Goal: Transaction & Acquisition: Purchase product/service

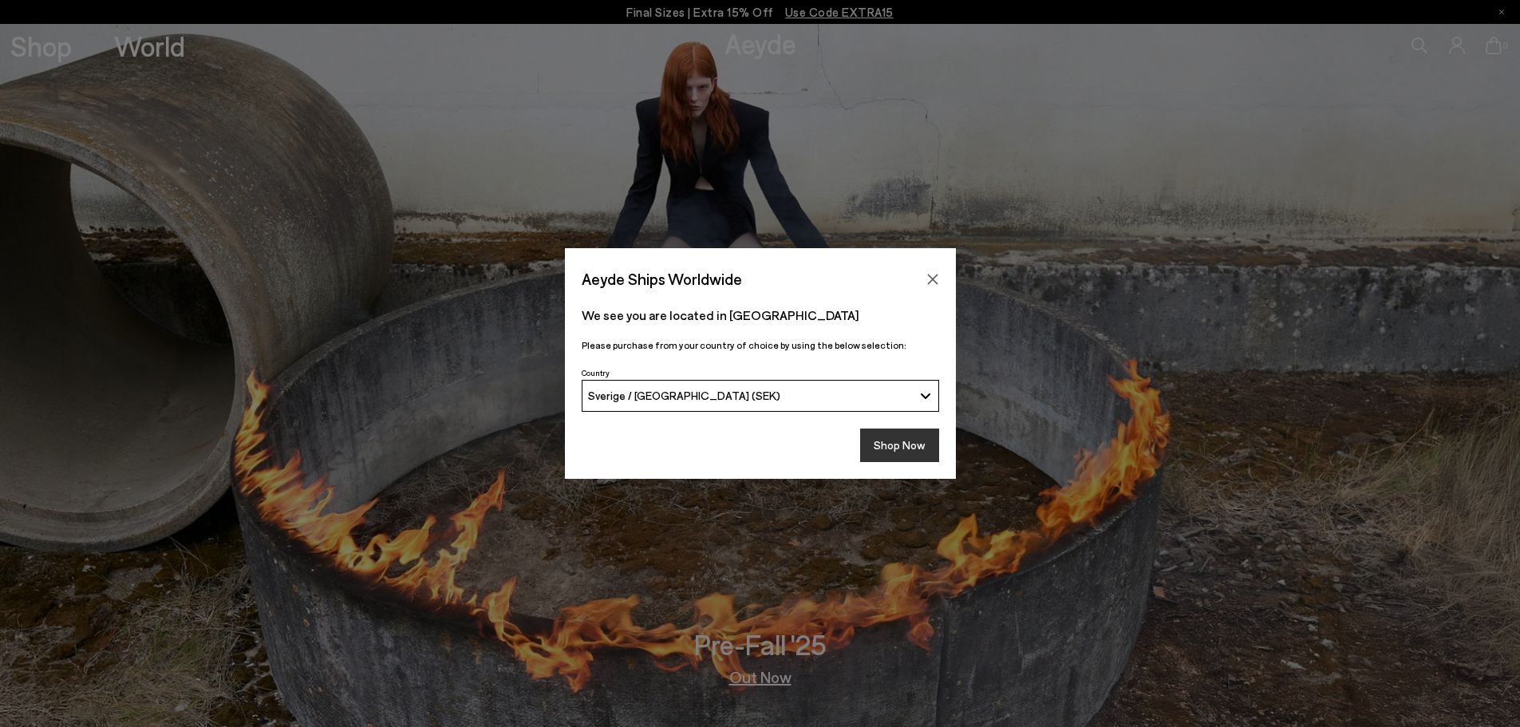
click at [891, 444] on button "Shop Now" at bounding box center [899, 446] width 79 height 34
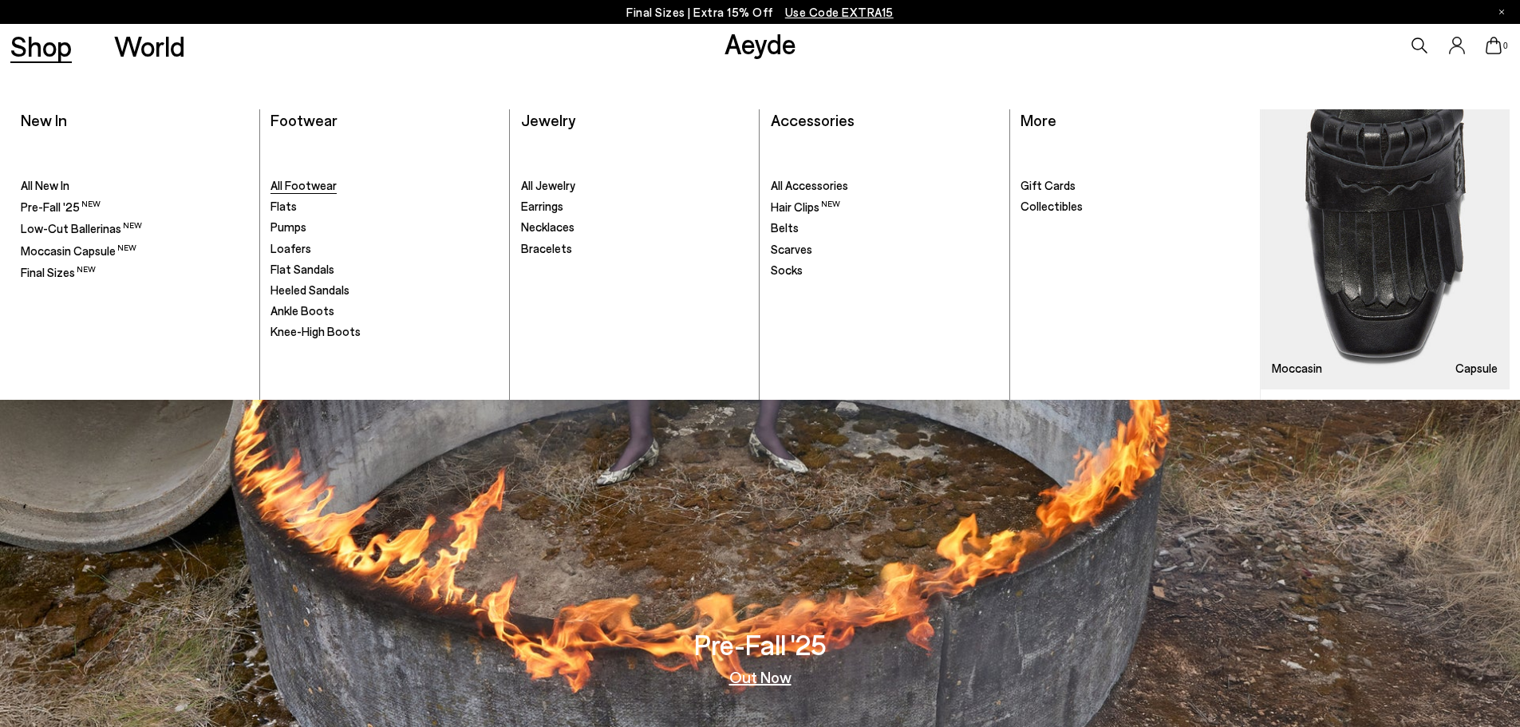
click at [315, 188] on span "All Footwear" at bounding box center [304, 185] width 66 height 14
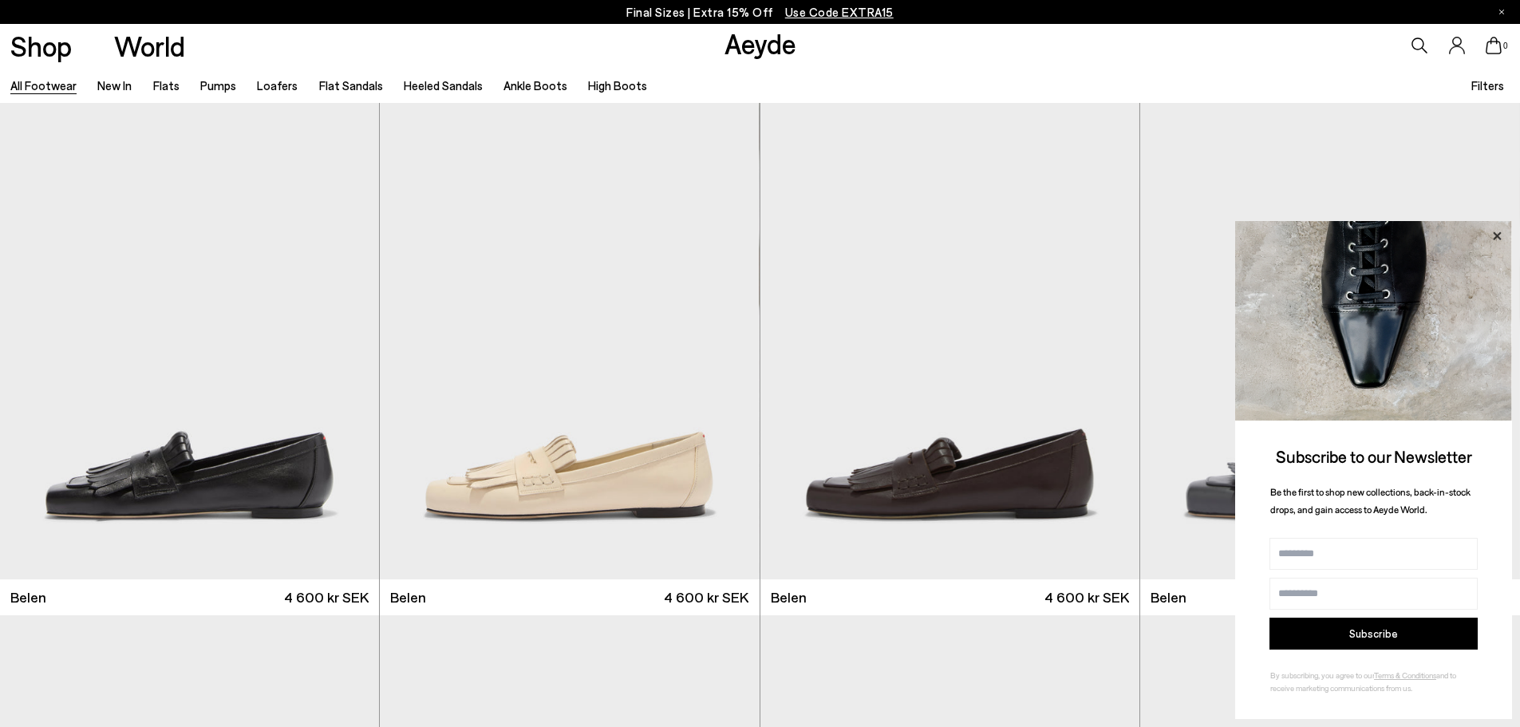
click at [1499, 238] on icon at bounding box center [1497, 235] width 8 height 8
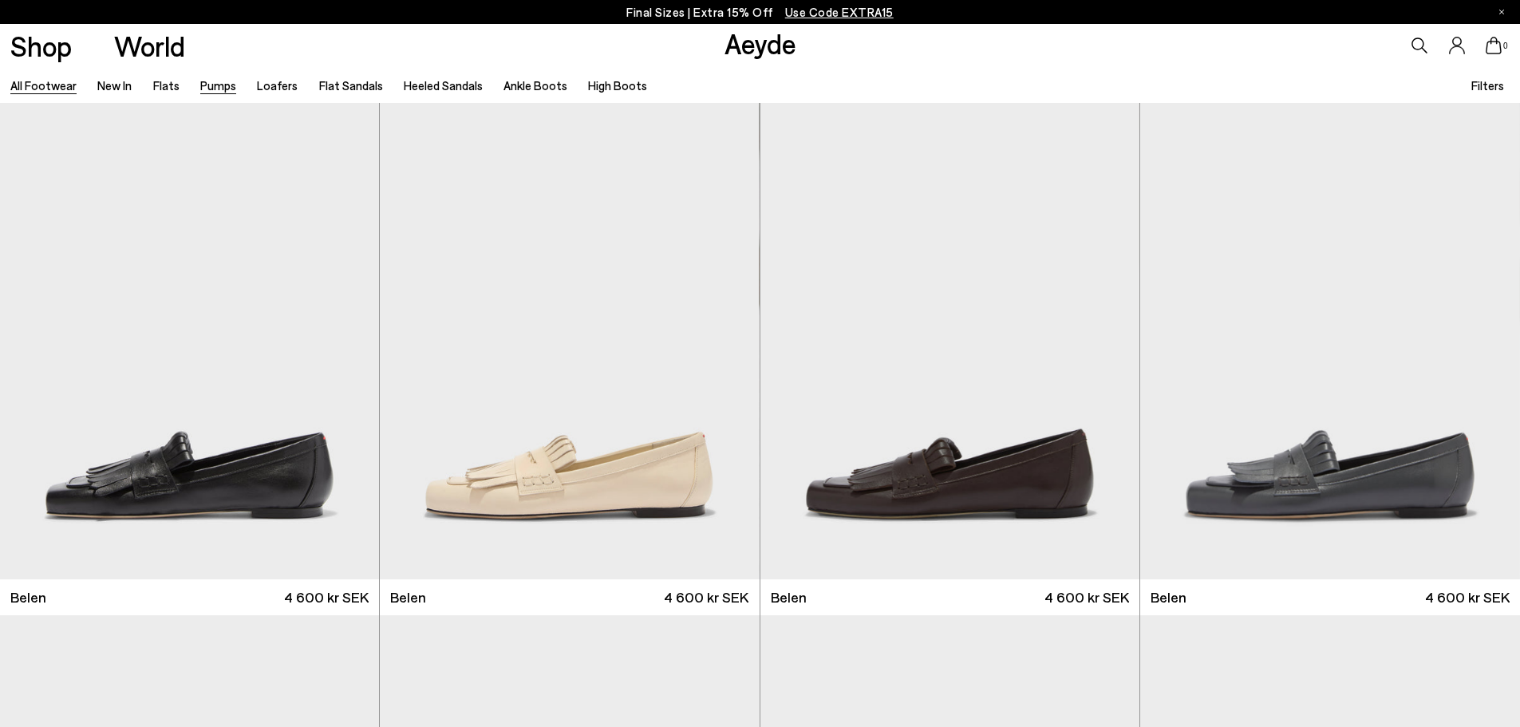
click at [216, 86] on link "Pumps" at bounding box center [218, 85] width 36 height 14
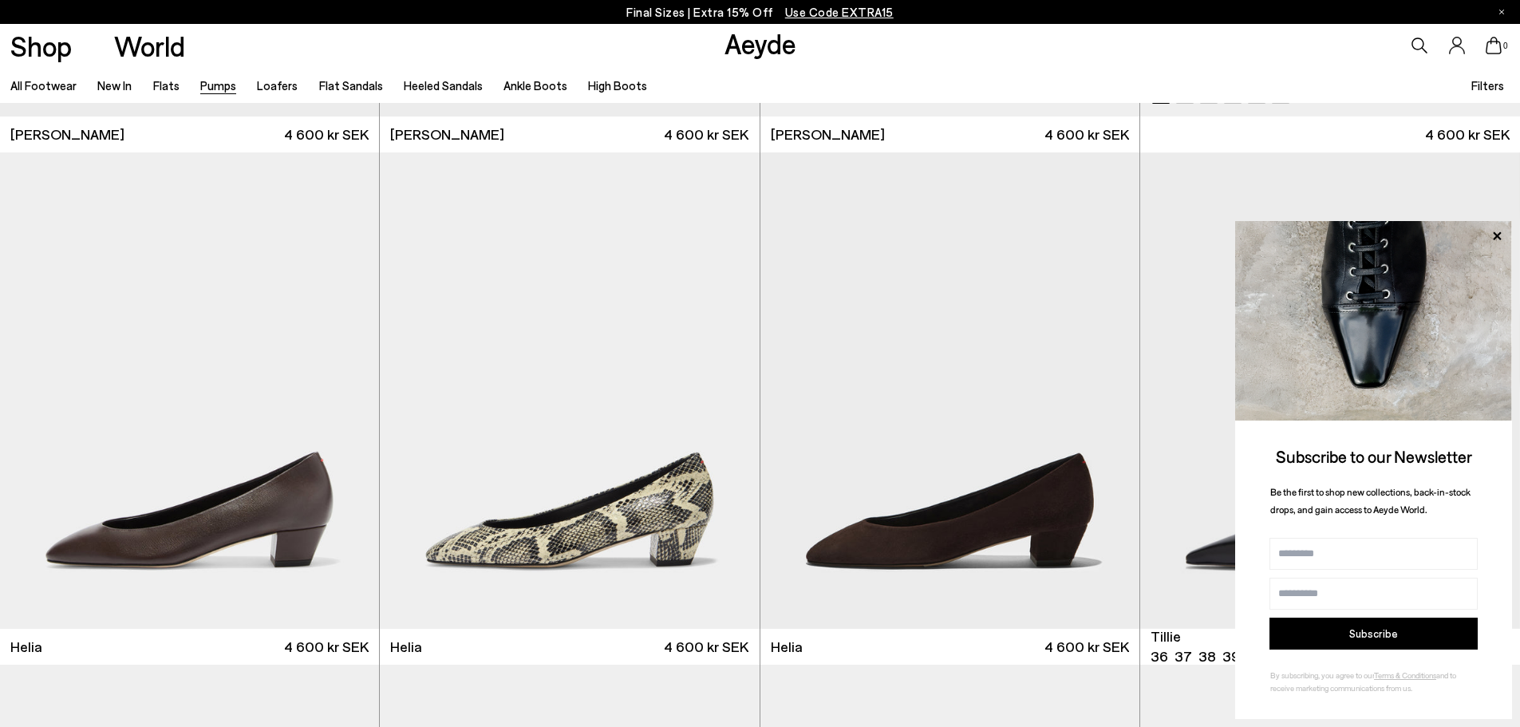
scroll to position [1157, 0]
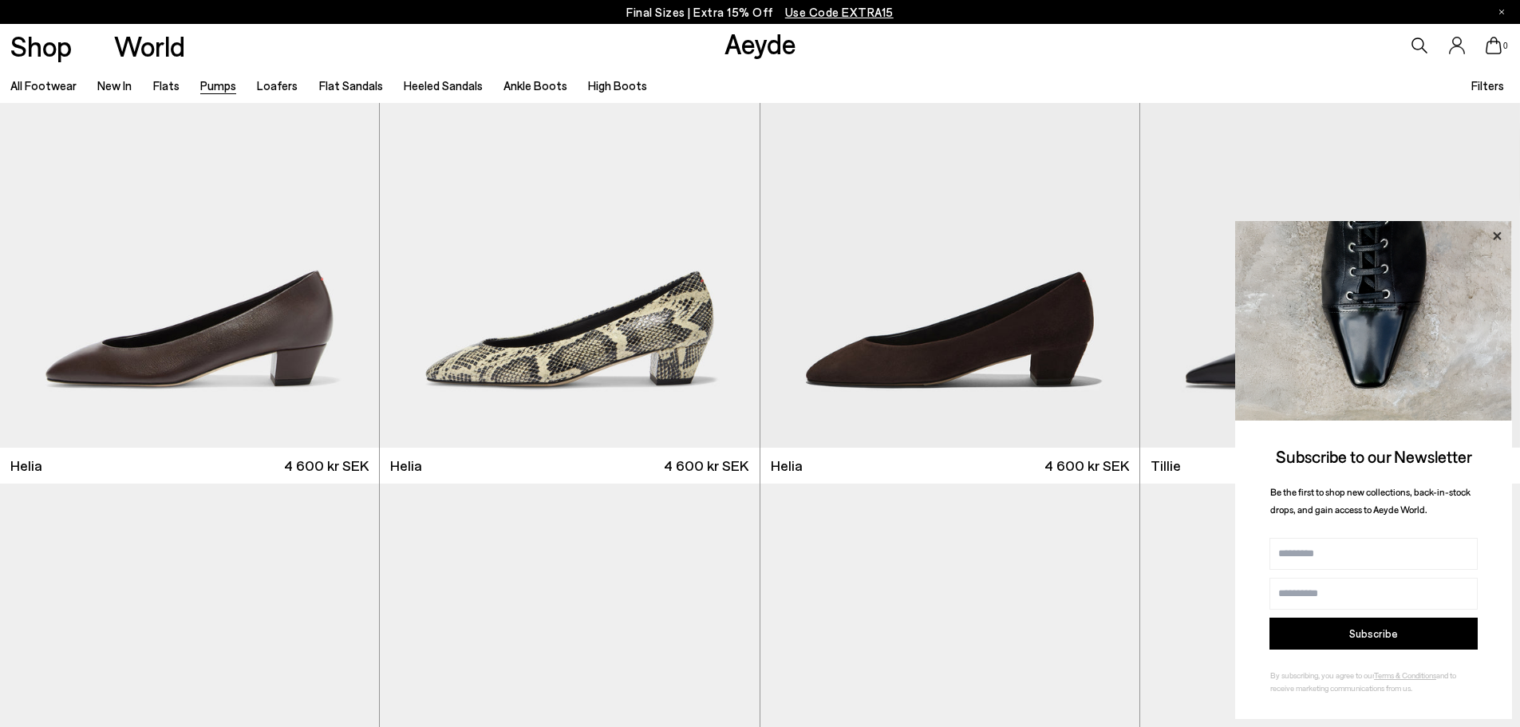
click at [1500, 236] on icon at bounding box center [1497, 236] width 21 height 21
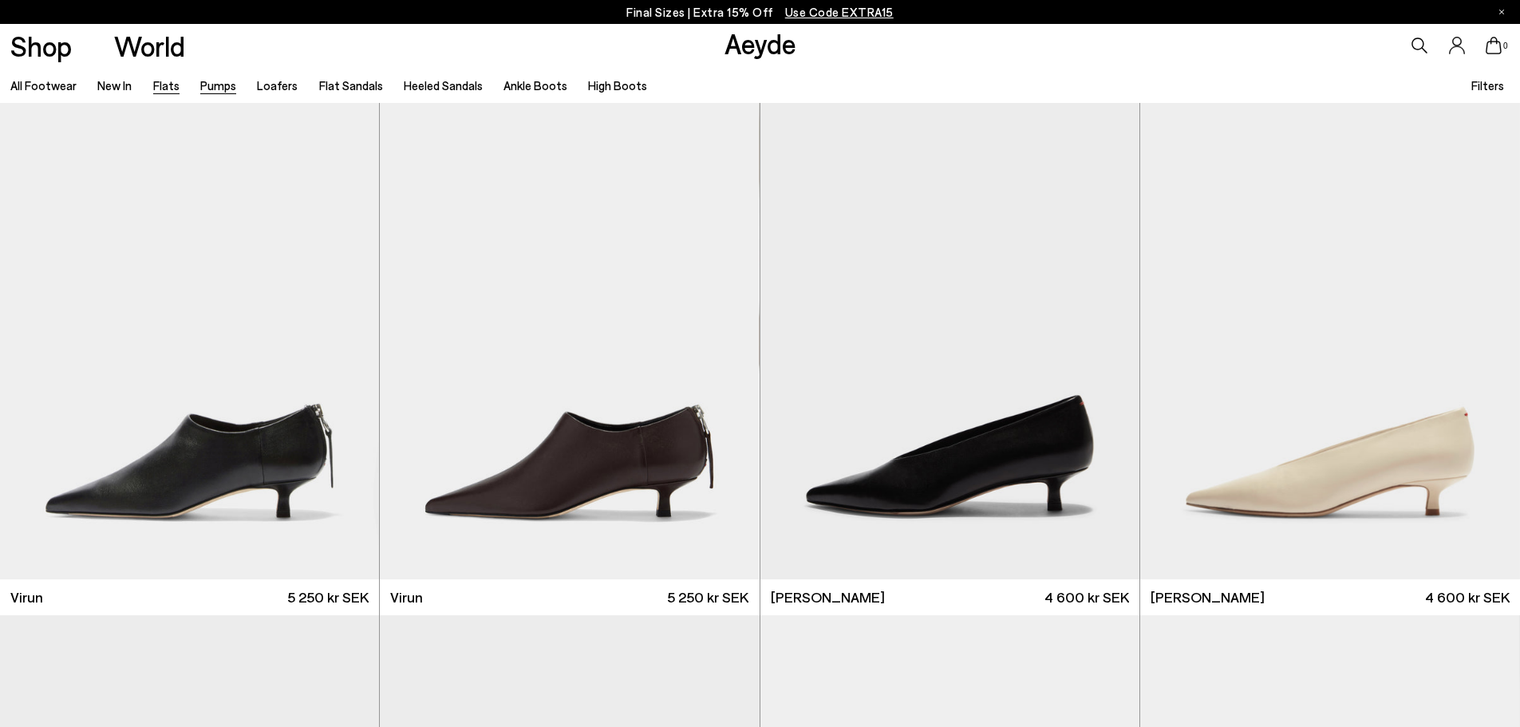
click at [163, 83] on link "Flats" at bounding box center [166, 85] width 26 height 14
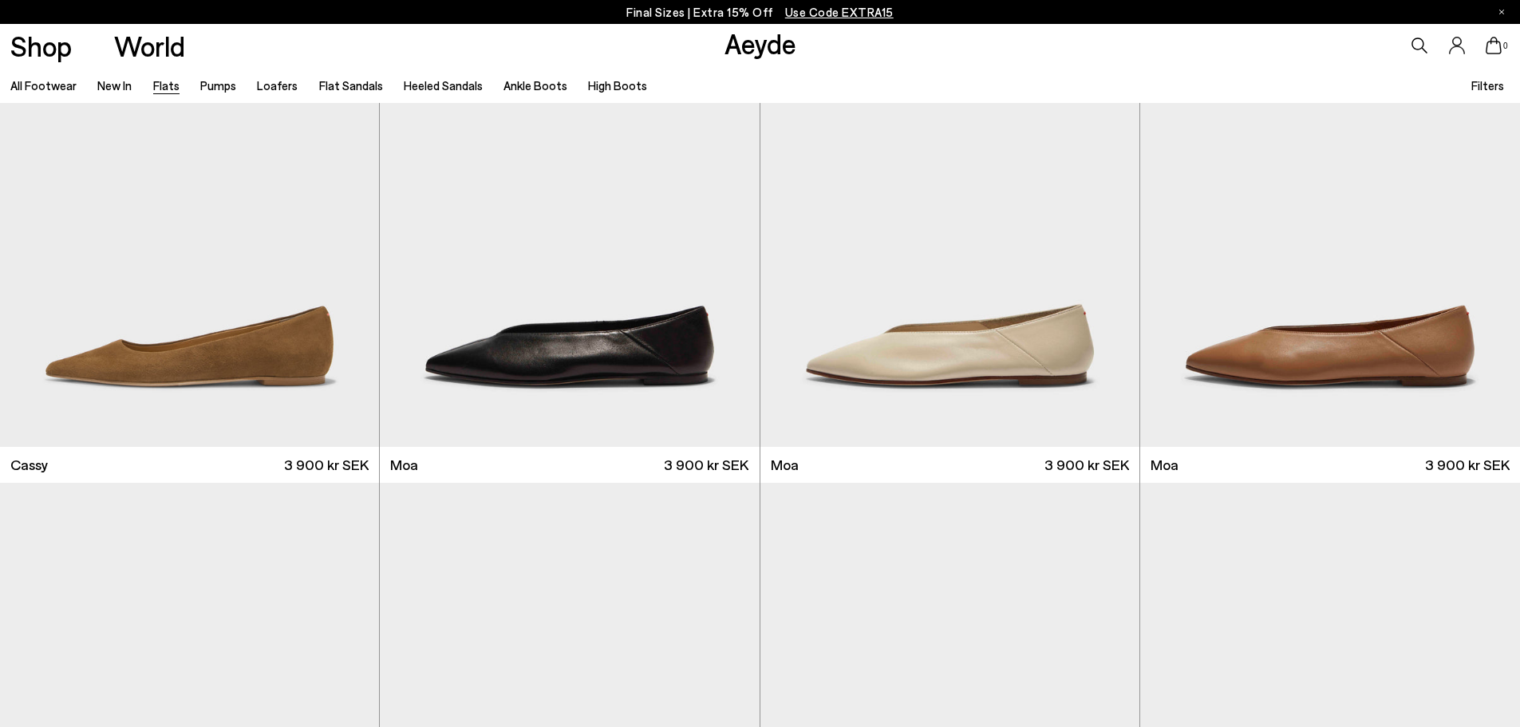
scroll to position [2696, 0]
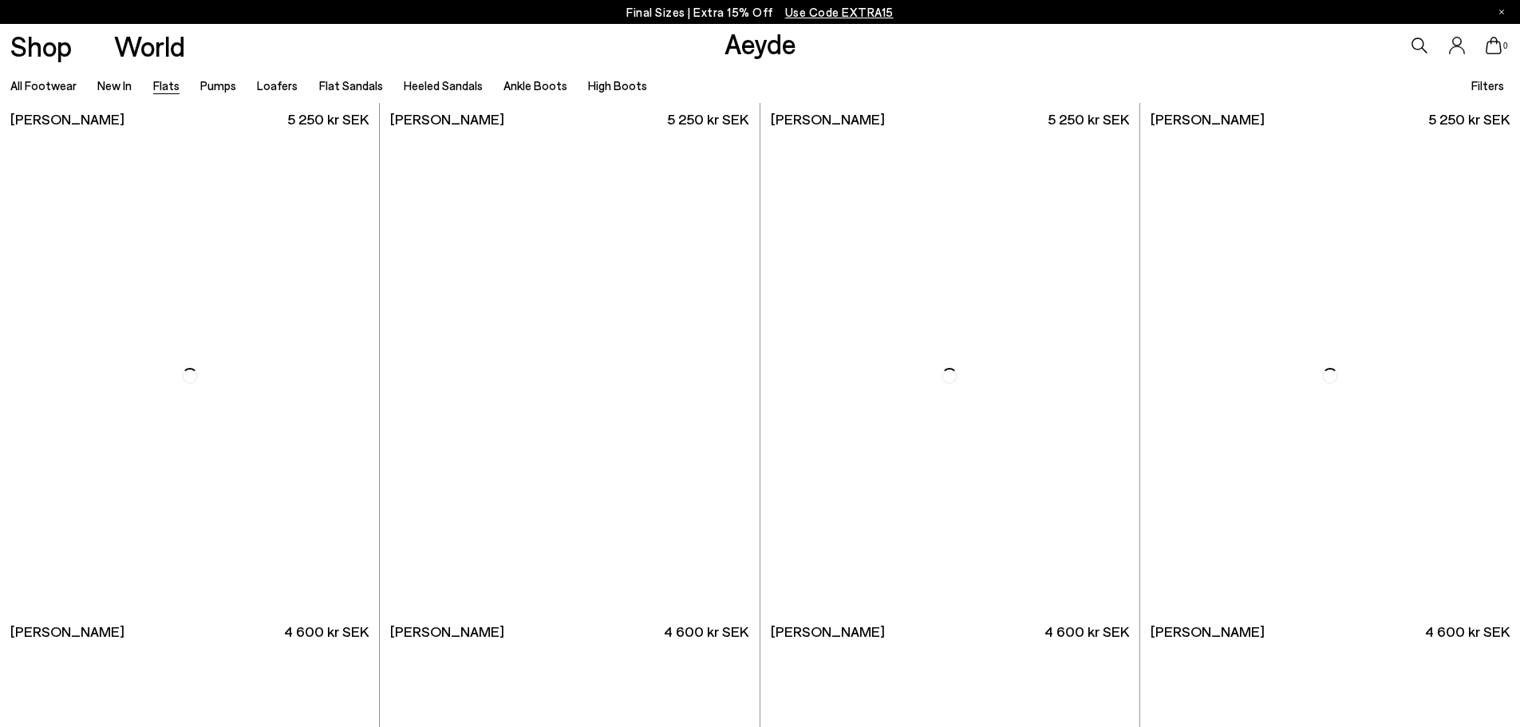
scroll to position [9665, 0]
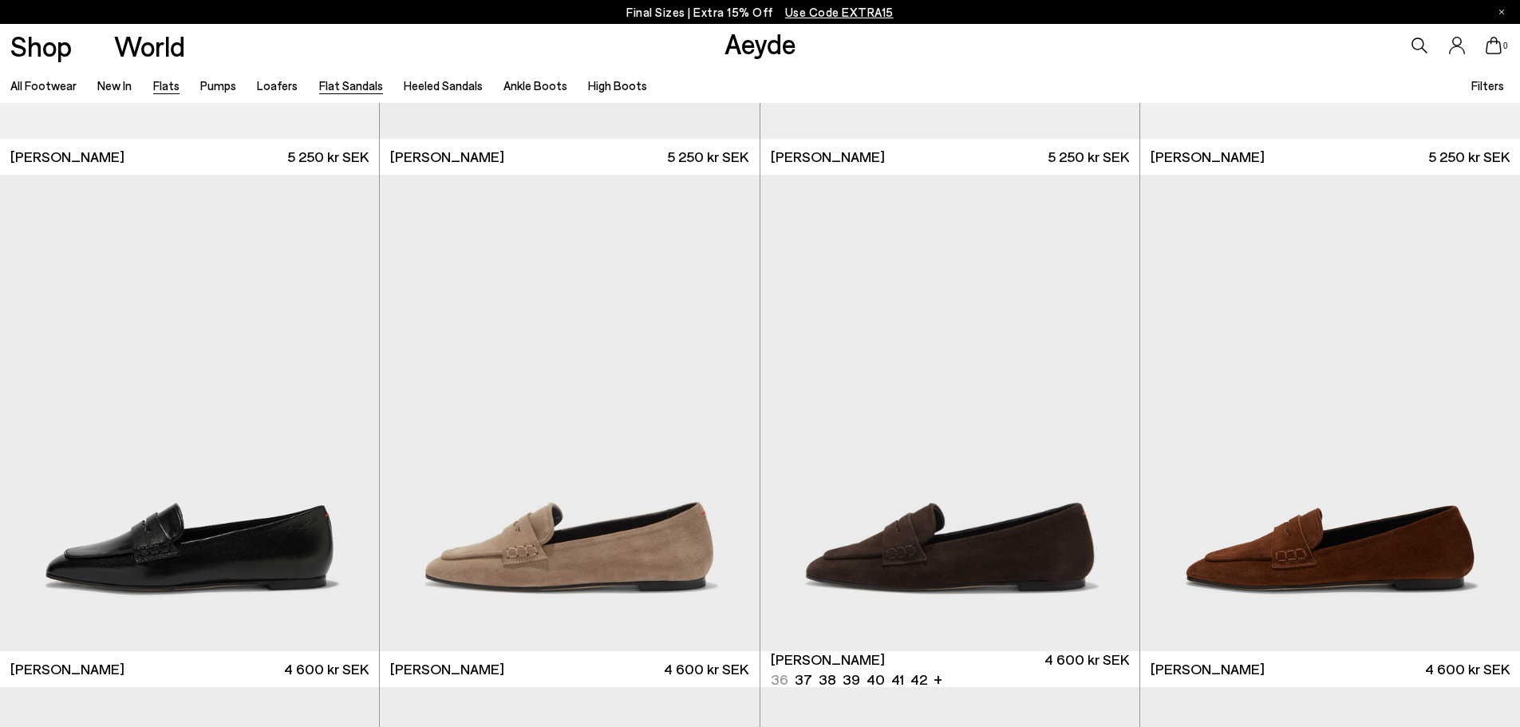
click at [338, 84] on link "Flat Sandals" at bounding box center [351, 85] width 64 height 14
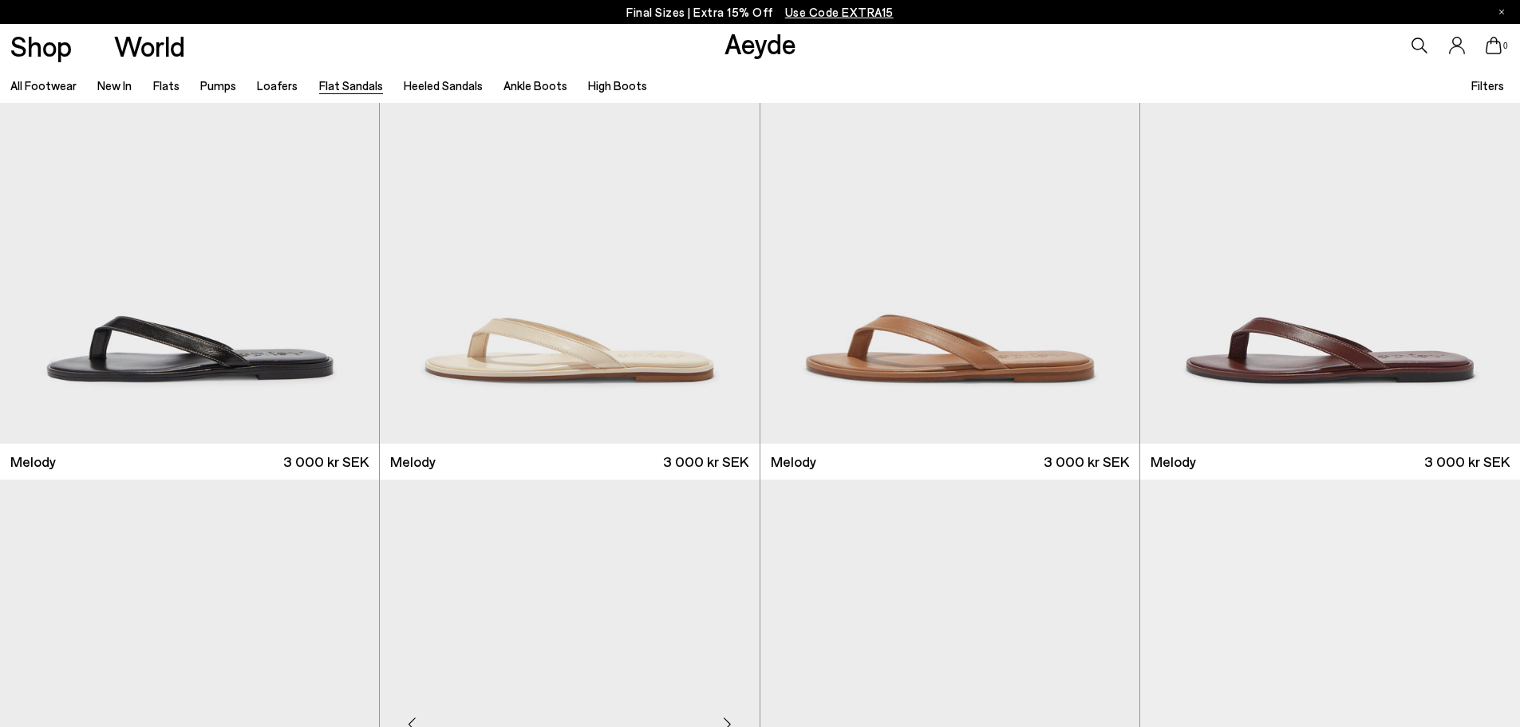
scroll to position [735, 0]
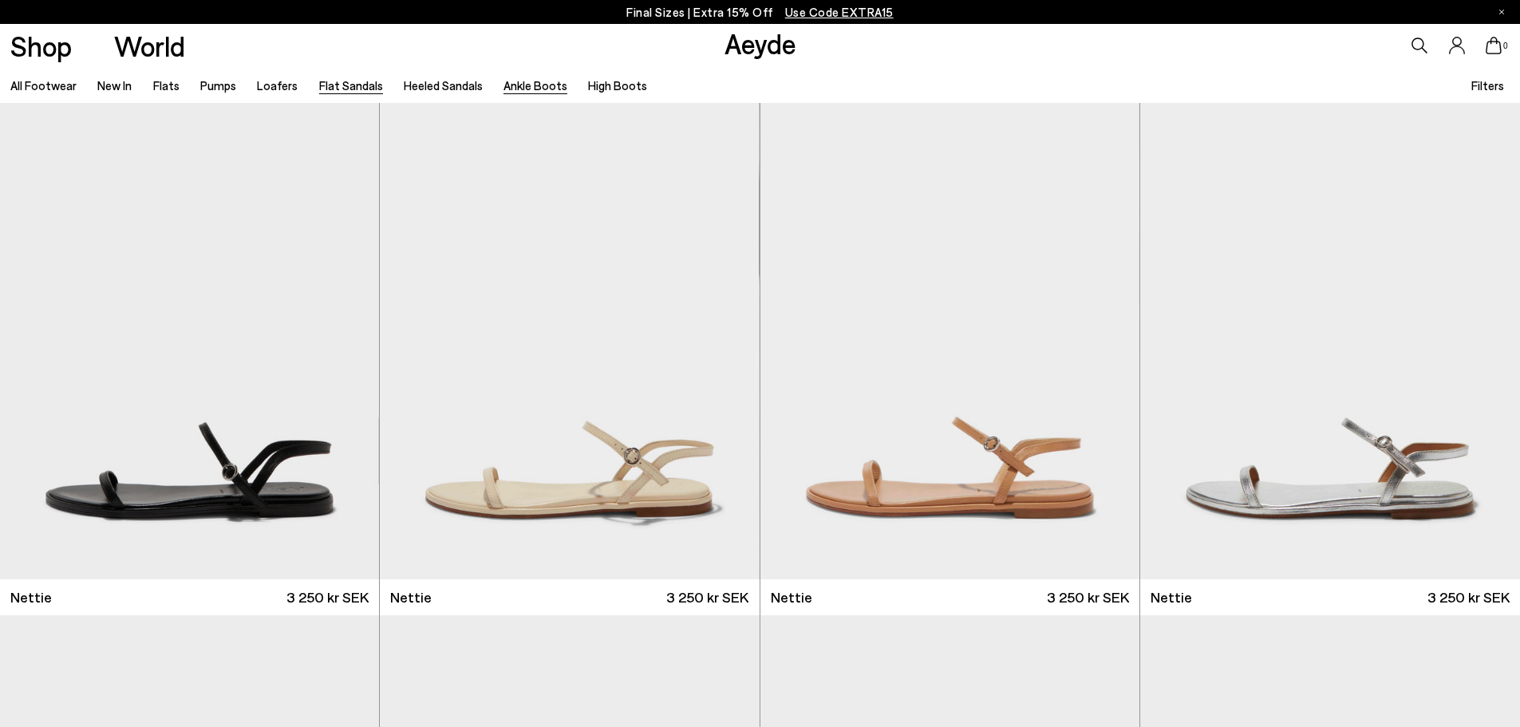
click at [532, 89] on link "Ankle Boots" at bounding box center [536, 85] width 64 height 14
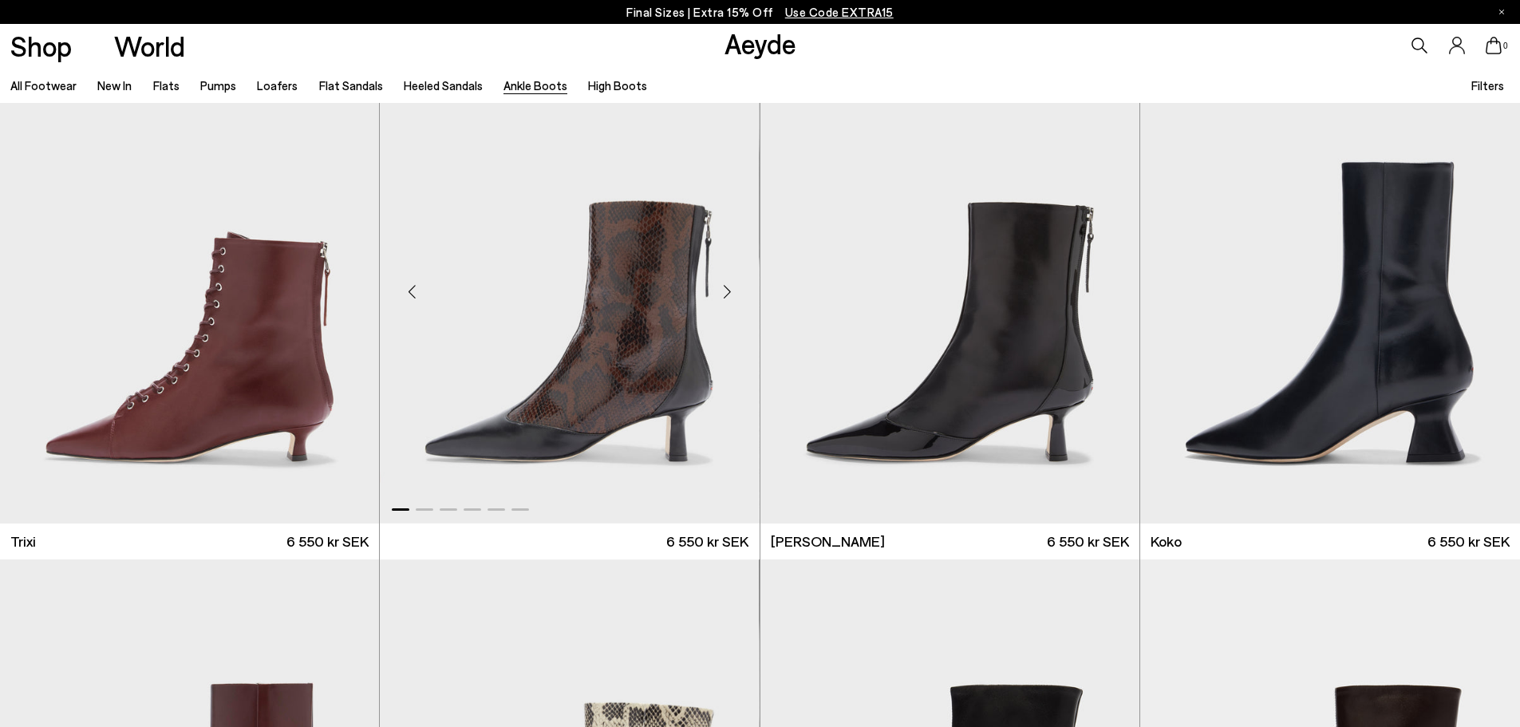
scroll to position [570, 0]
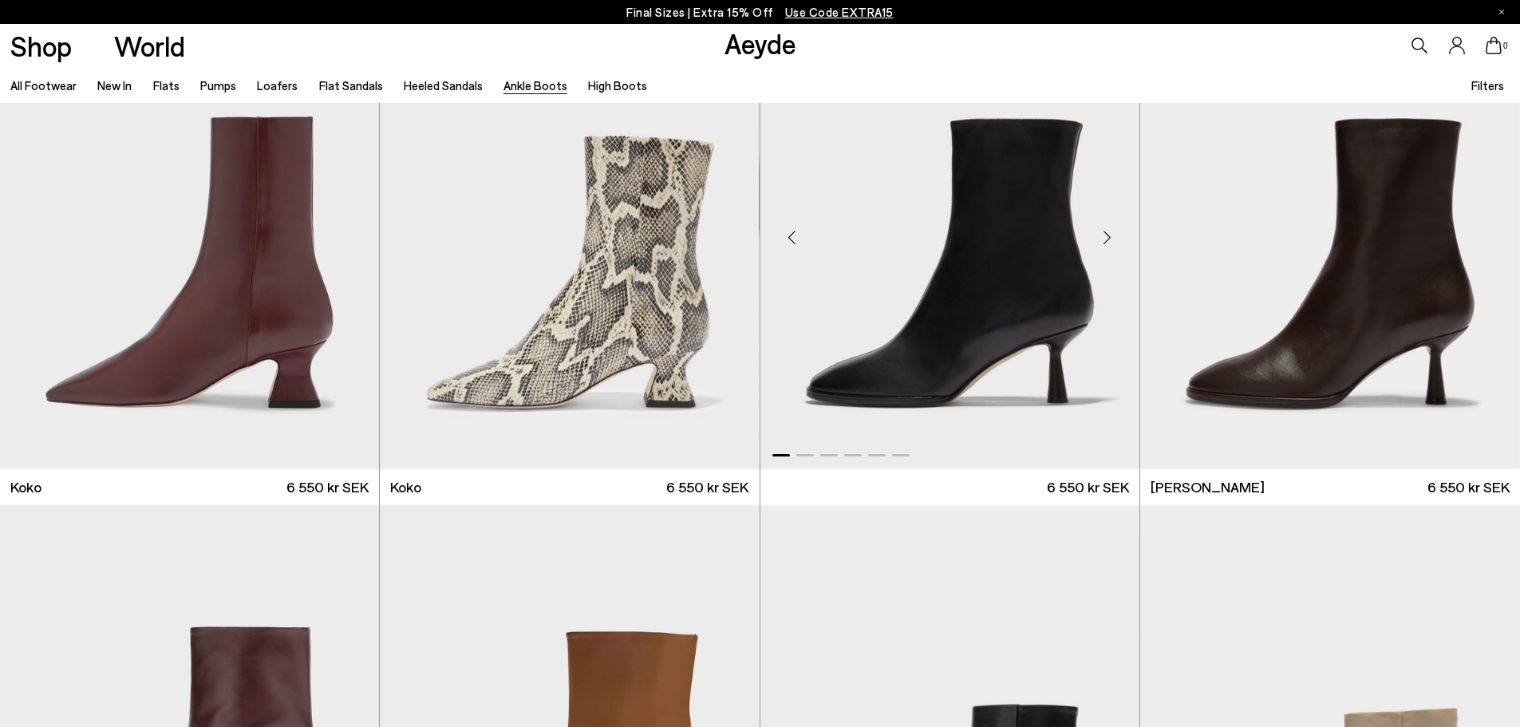
scroll to position [1011, 0]
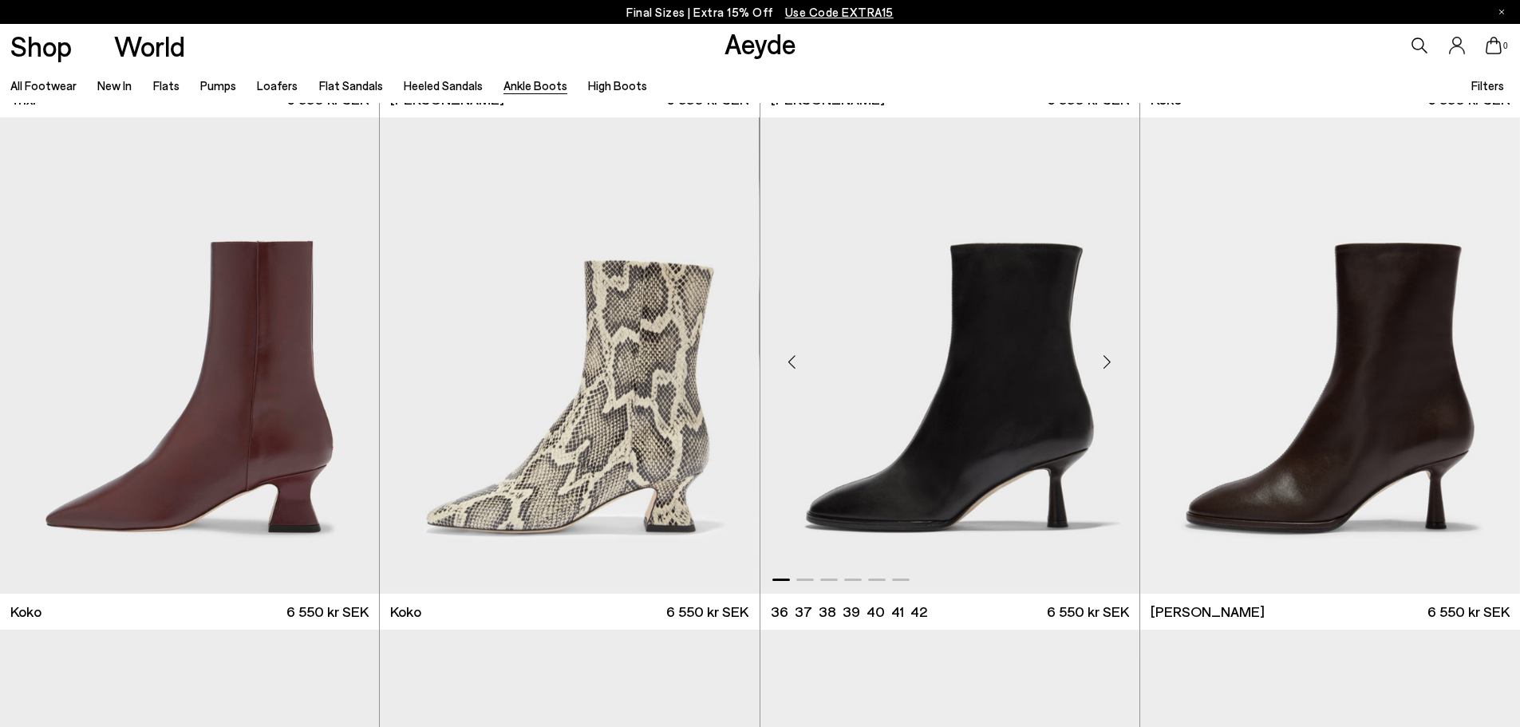
click at [1108, 355] on div "Next slide" at bounding box center [1108, 362] width 48 height 48
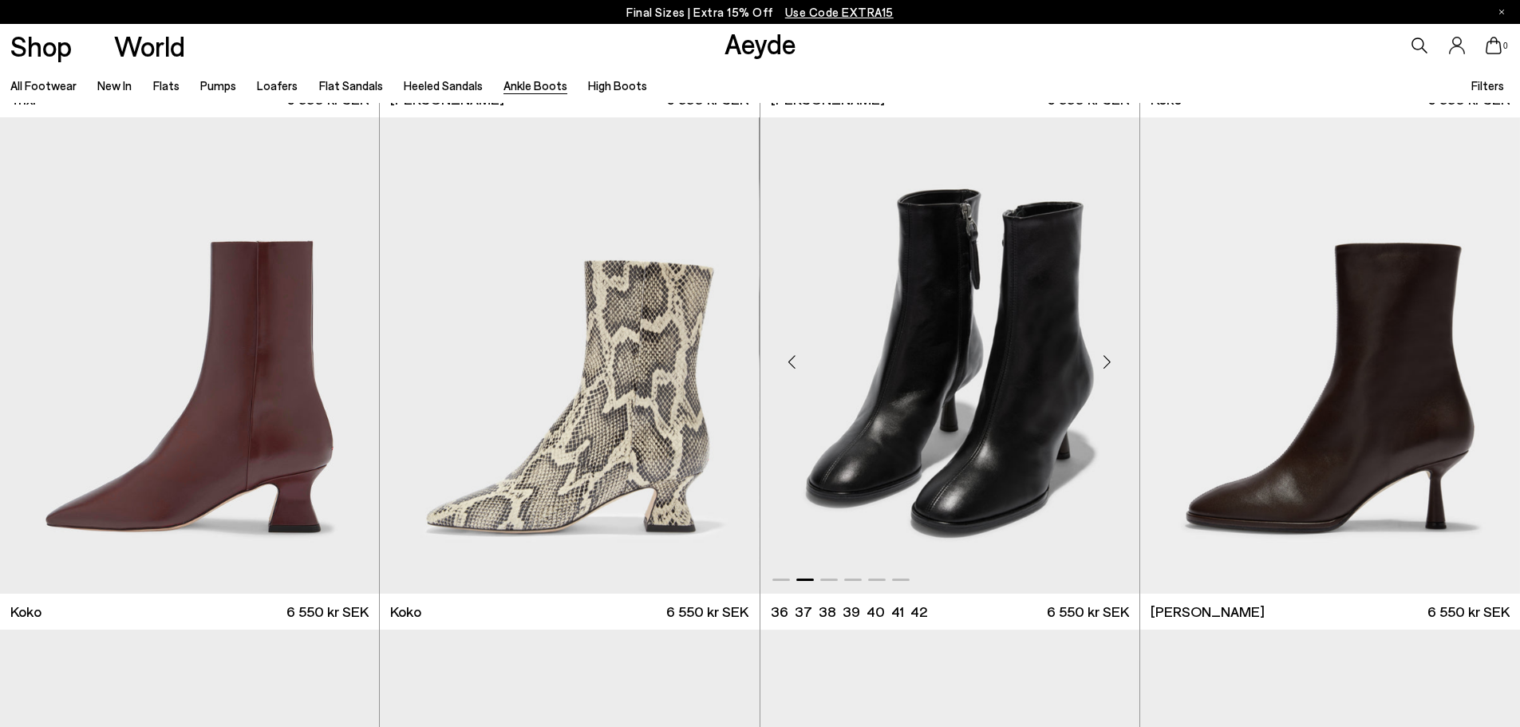
click at [1107, 358] on div "Next slide" at bounding box center [1108, 362] width 48 height 48
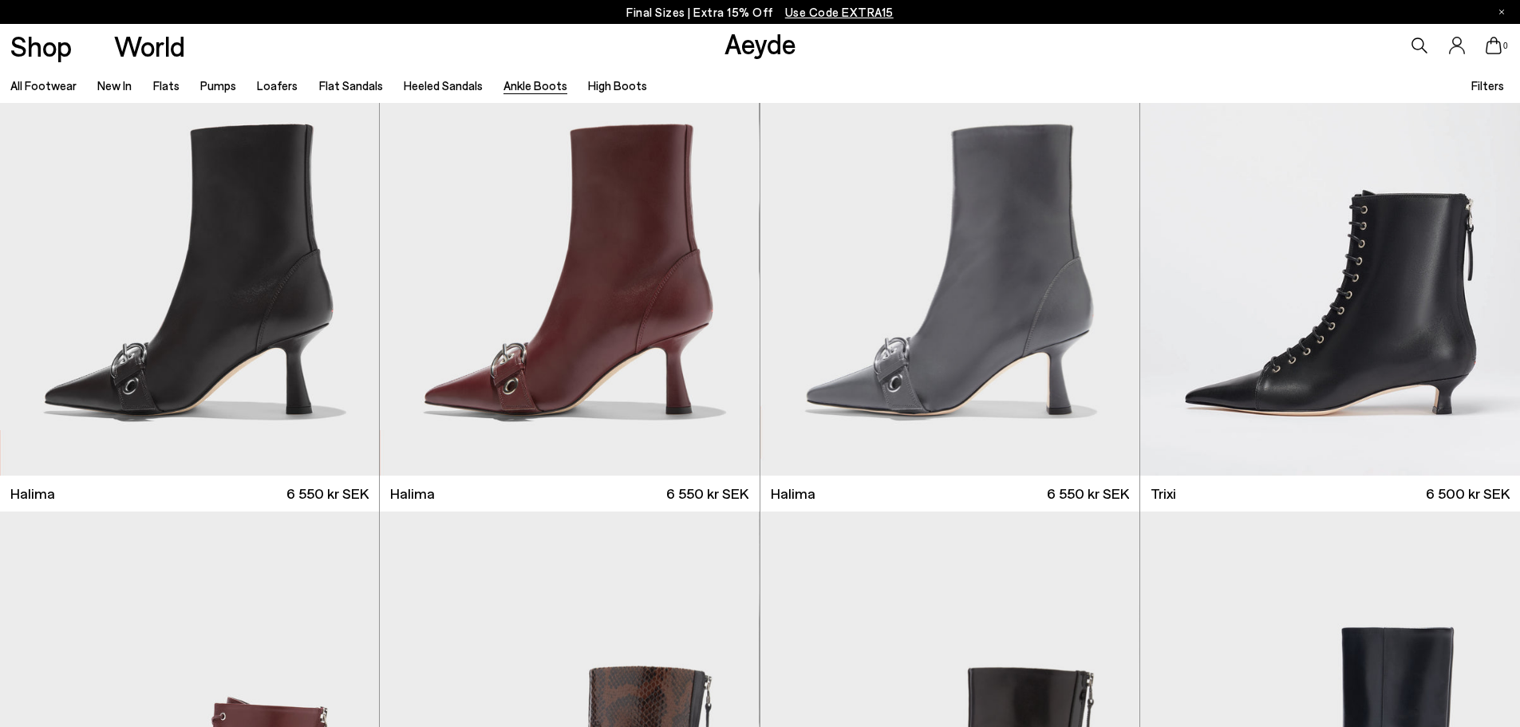
scroll to position [0, 0]
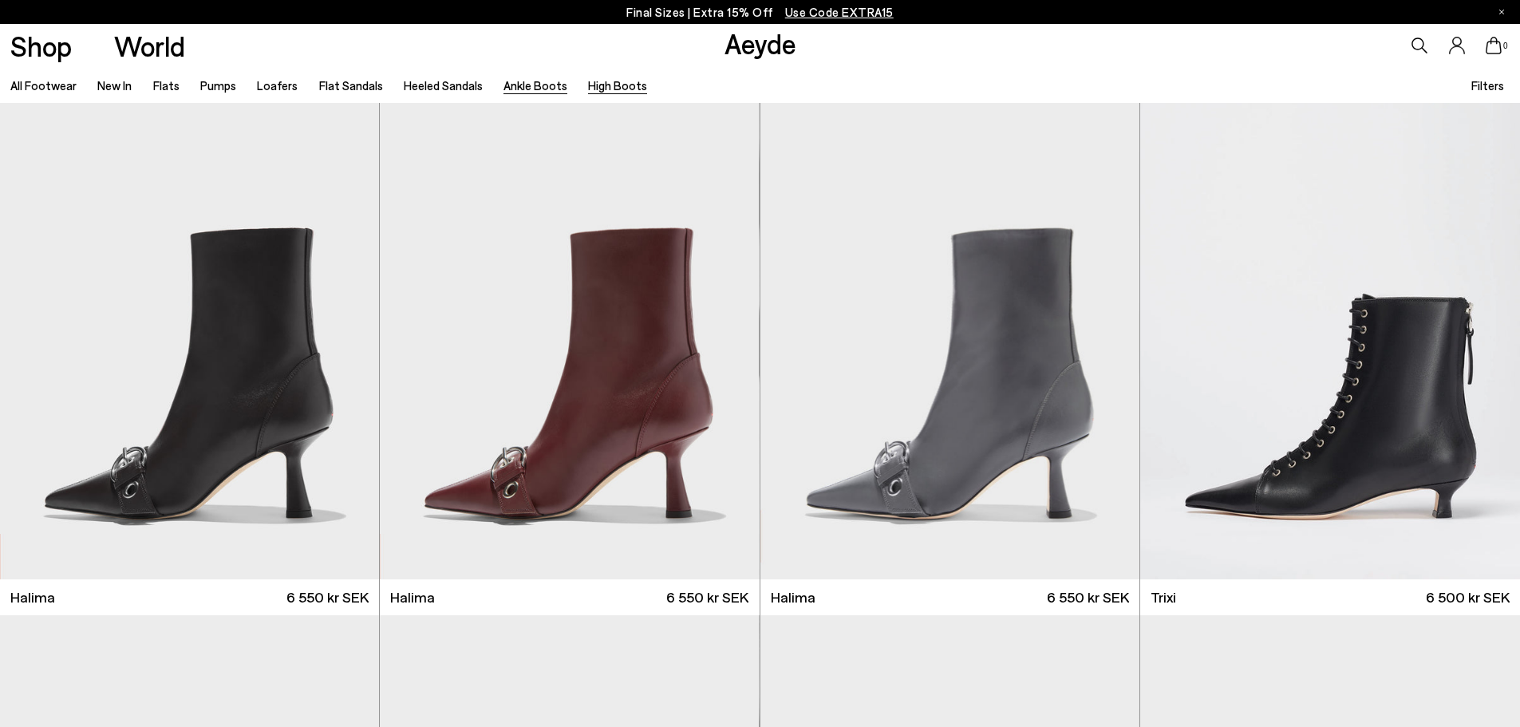
click at [595, 86] on link "High Boots" at bounding box center [617, 85] width 59 height 14
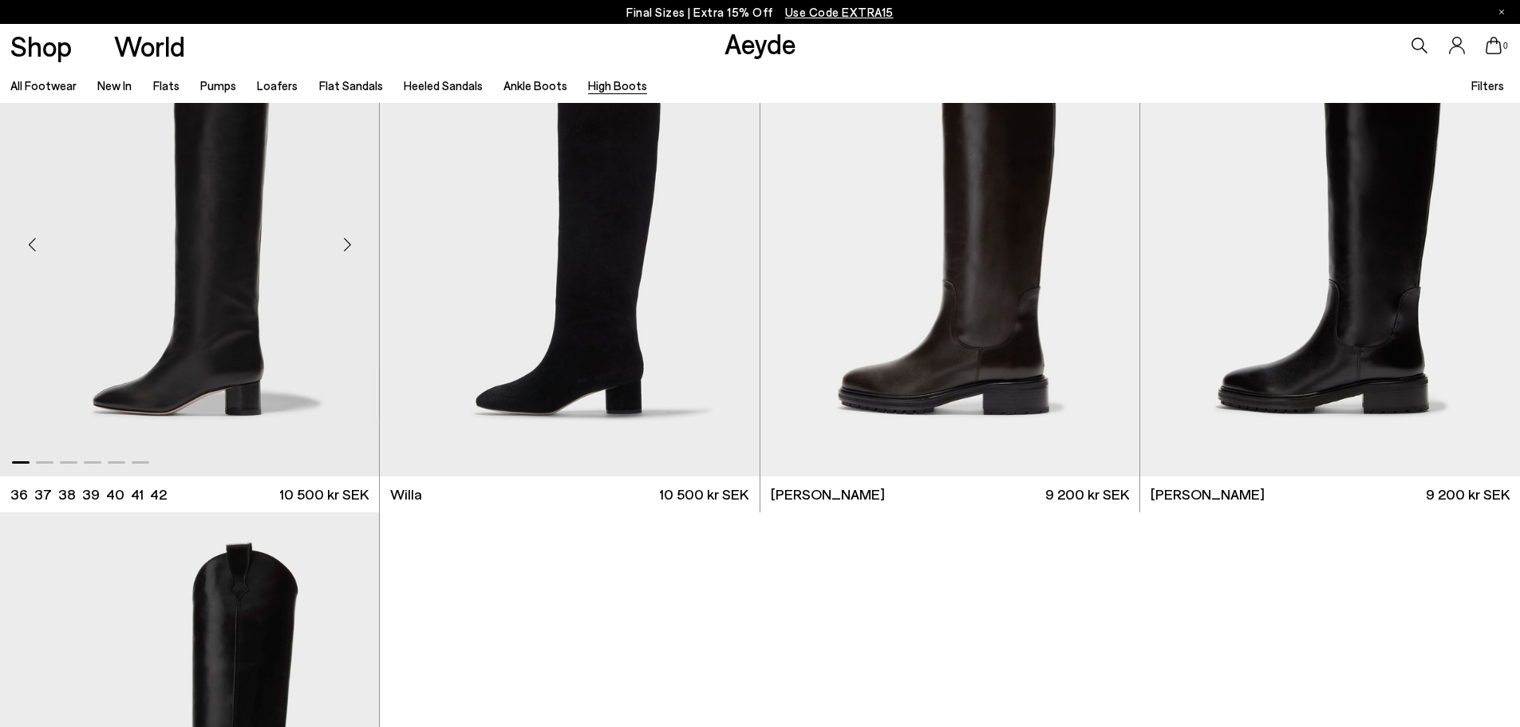
scroll to position [501, 0]
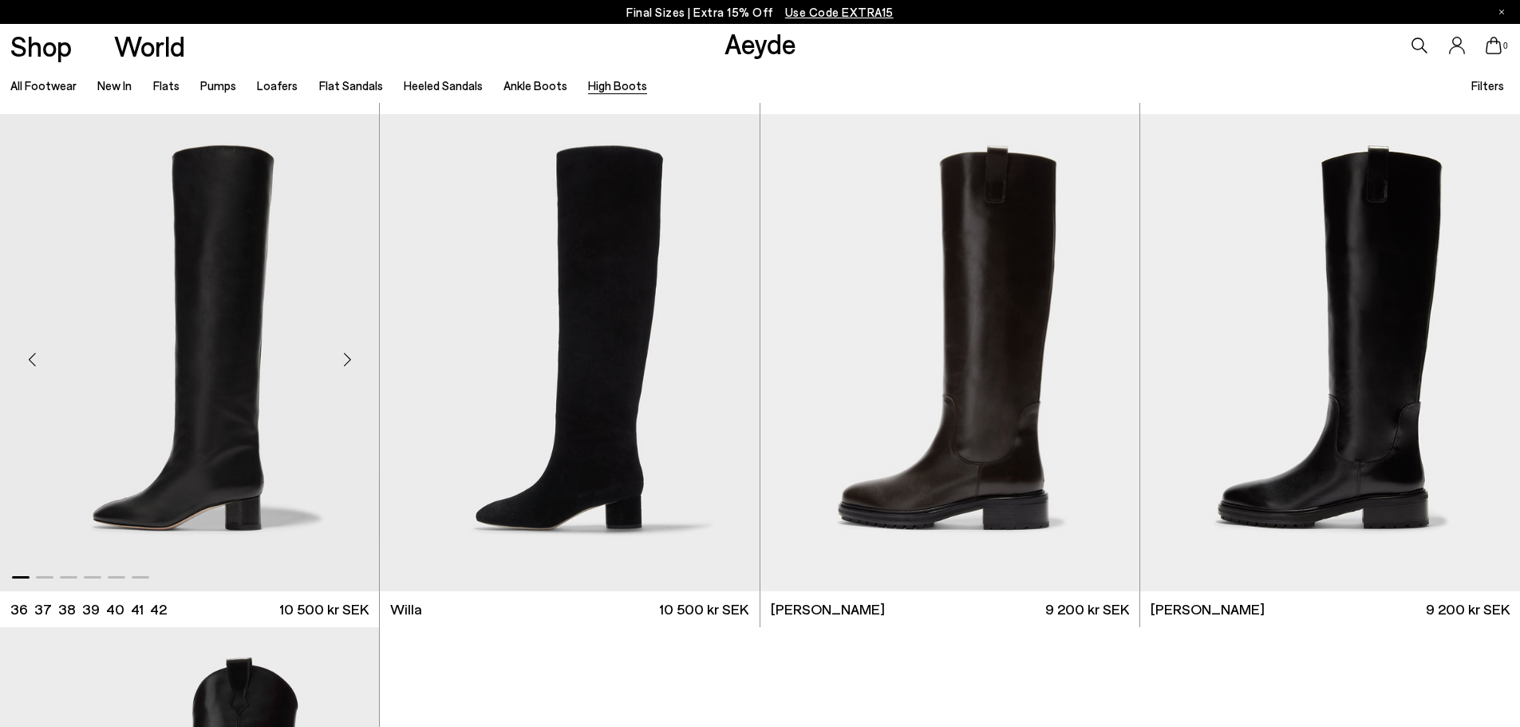
click at [350, 356] on div "Next slide" at bounding box center [347, 359] width 48 height 48
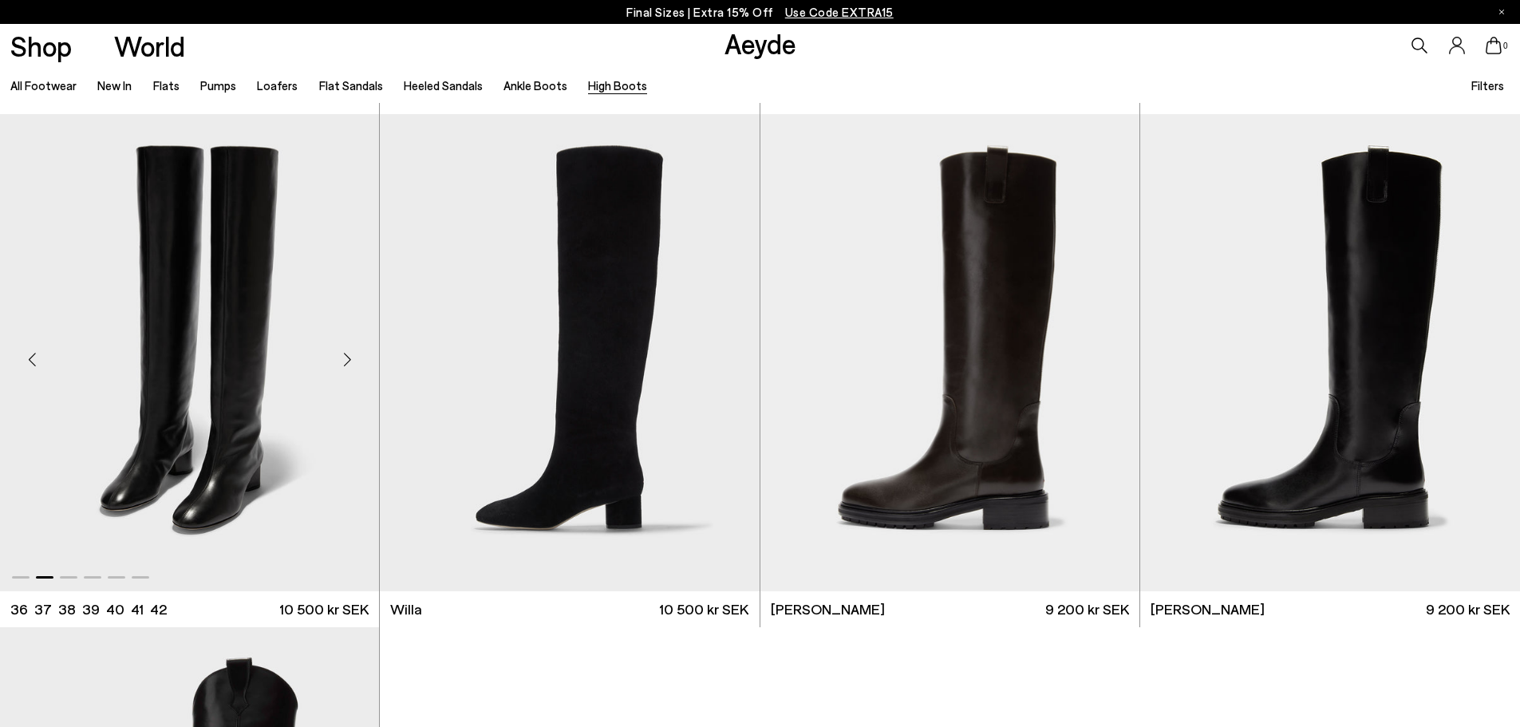
click at [350, 356] on div "Next slide" at bounding box center [347, 359] width 48 height 48
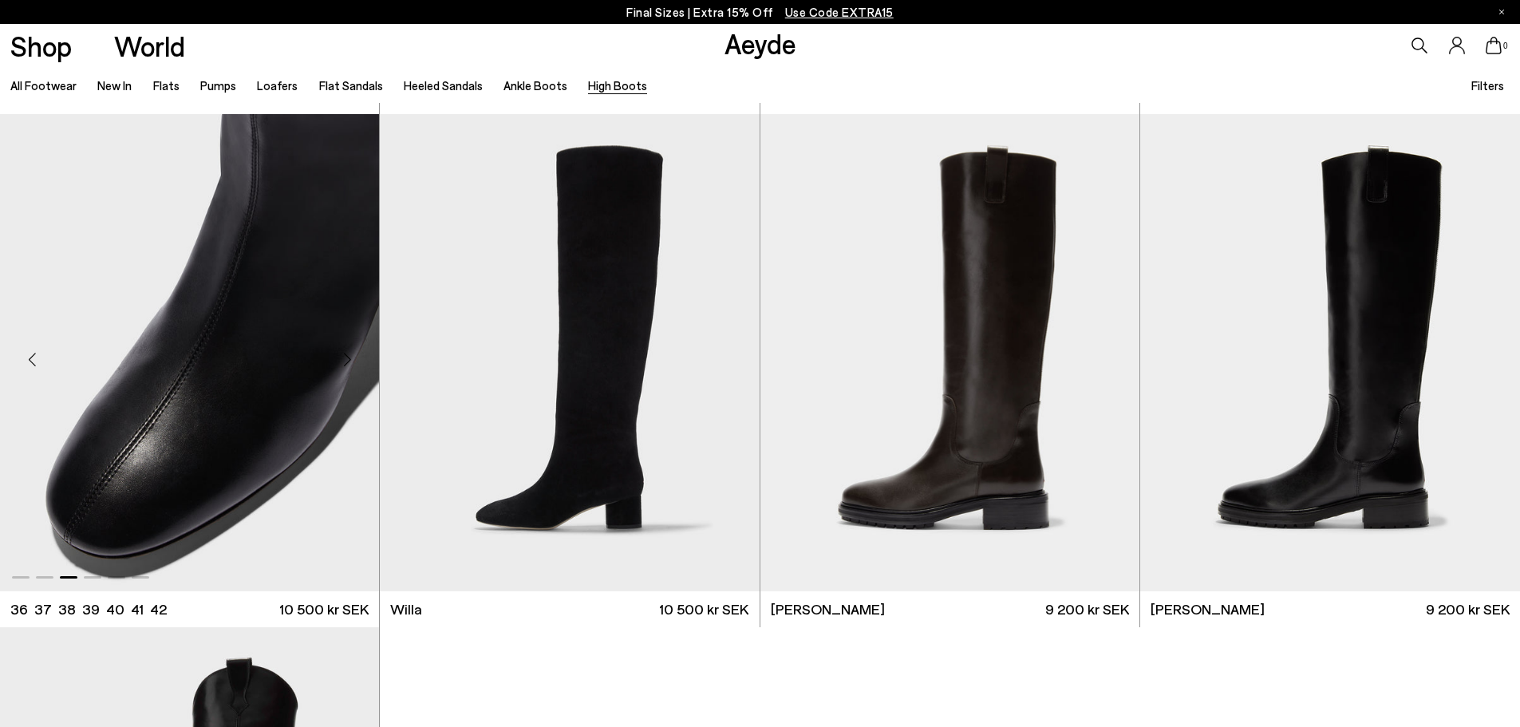
click at [352, 353] on div "Next slide" at bounding box center [347, 359] width 48 height 48
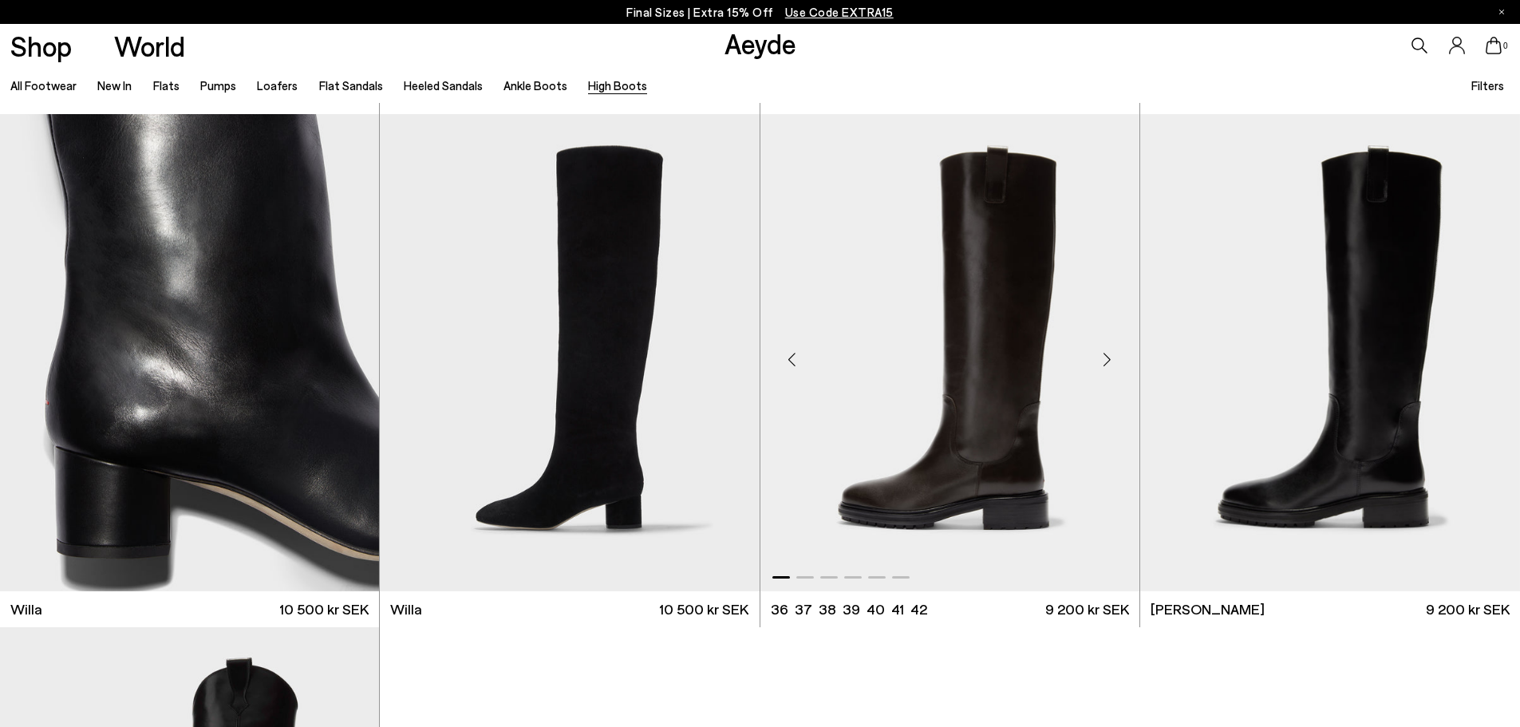
click at [1112, 361] on div "Next slide" at bounding box center [1108, 359] width 48 height 48
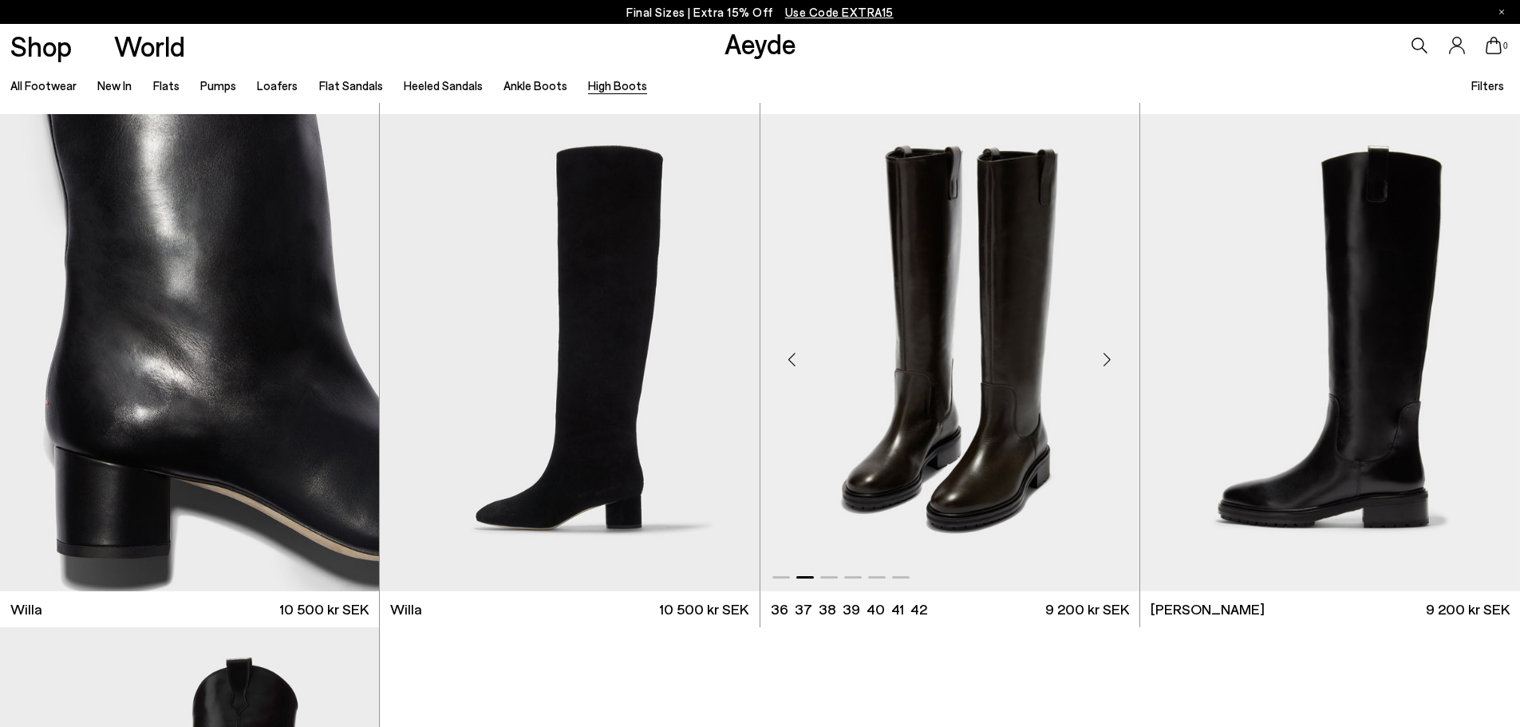
click at [1112, 361] on div "Next slide" at bounding box center [1108, 359] width 48 height 48
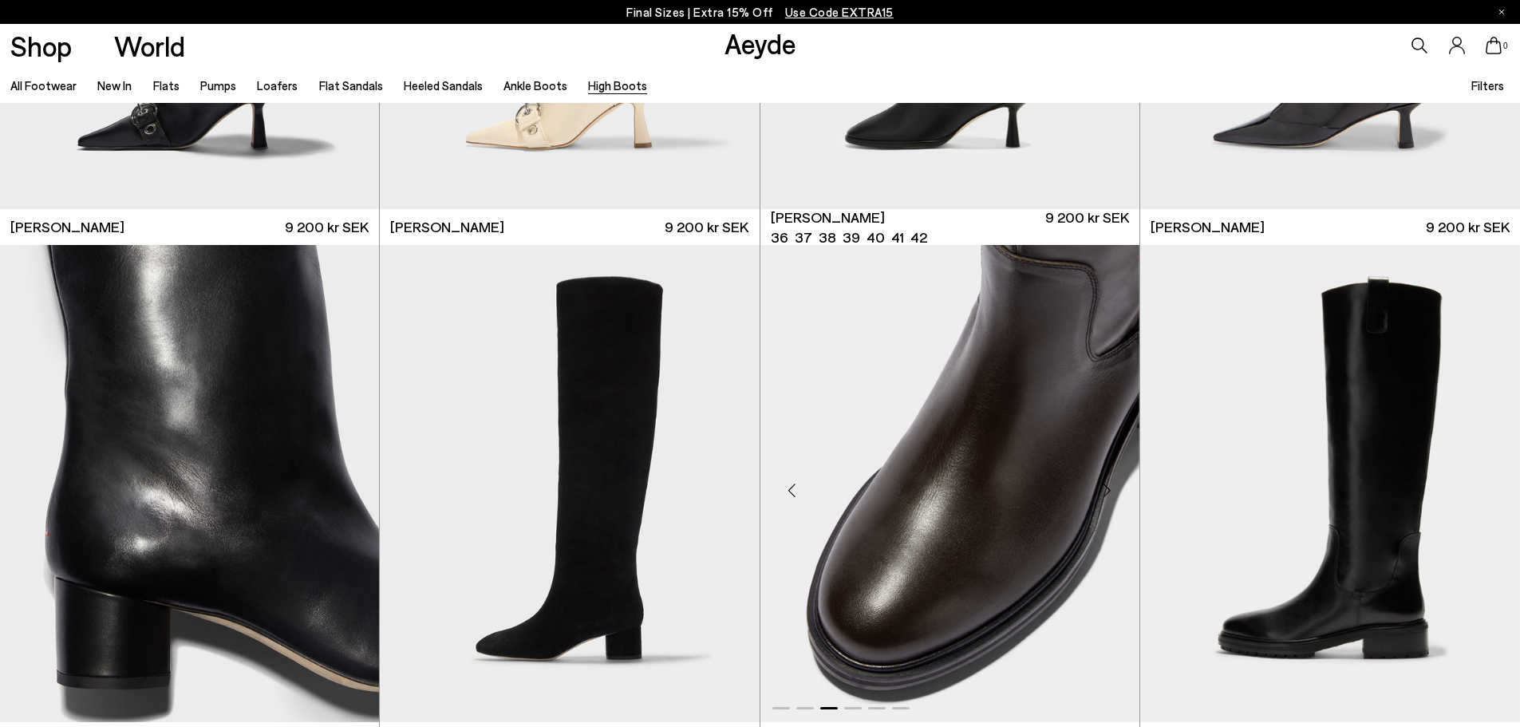
scroll to position [522, 0]
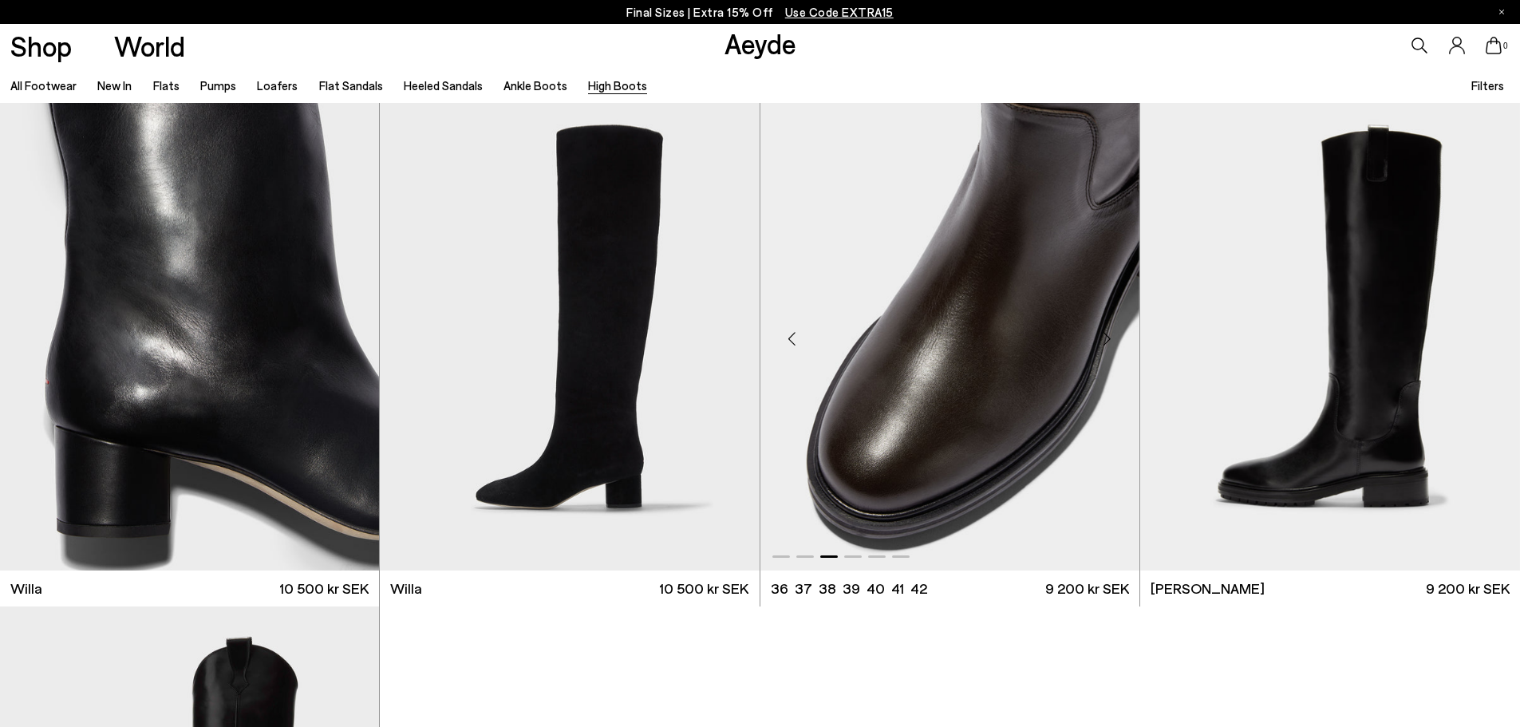
click at [1108, 337] on div "Next slide" at bounding box center [1108, 338] width 48 height 48
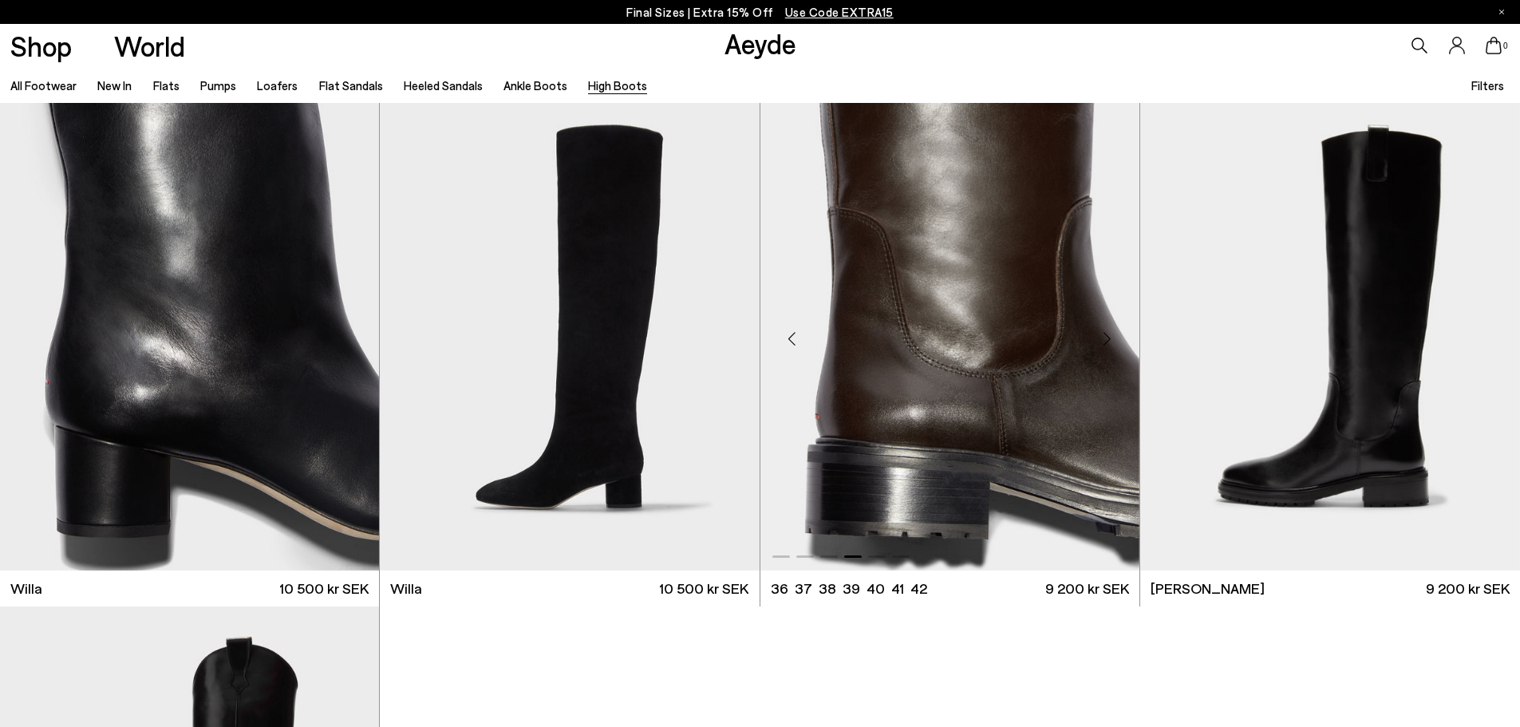
click at [799, 345] on div "Previous slide" at bounding box center [792, 338] width 48 height 48
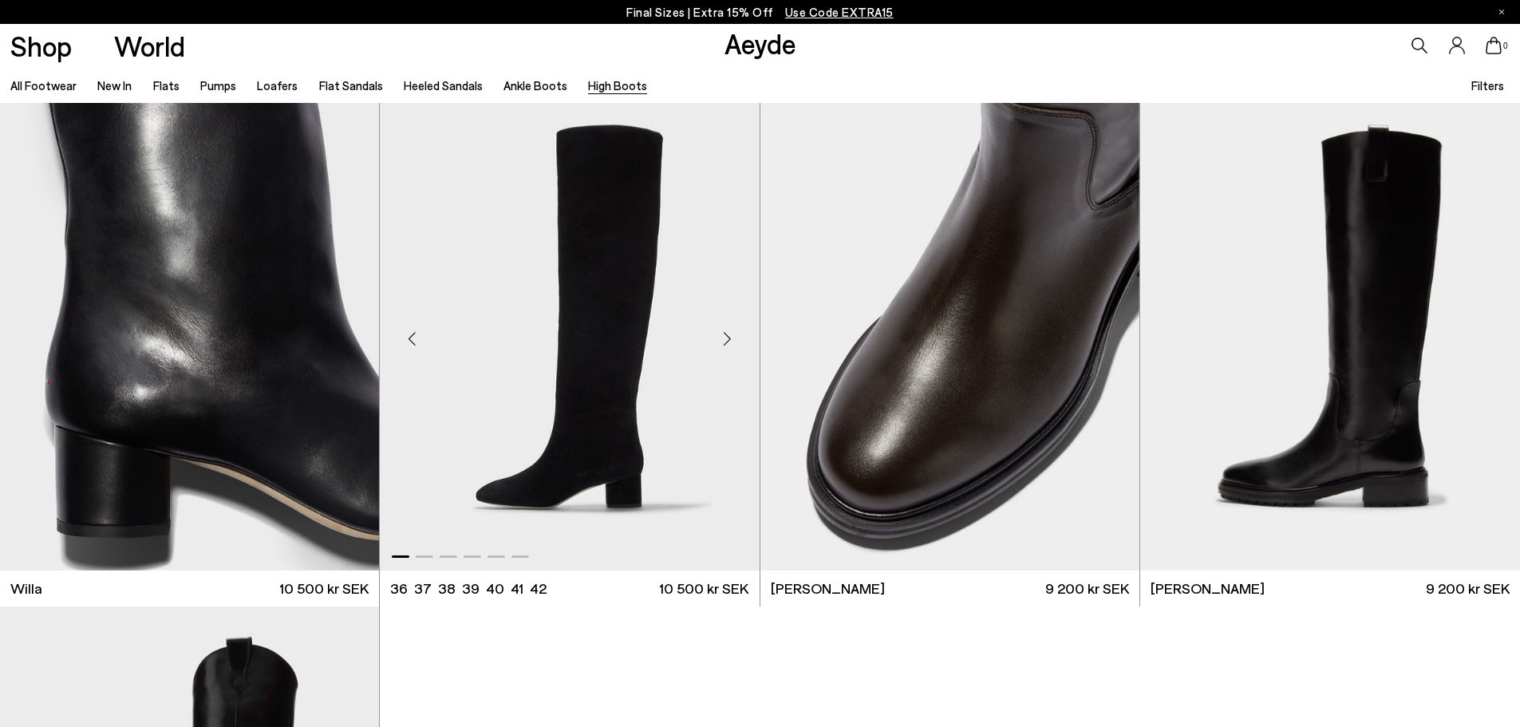
scroll to position [0, 0]
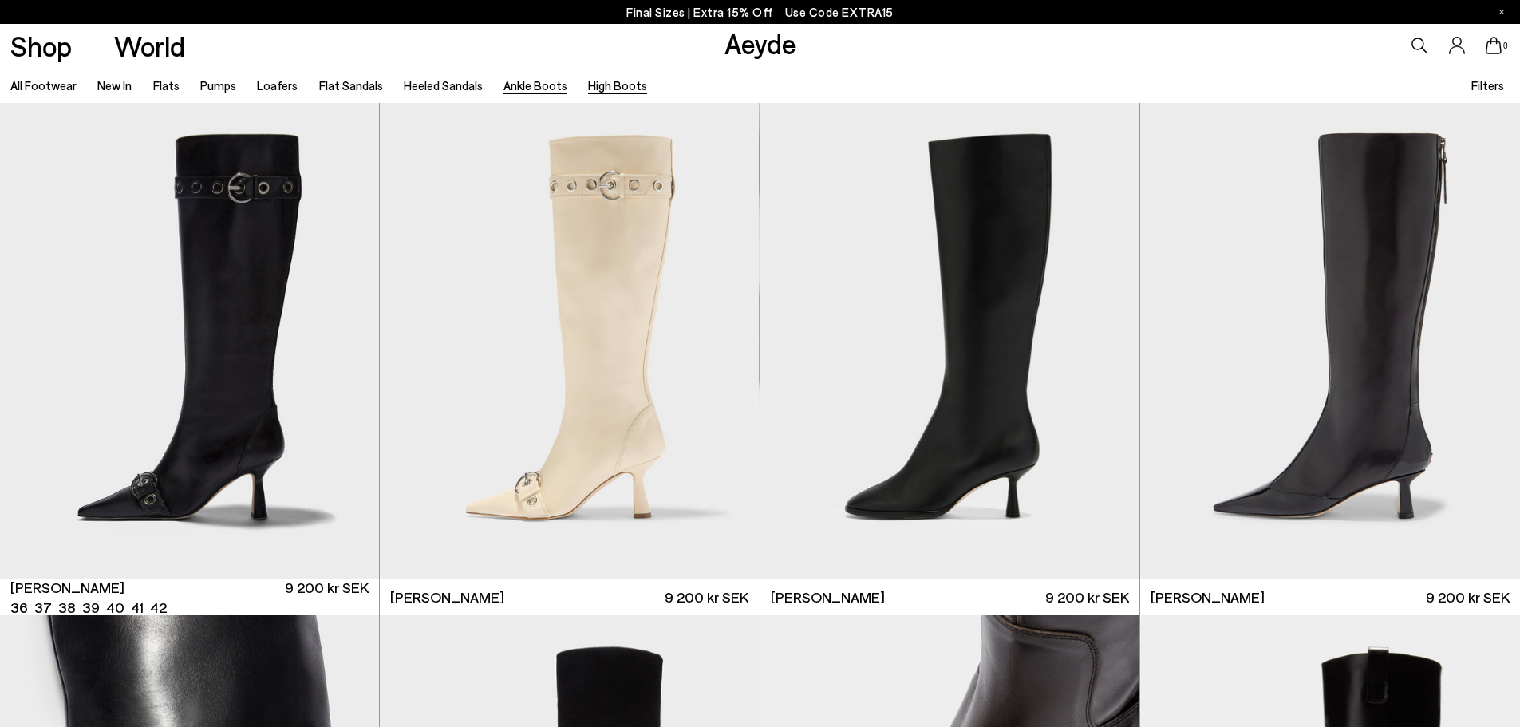
click at [529, 86] on link "Ankle Boots" at bounding box center [536, 85] width 64 height 14
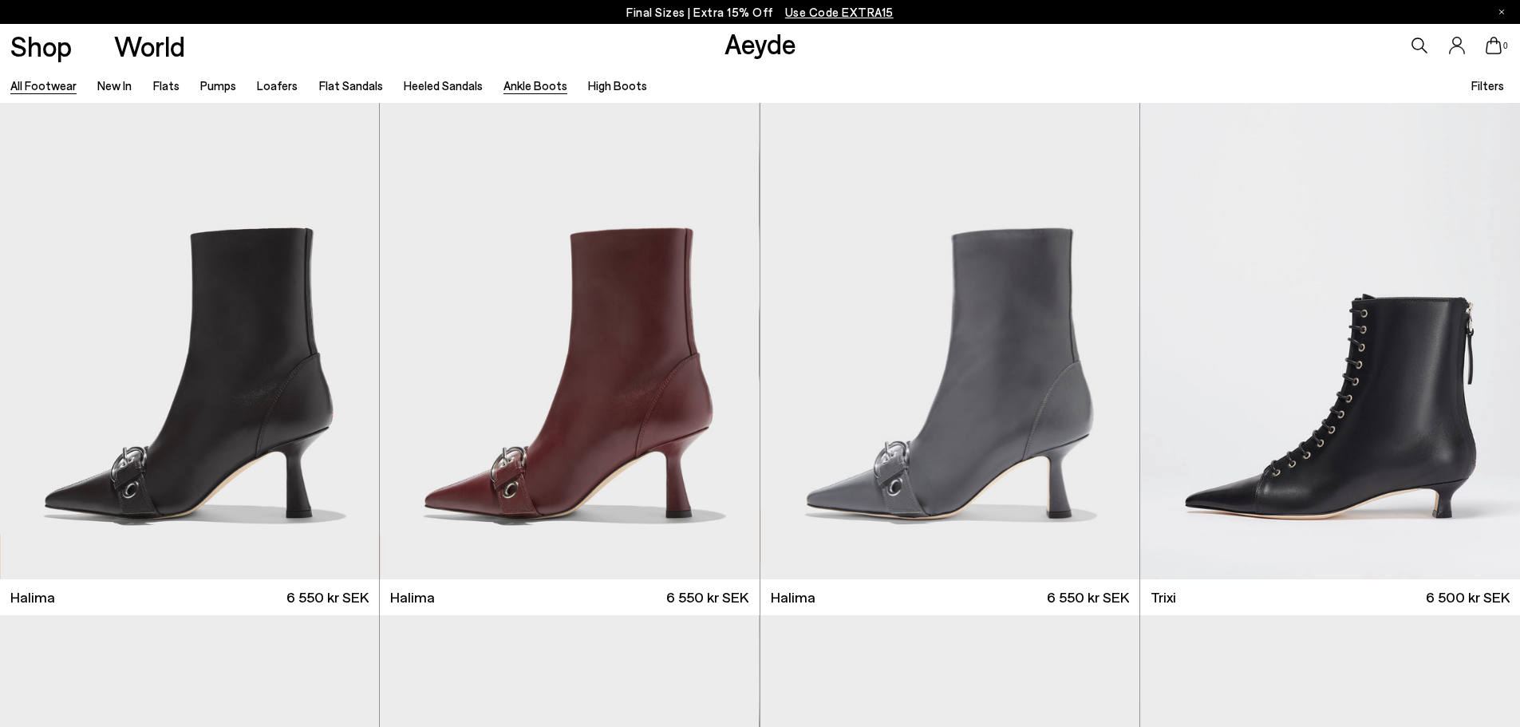
click at [51, 85] on link "All Footwear" at bounding box center [43, 85] width 66 height 14
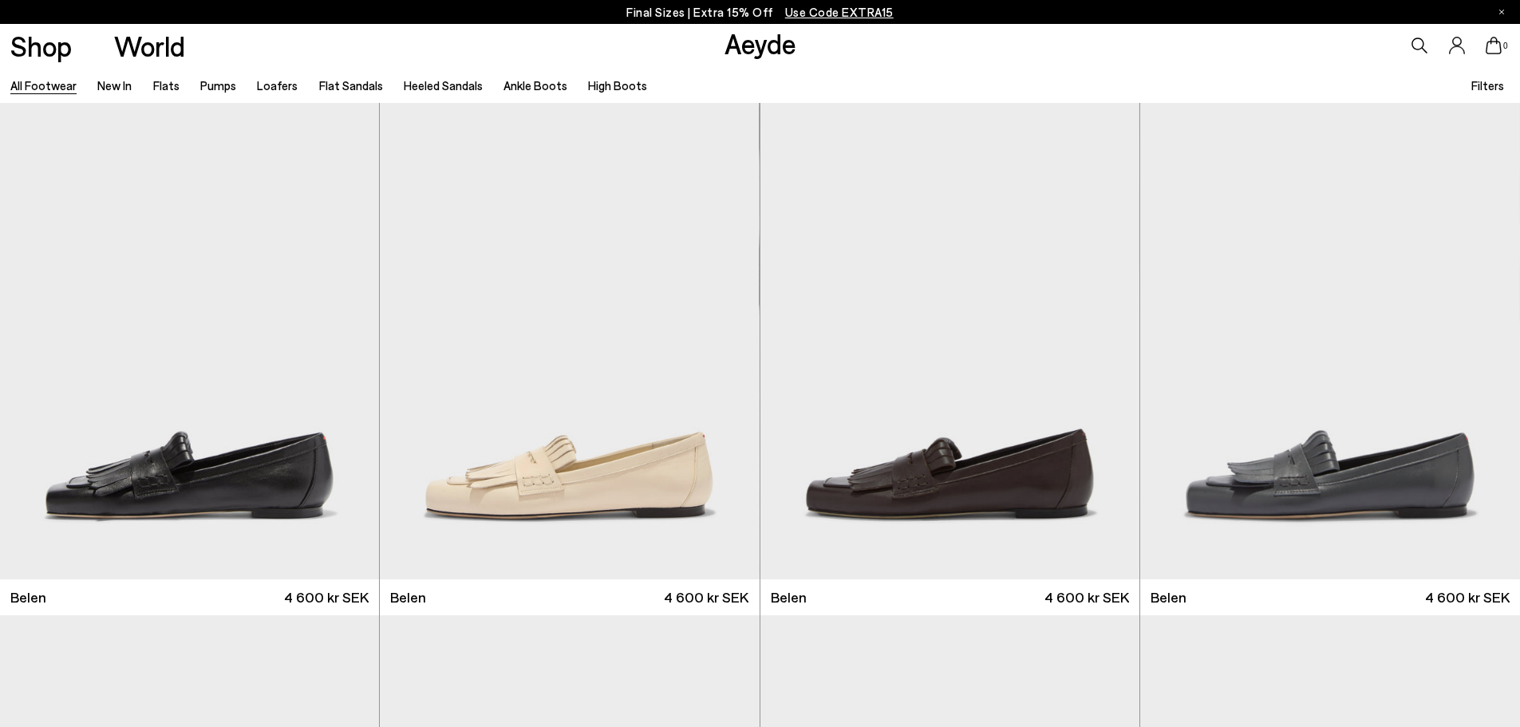
click at [1495, 85] on span "Filters" at bounding box center [1488, 85] width 33 height 14
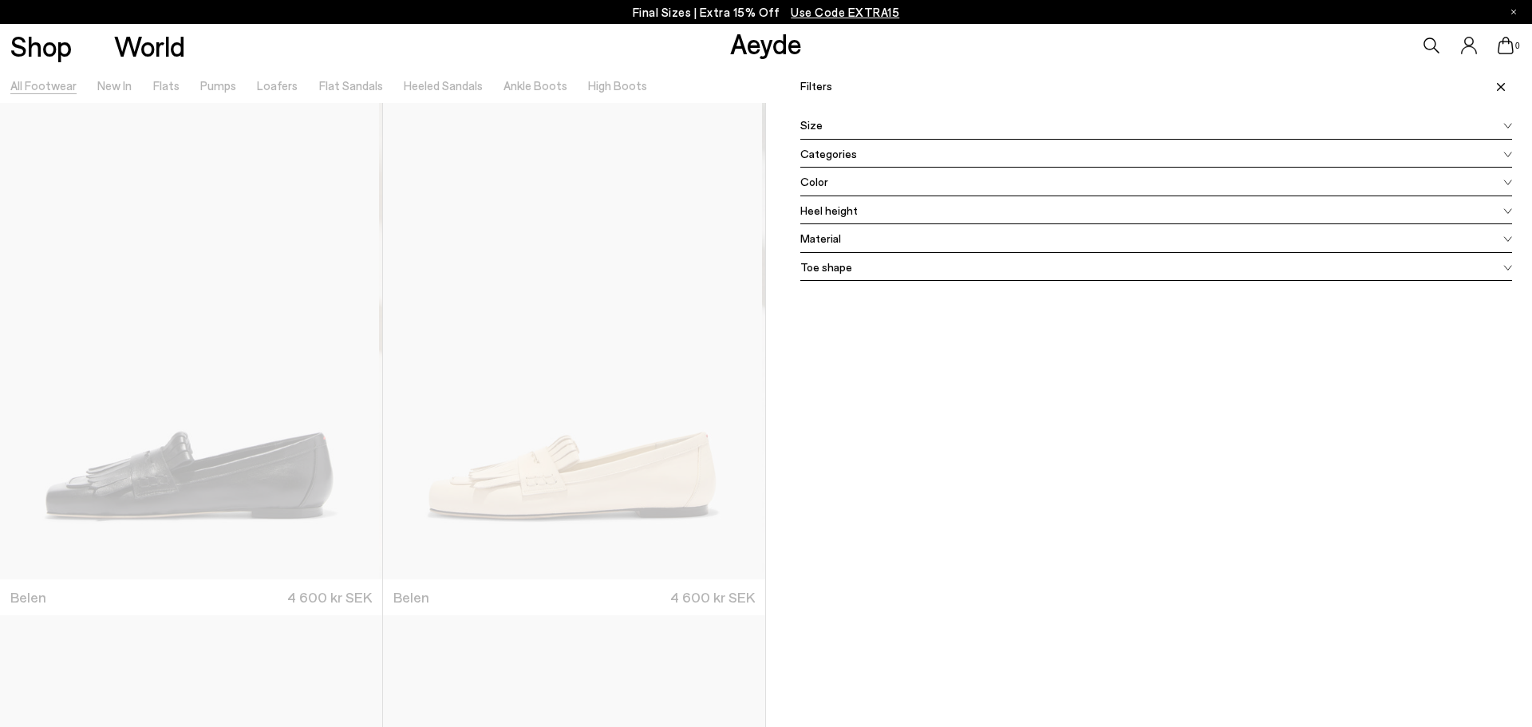
click at [832, 117] on div "Size" at bounding box center [1156, 125] width 712 height 29
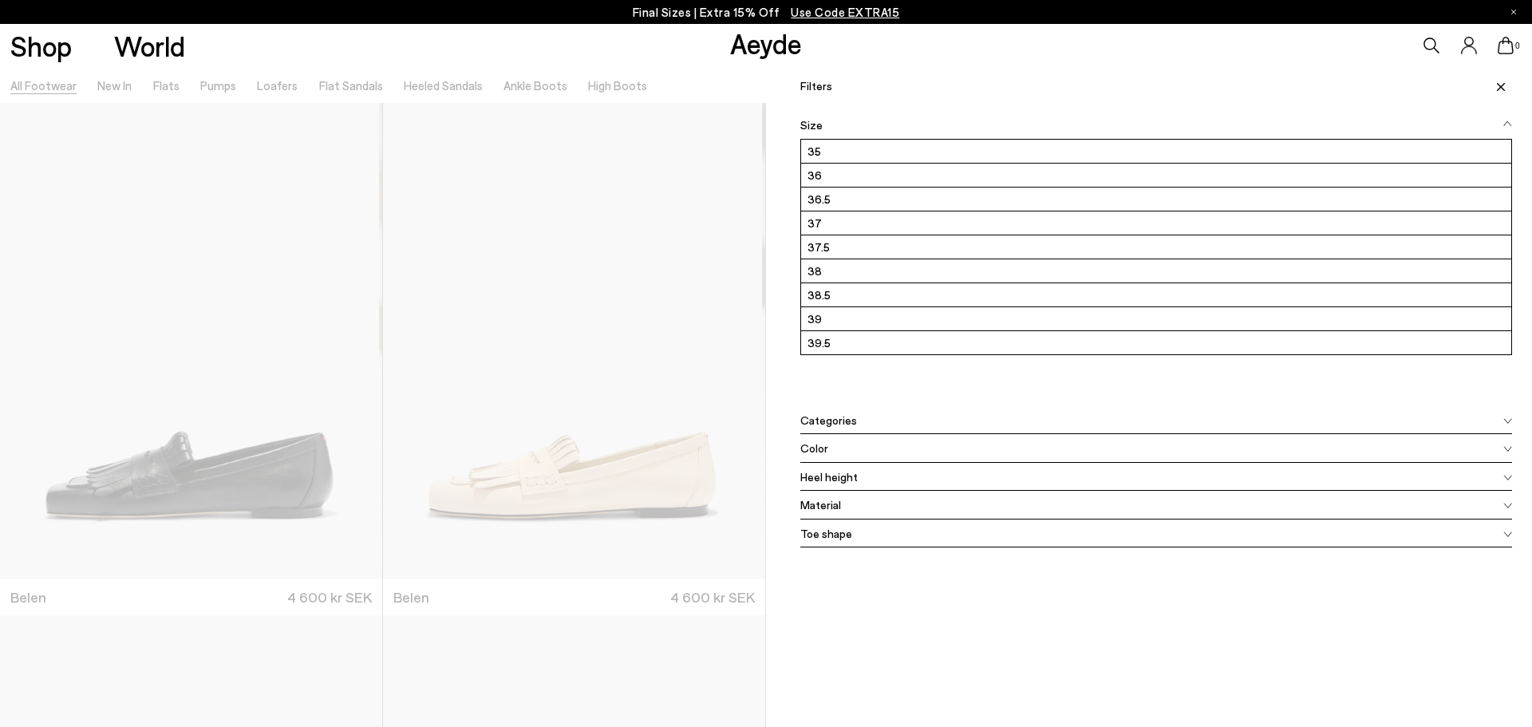
click at [832, 117] on div "Size" at bounding box center [1156, 125] width 712 height 29
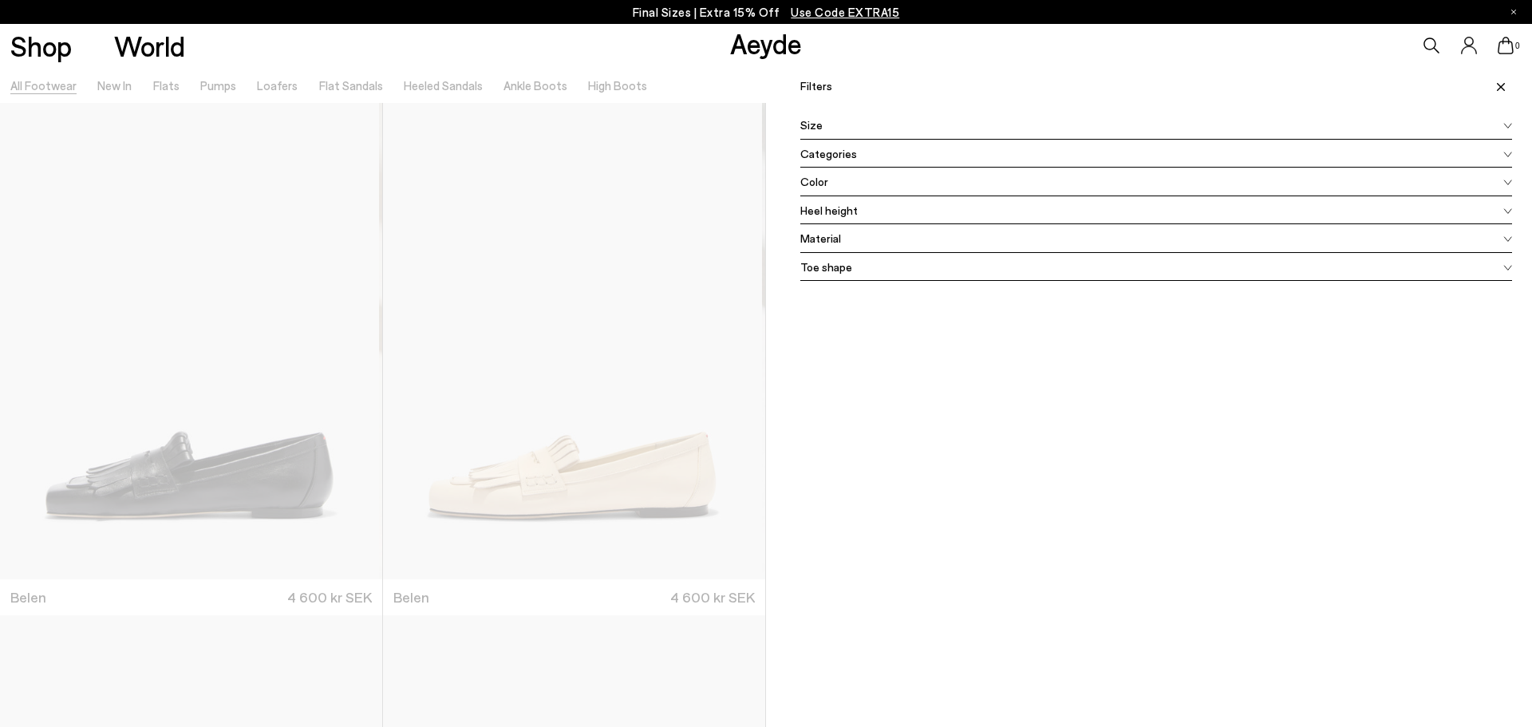
click at [828, 164] on div "Categories" at bounding box center [1156, 154] width 712 height 29
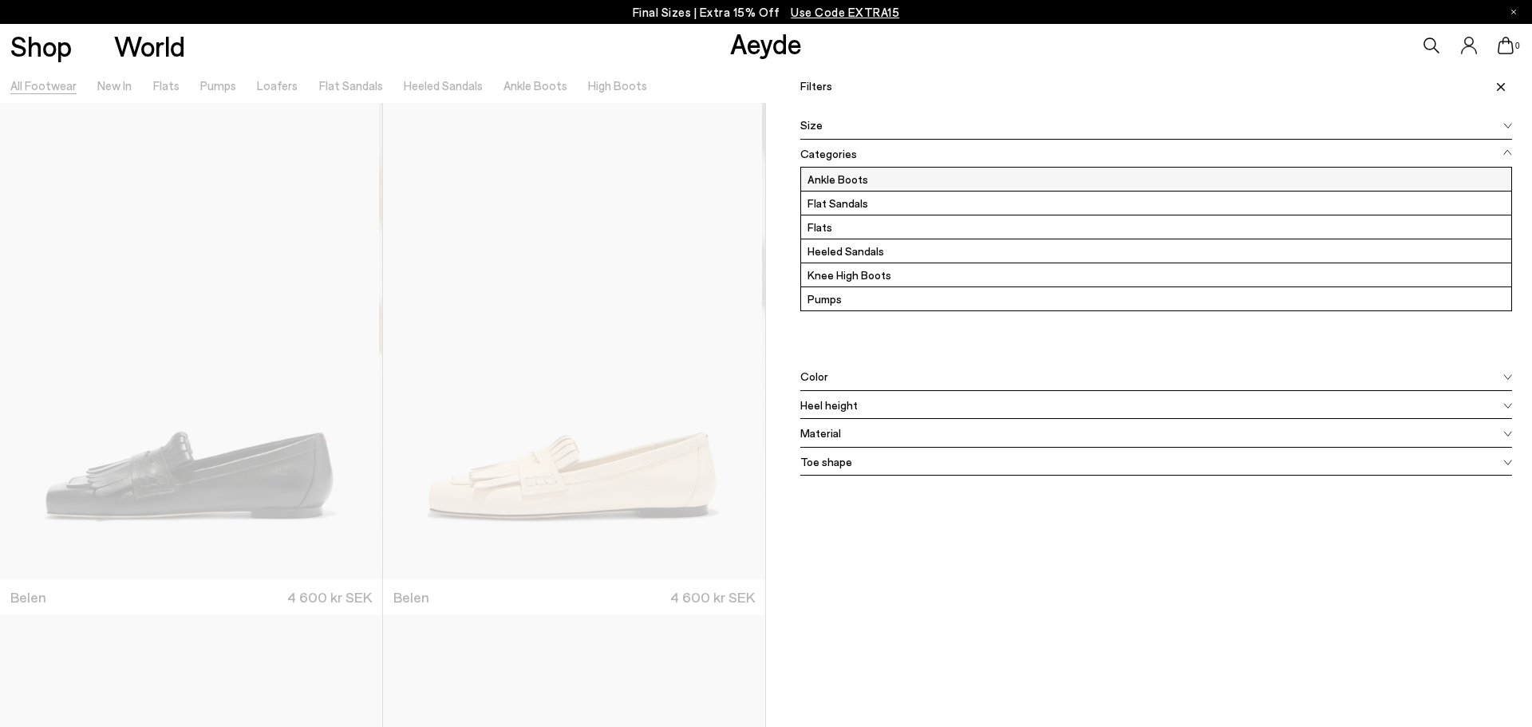
click at [830, 168] on label "Ankle Boots" at bounding box center [1156, 179] width 710 height 23
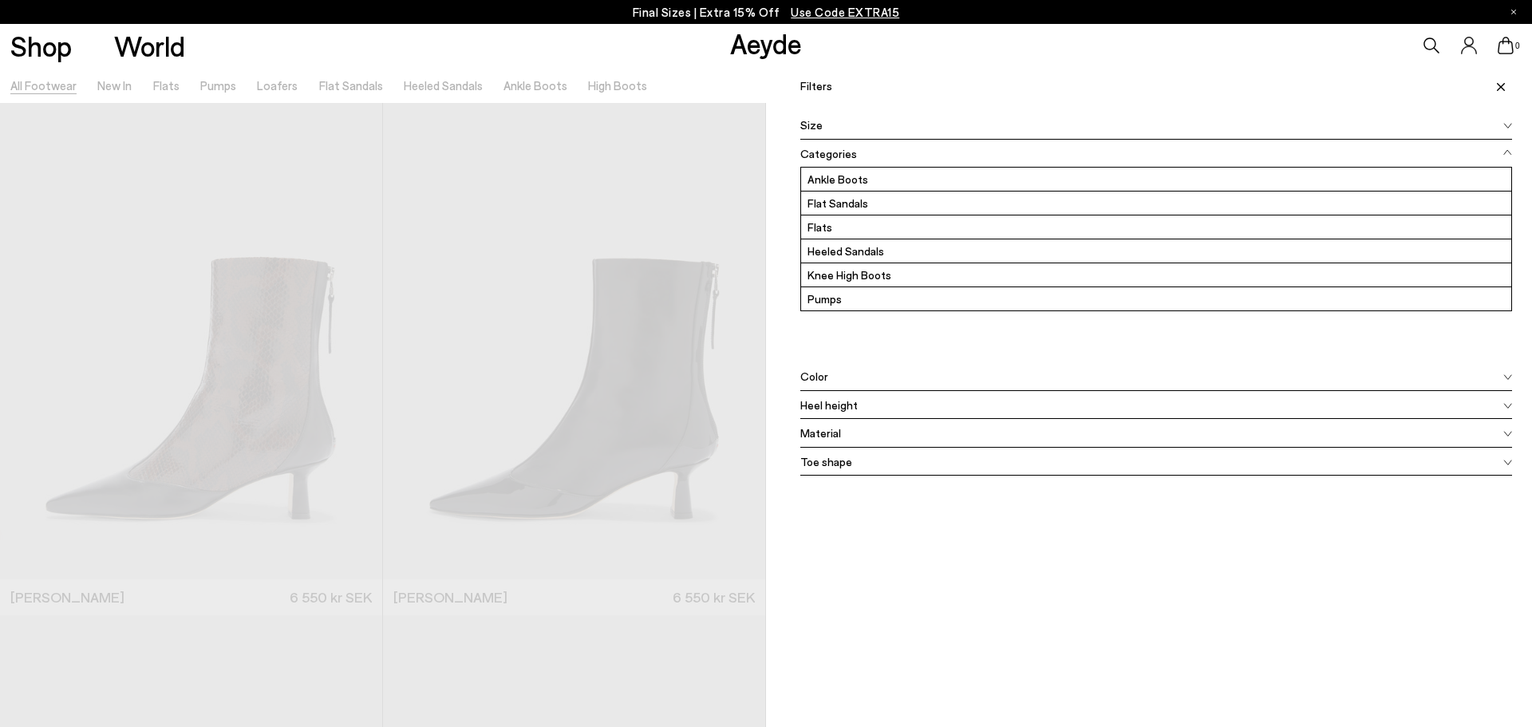
click at [869, 160] on div "Categories" at bounding box center [1156, 154] width 712 height 29
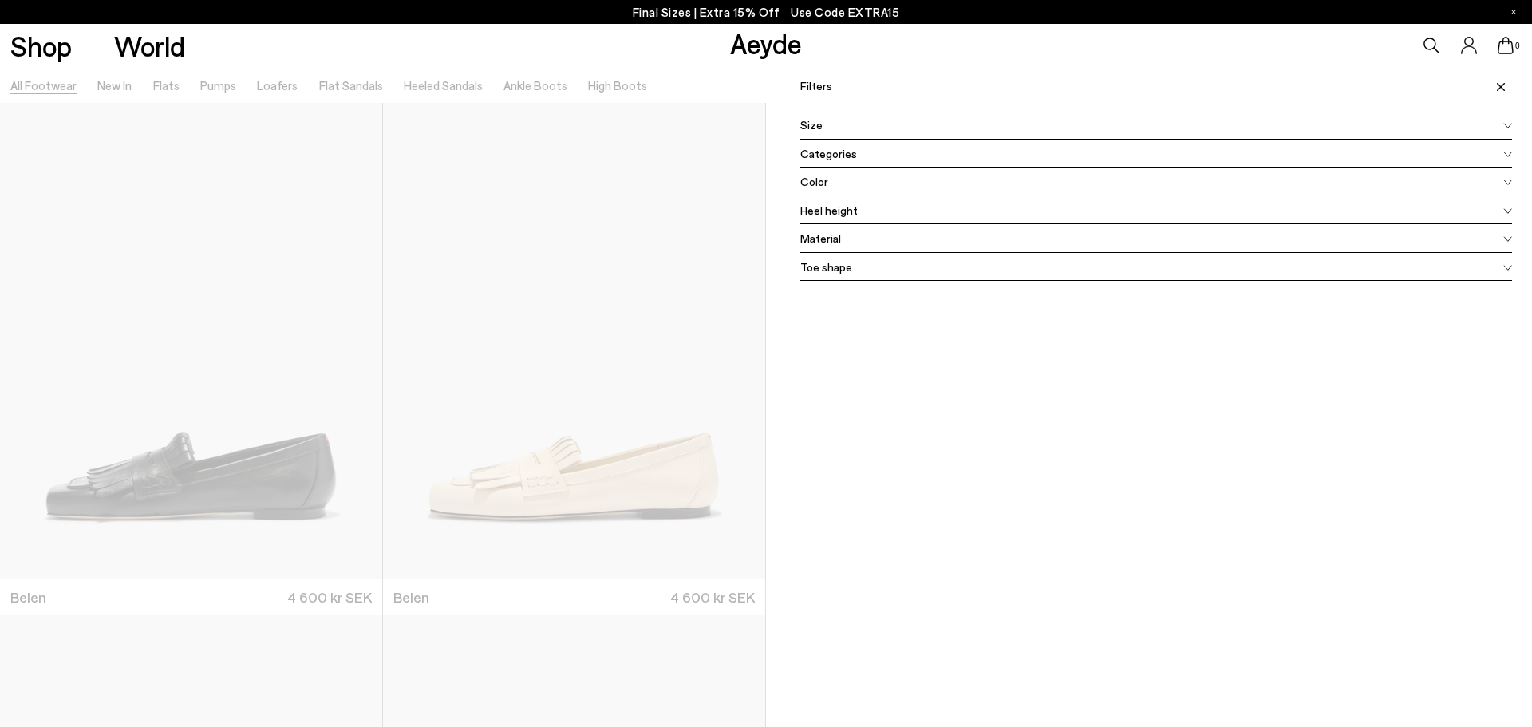
click at [859, 186] on div "Color" at bounding box center [1156, 182] width 712 height 29
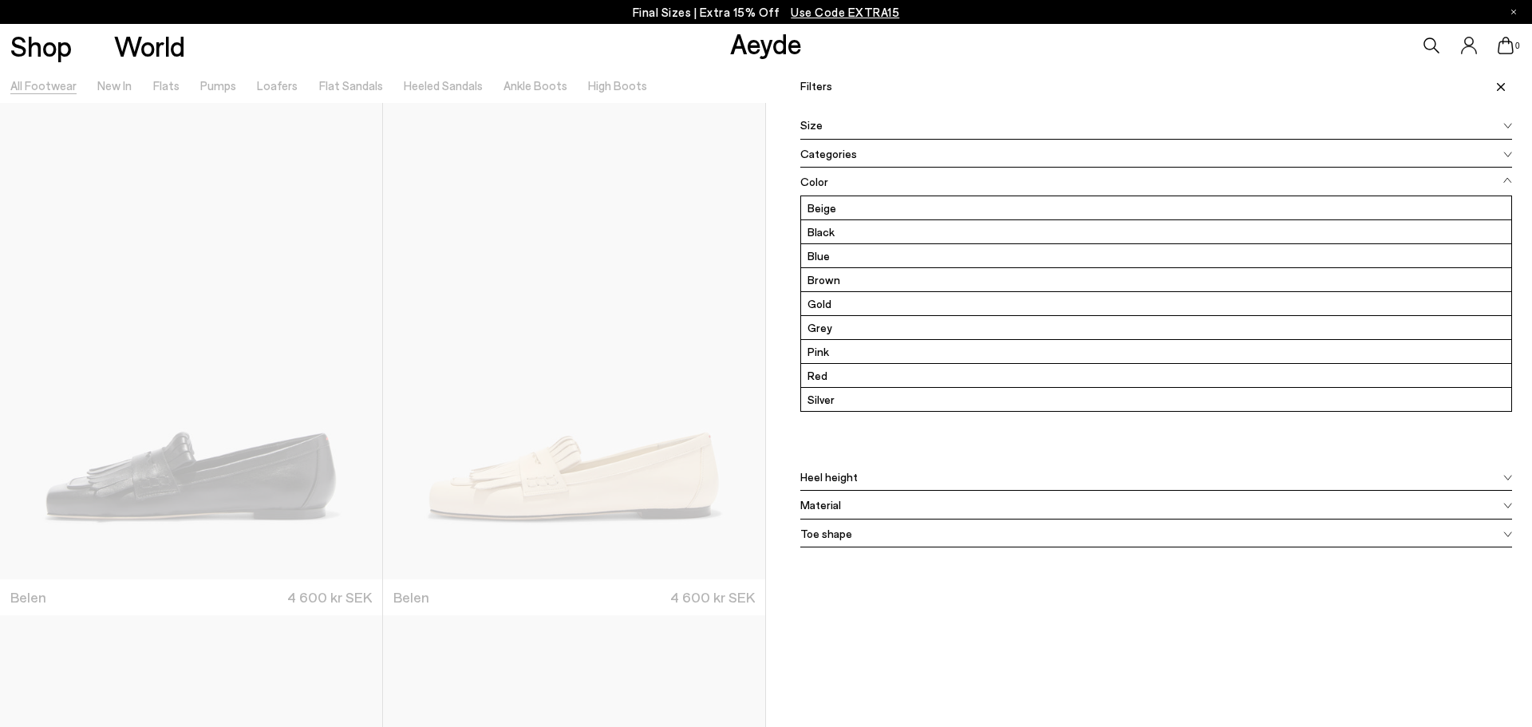
click at [859, 186] on div "Color" at bounding box center [1156, 182] width 712 height 29
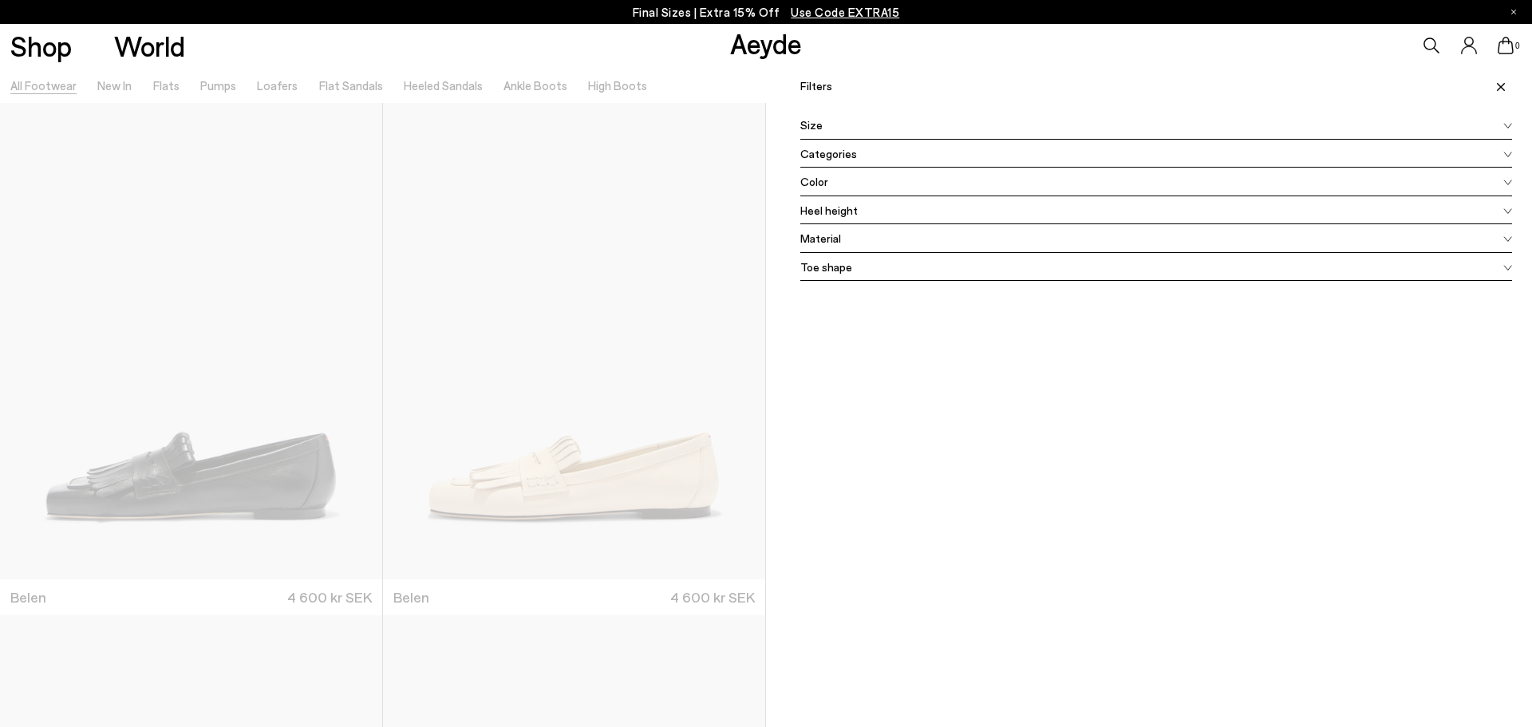
click at [851, 212] on div "Heel height" at bounding box center [1156, 210] width 712 height 29
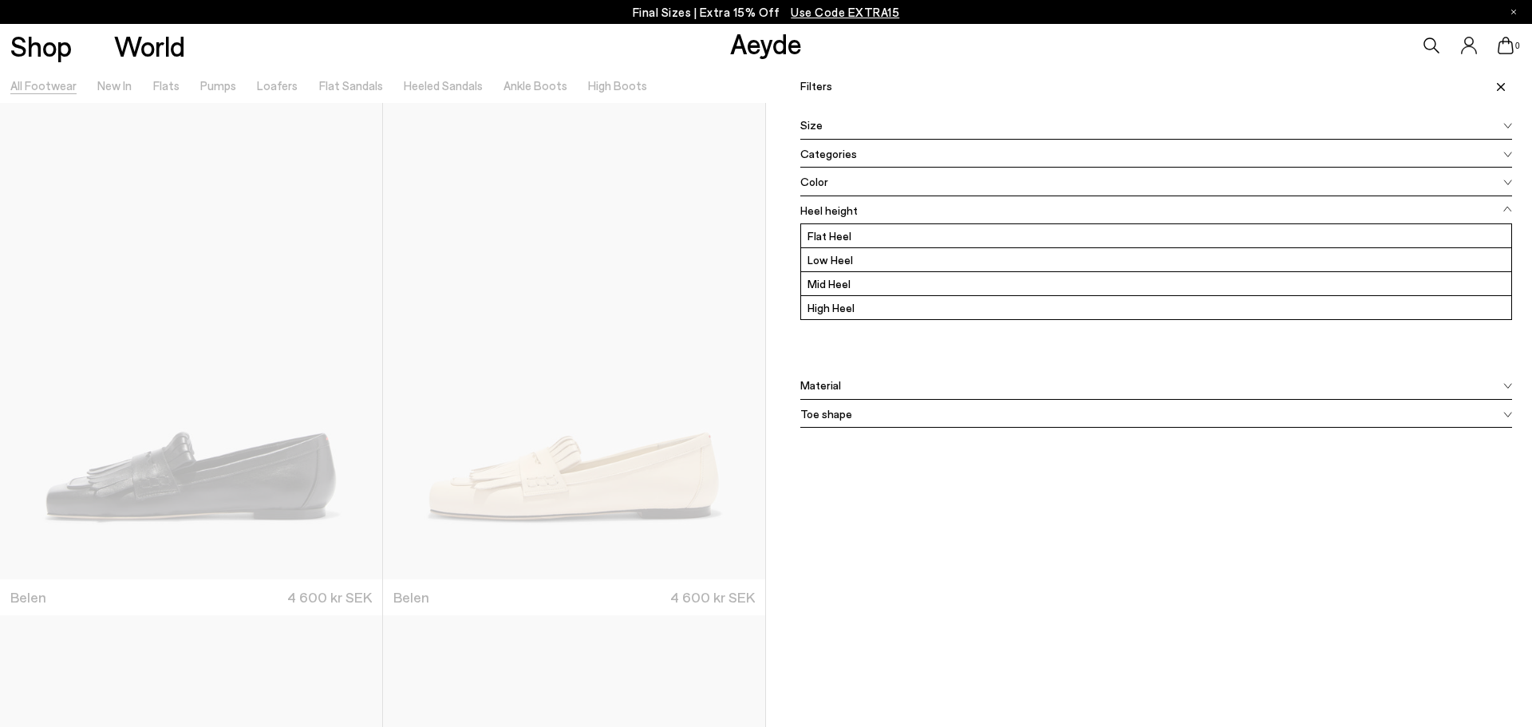
click at [851, 212] on div "Heel height" at bounding box center [1156, 210] width 712 height 29
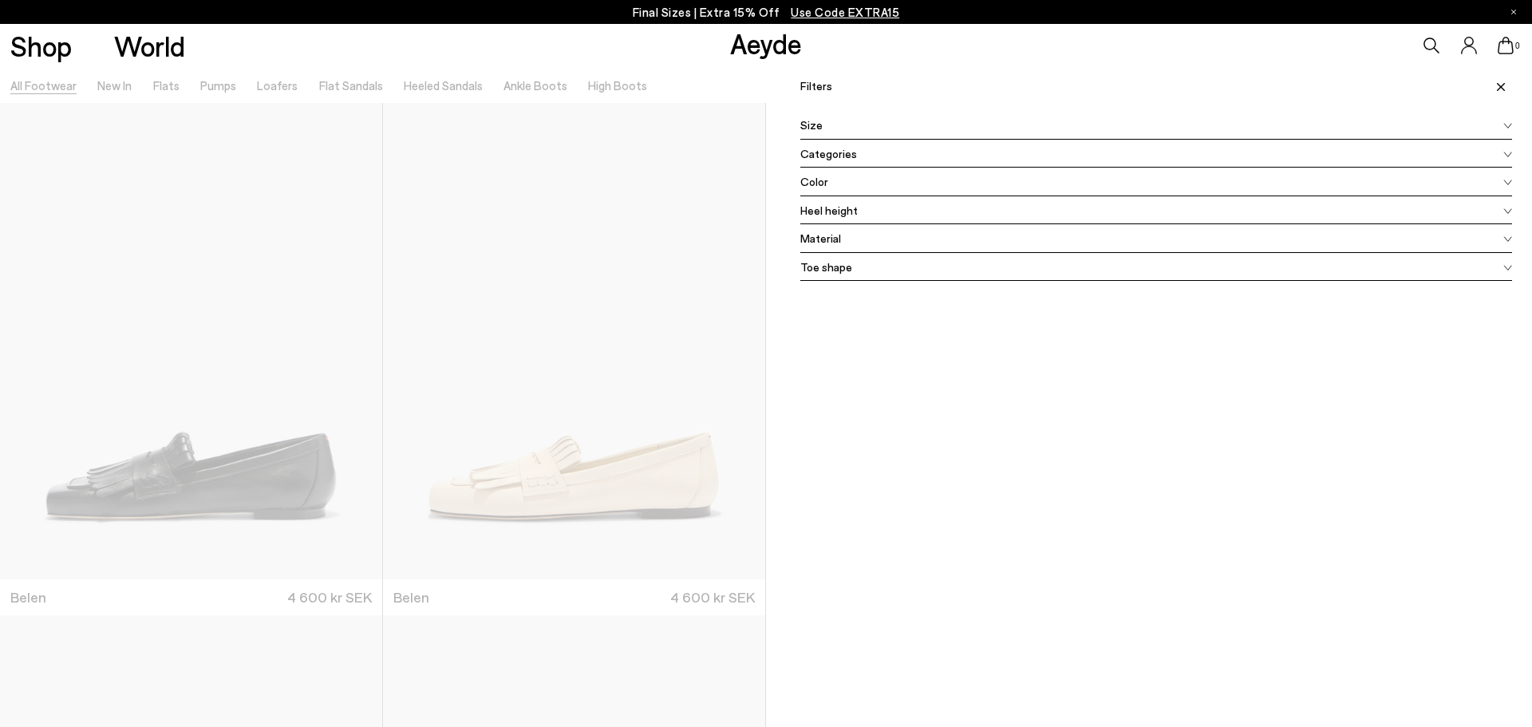
click at [847, 215] on span "Heel height" at bounding box center [828, 210] width 57 height 17
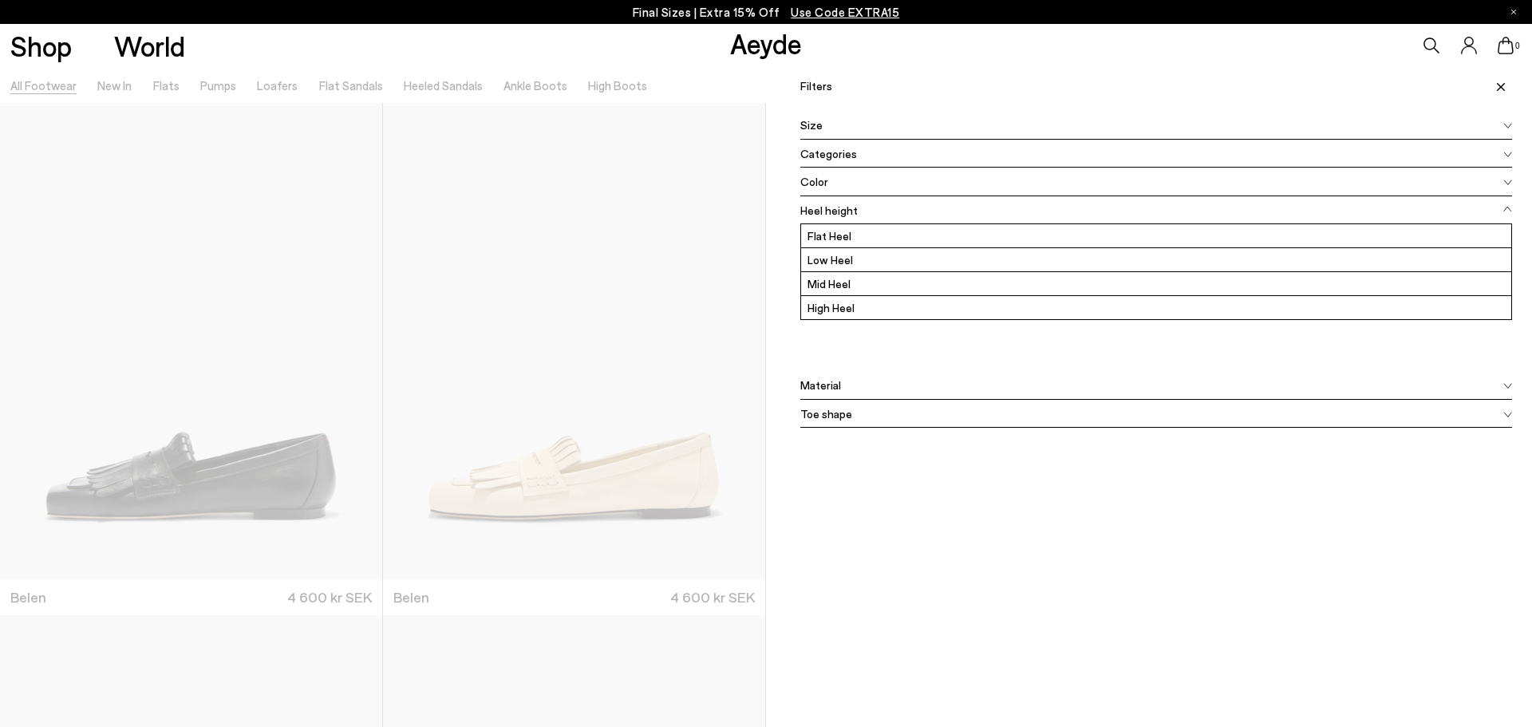
click at [847, 215] on span "Heel height" at bounding box center [828, 210] width 57 height 17
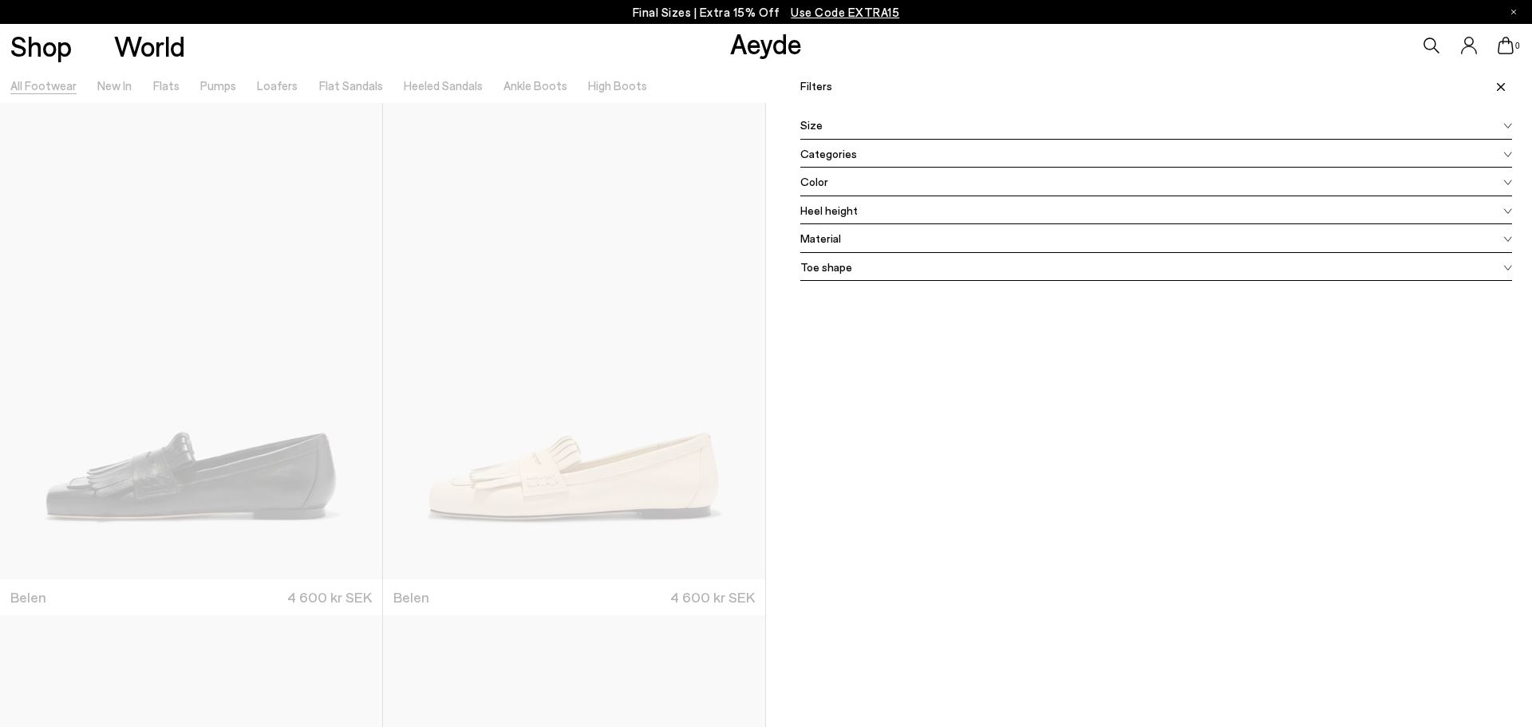
click at [843, 239] on div "Material" at bounding box center [1156, 238] width 712 height 29
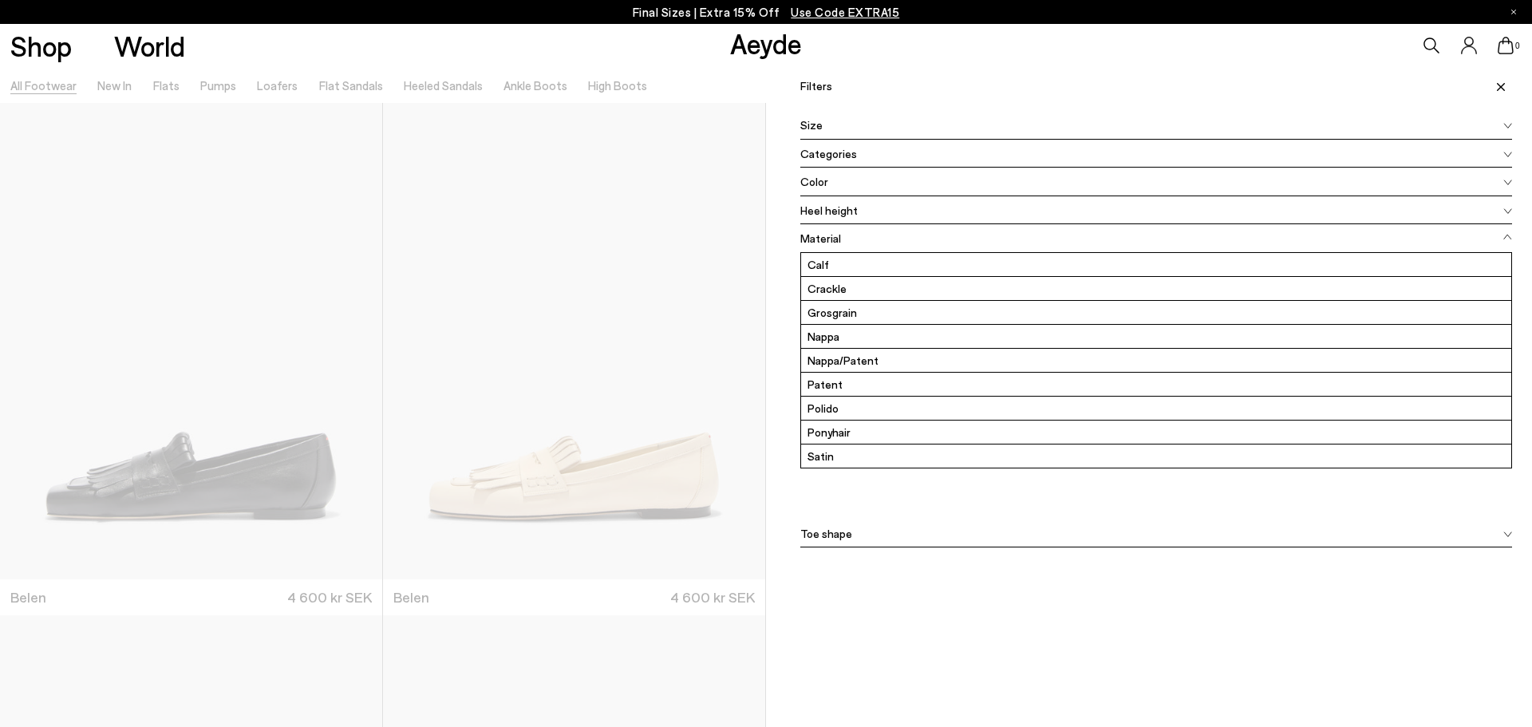
click at [843, 239] on div "Material" at bounding box center [1156, 238] width 712 height 29
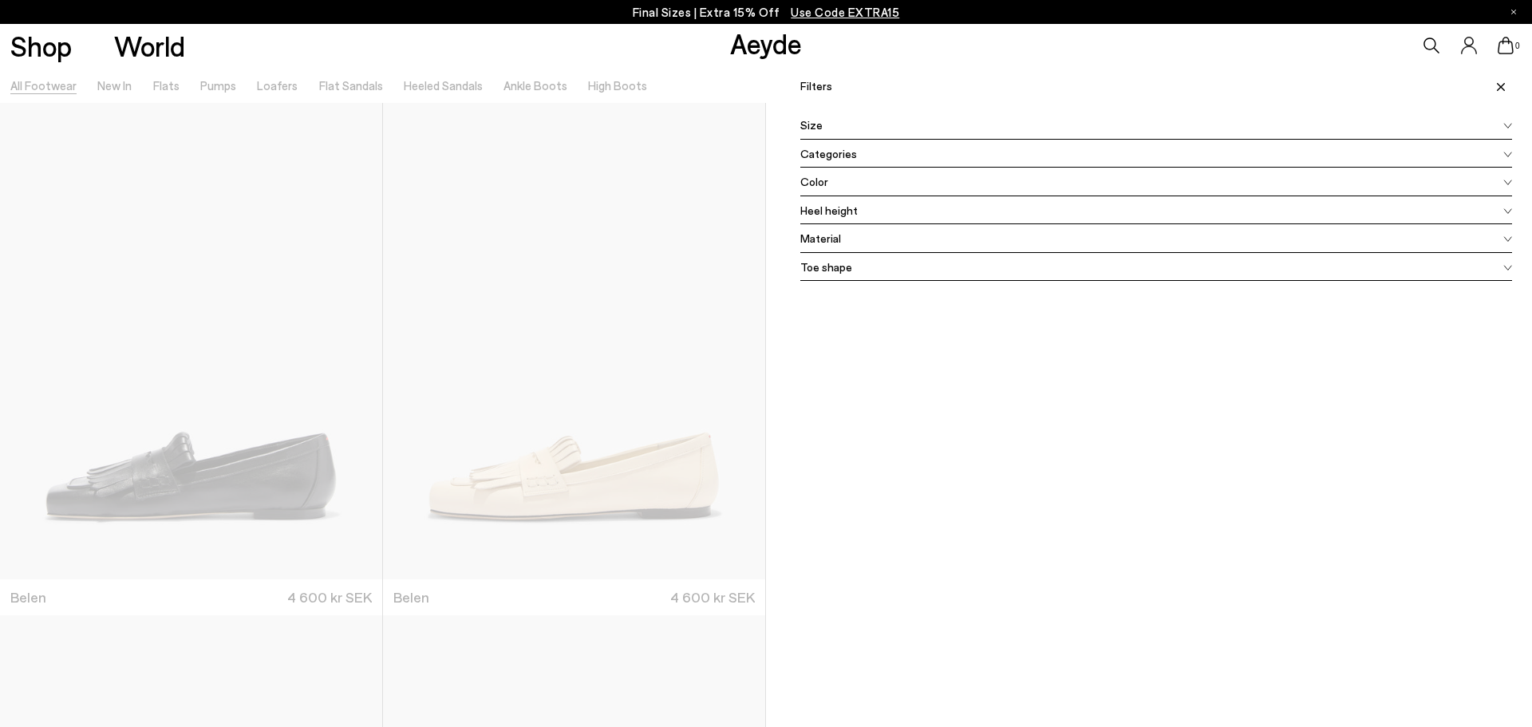
click at [835, 282] on div "Filters Apply filters Apply Filters Availability In stock Out of stock Size 35 …" at bounding box center [1149, 430] width 766 height 727
click at [830, 279] on div "Toe shape" at bounding box center [1156, 267] width 712 height 29
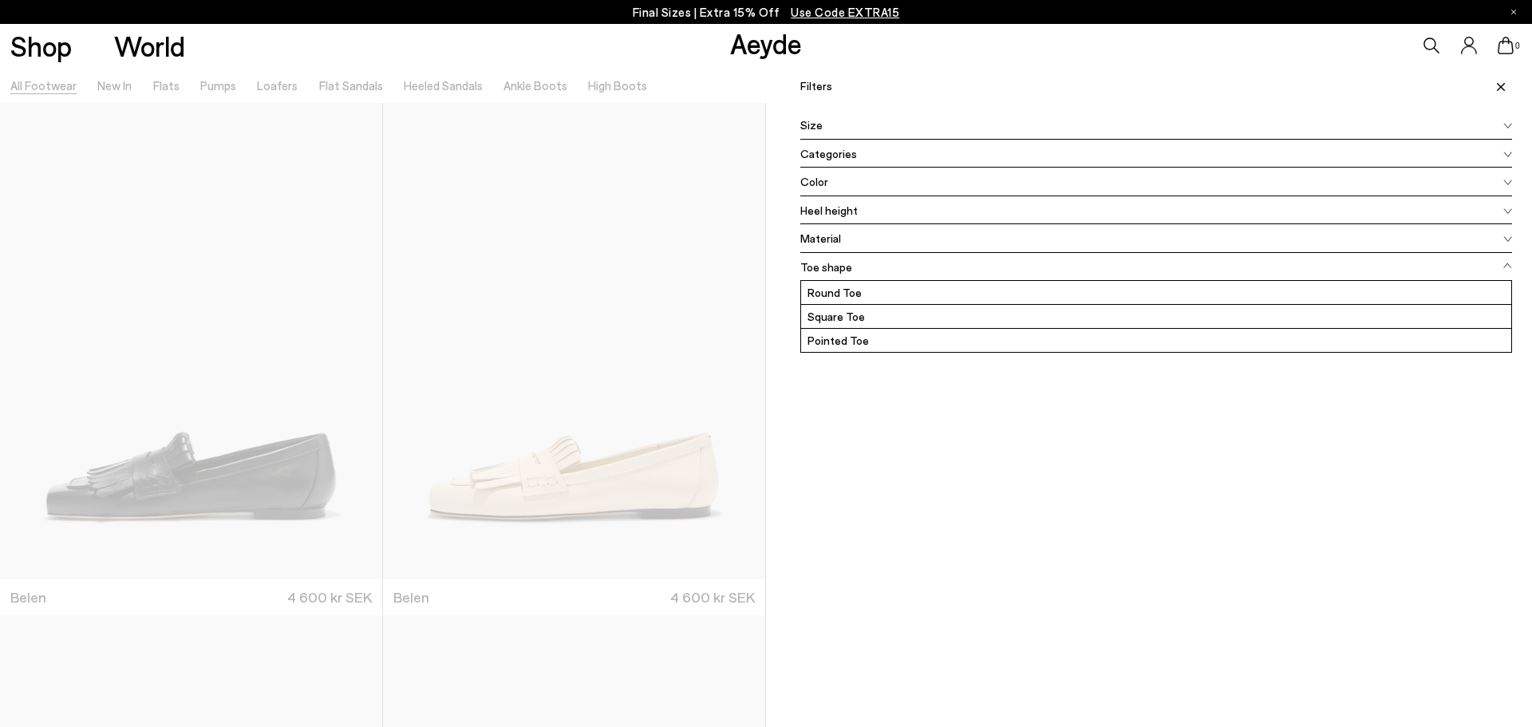
click at [830, 279] on div "Toe shape" at bounding box center [1156, 267] width 712 height 29
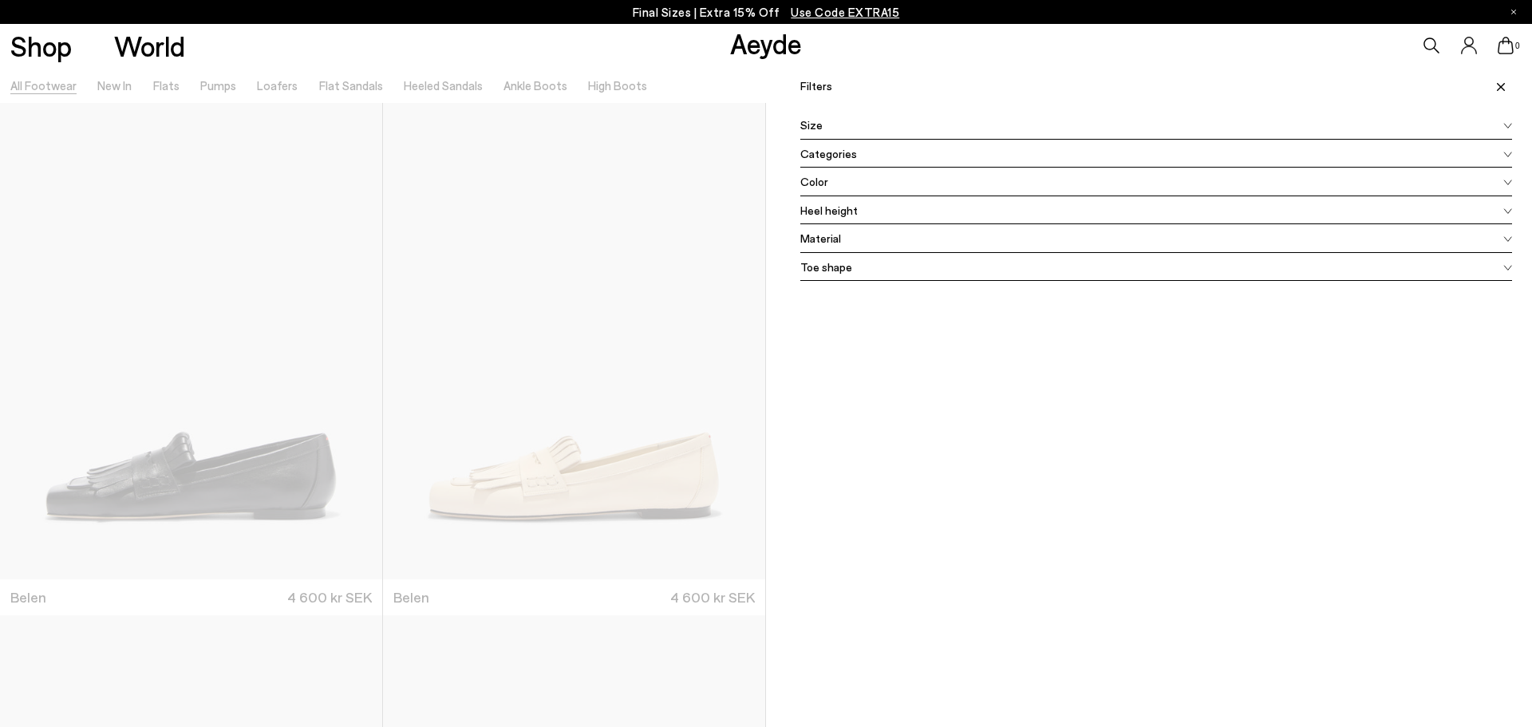
click at [603, 198] on div at bounding box center [383, 430] width 766 height 727
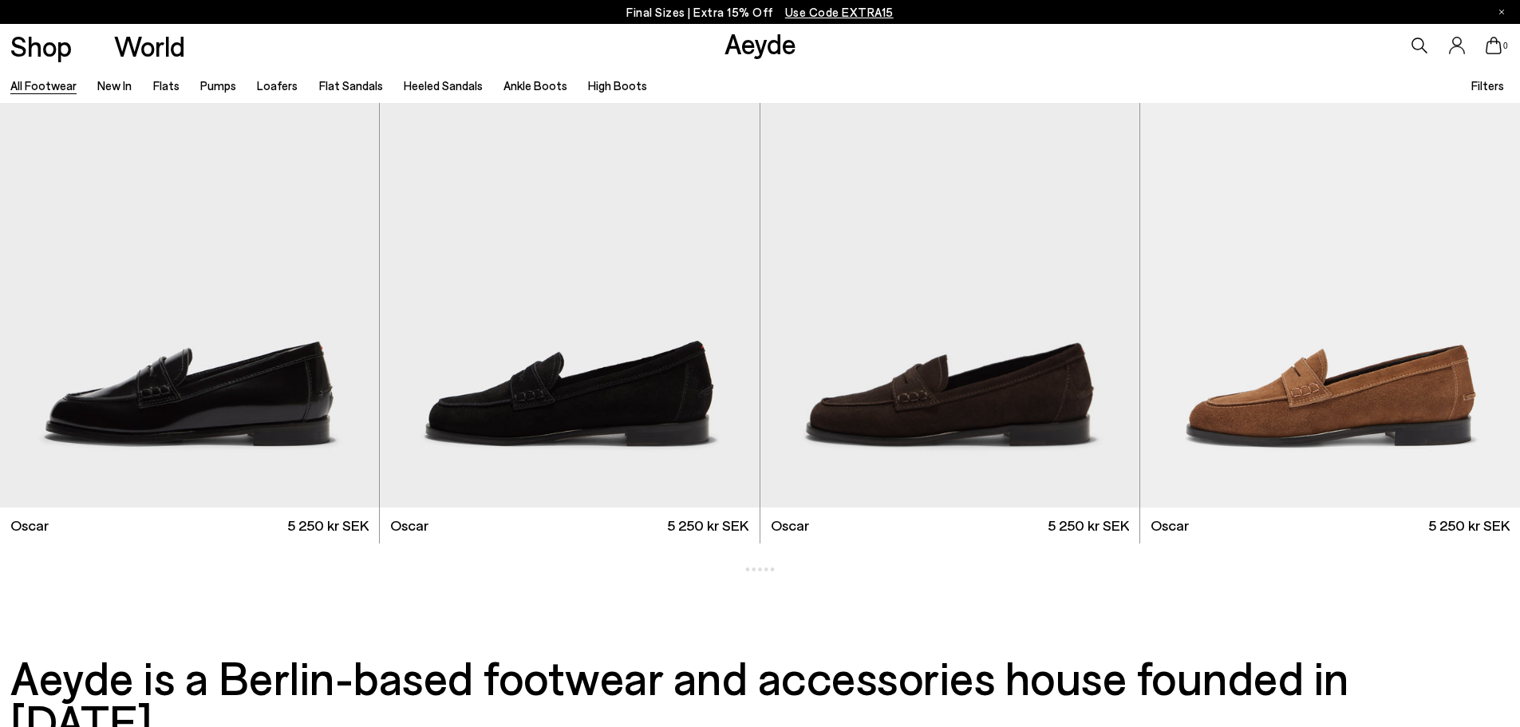
scroll to position [2633, 0]
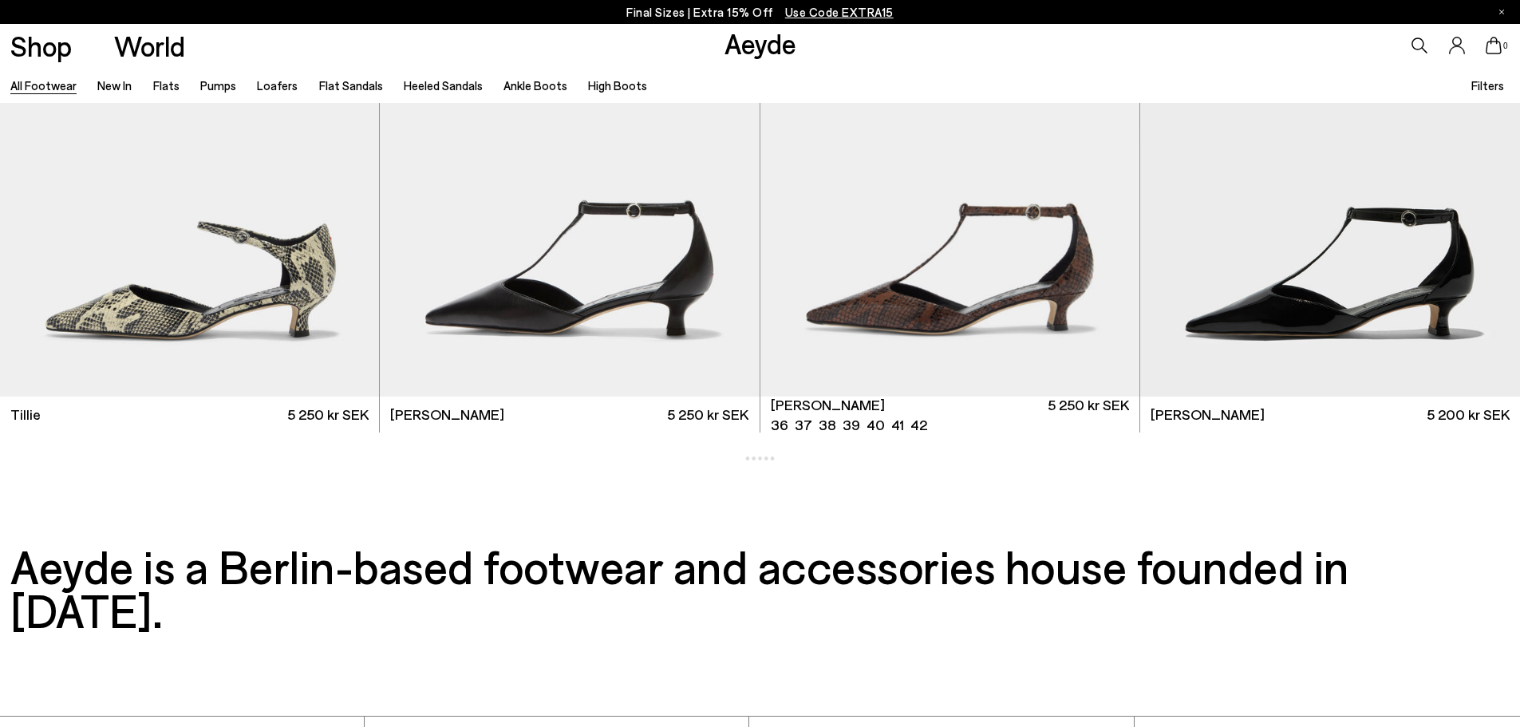
scroll to position [5710, 0]
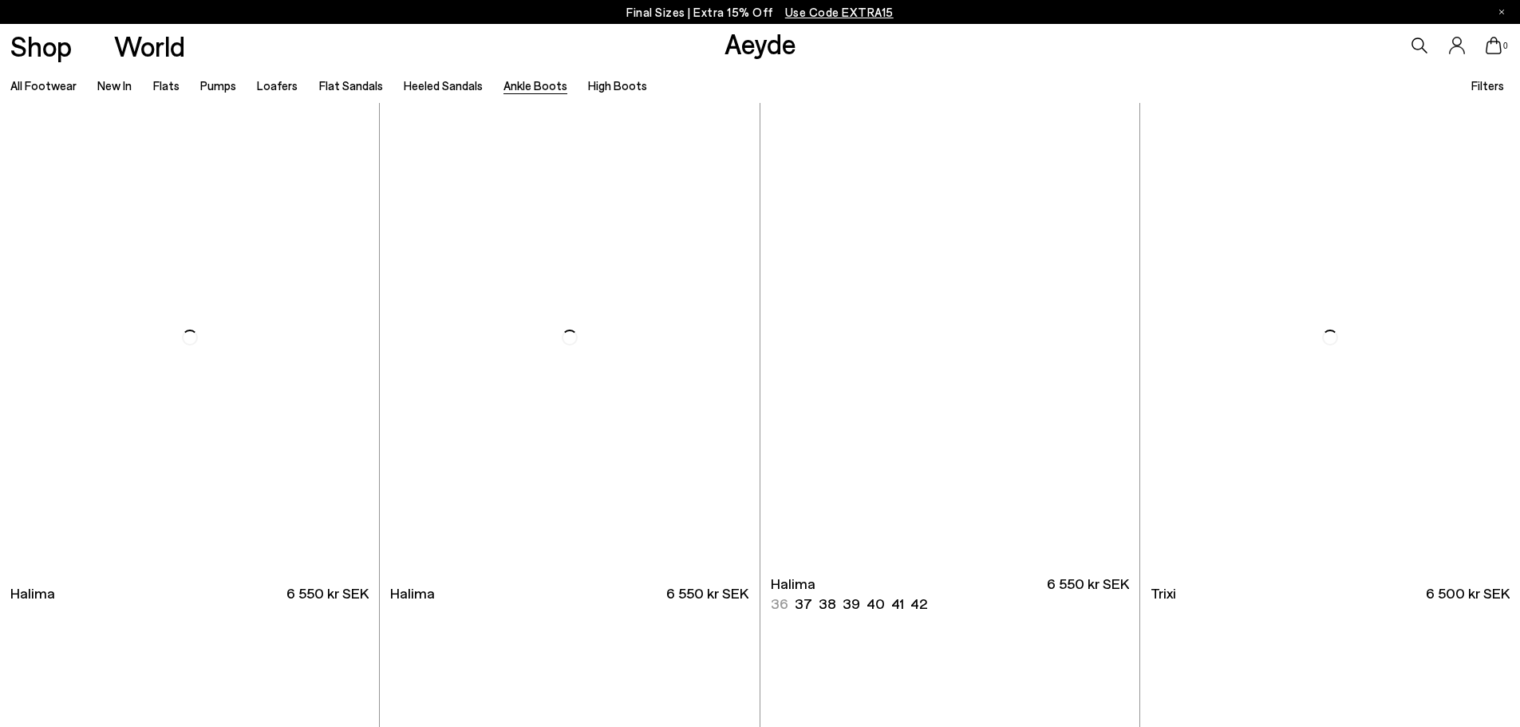
scroll to position [39, 0]
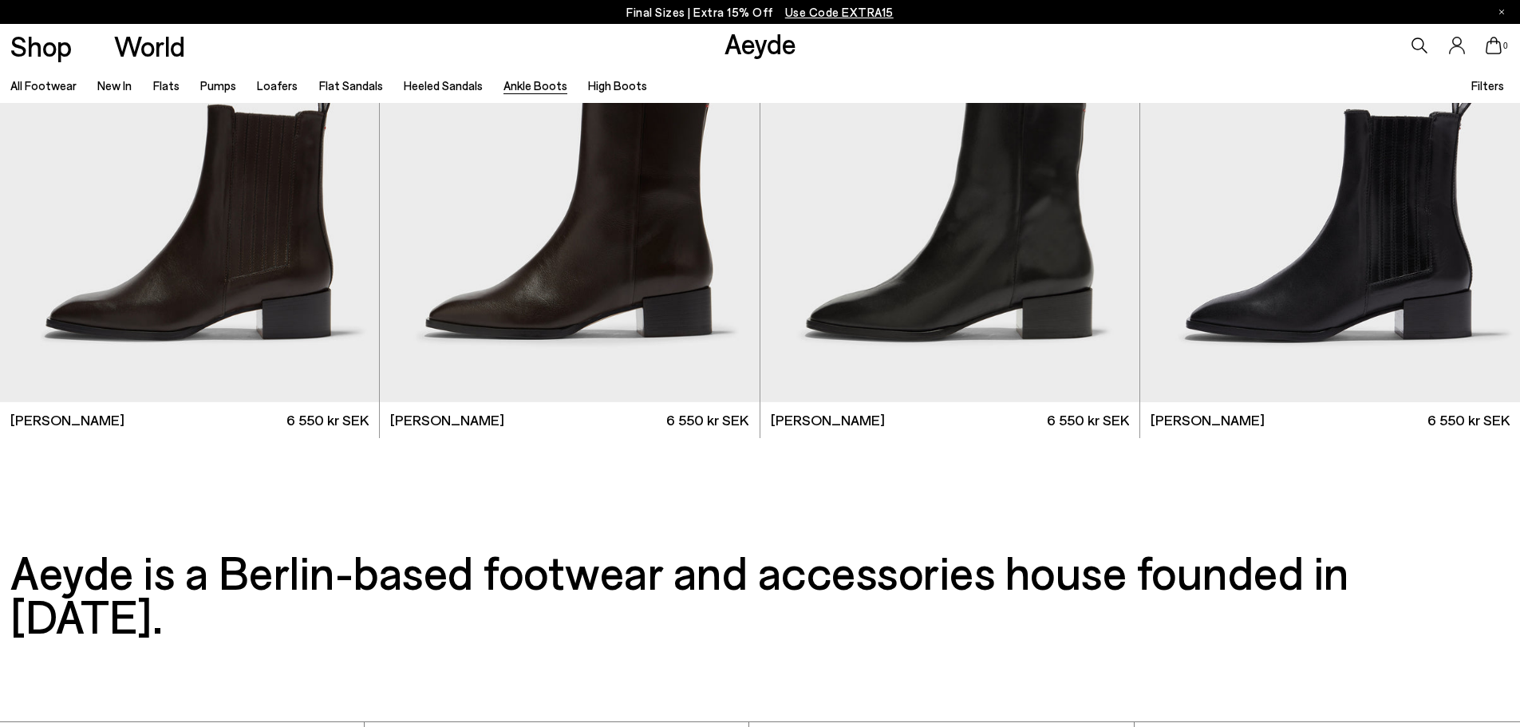
scroll to position [4590, 0]
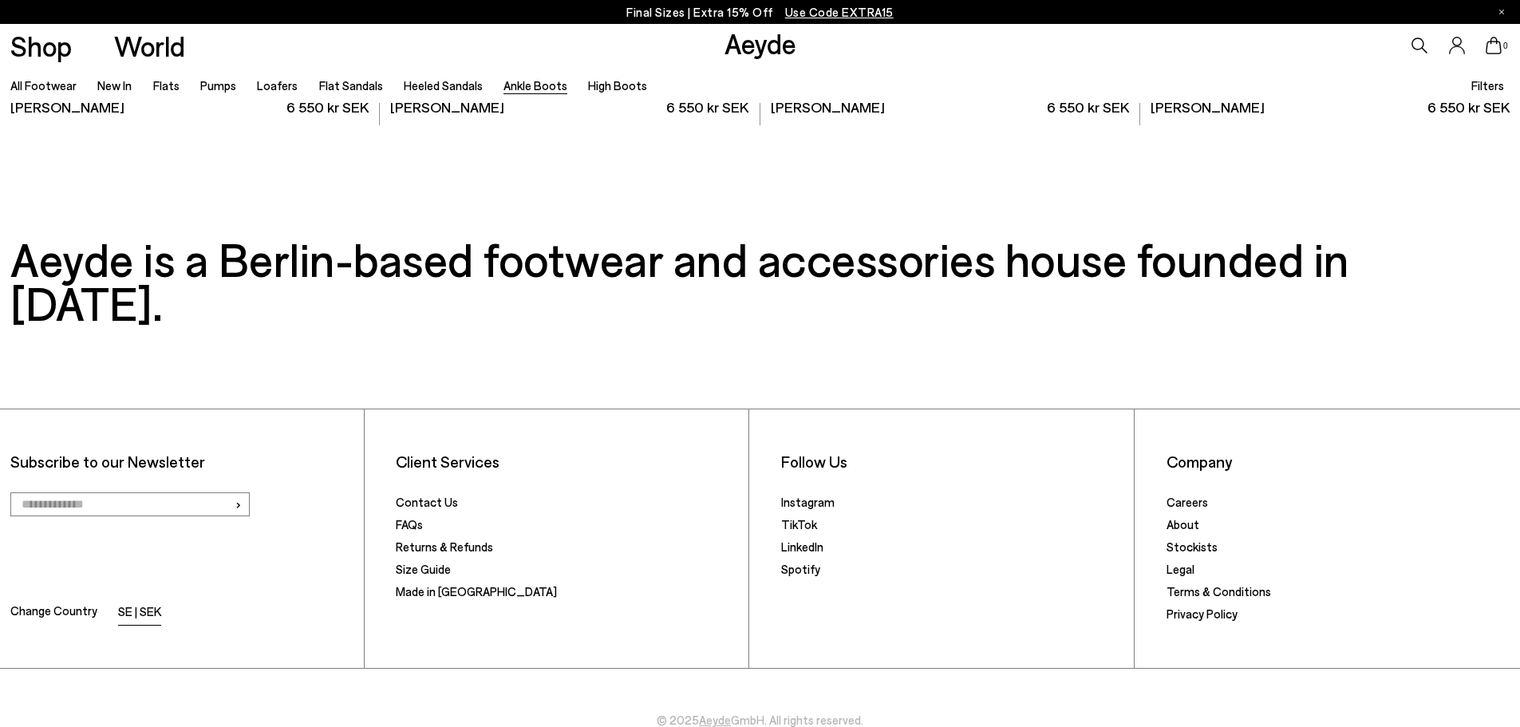
click at [135, 602] on li "SE | SEK" at bounding box center [139, 613] width 43 height 22
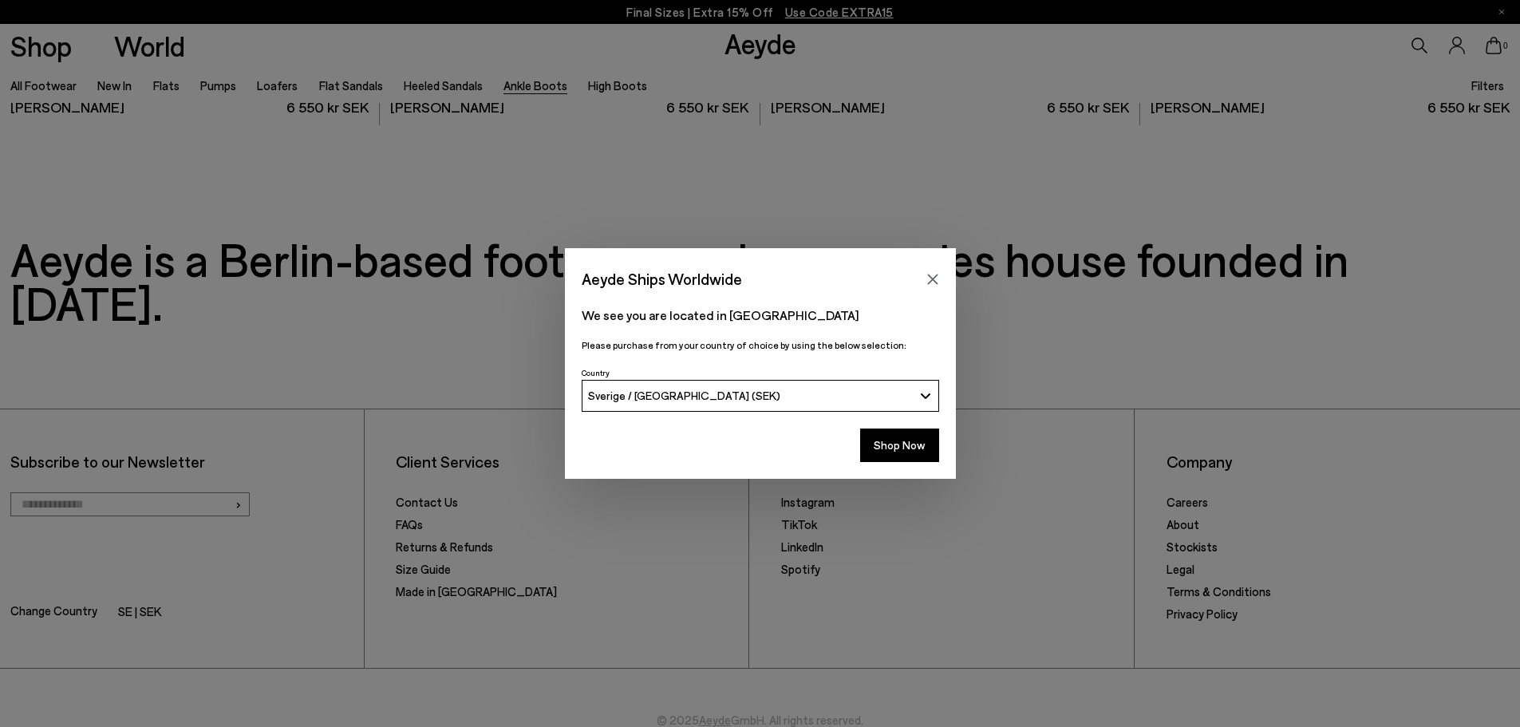
click at [663, 408] on button "Sverige / [GEOGRAPHIC_DATA] (SEK)" at bounding box center [761, 396] width 358 height 32
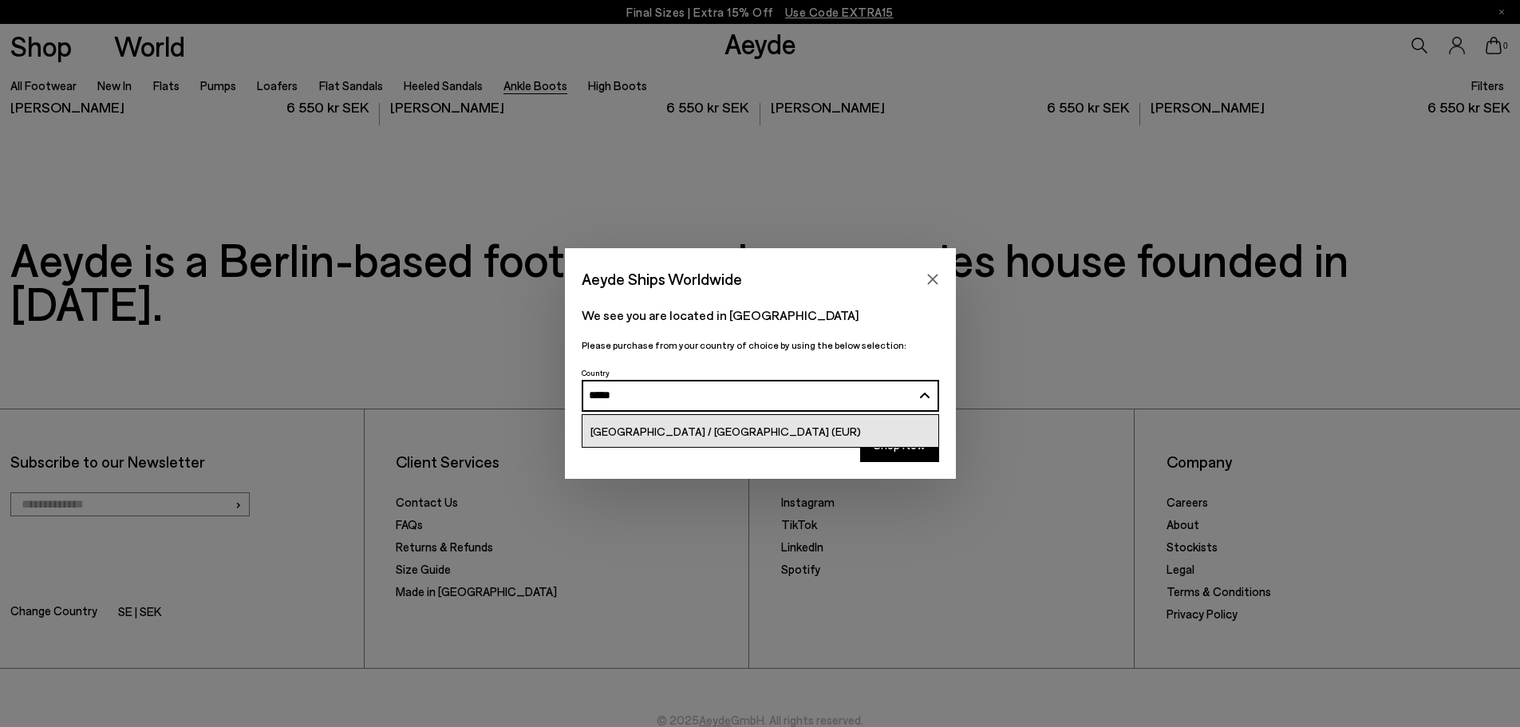
type input "******"
click at [666, 425] on span "[GEOGRAPHIC_DATA] / [GEOGRAPHIC_DATA] (EUR)" at bounding box center [726, 432] width 271 height 14
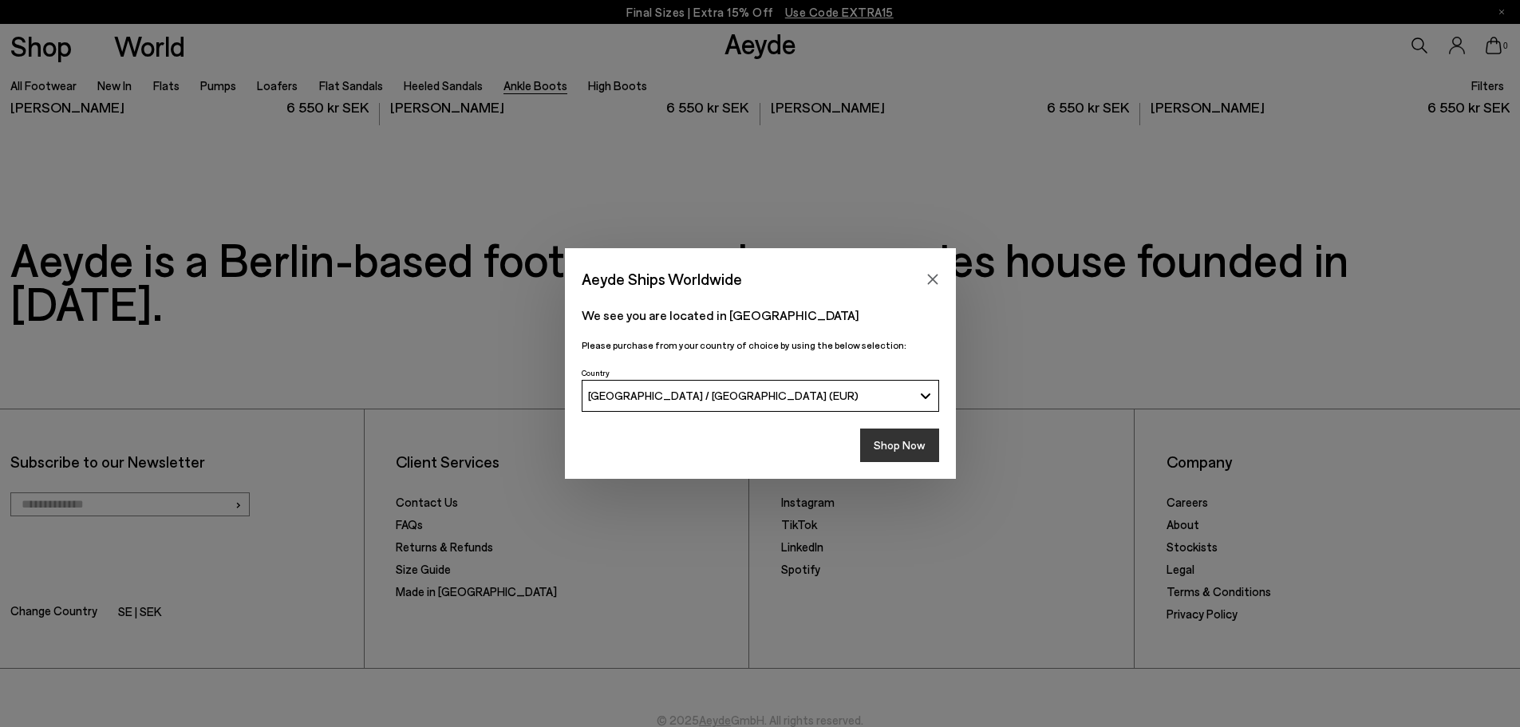
click at [908, 446] on button "Shop Now" at bounding box center [899, 446] width 79 height 34
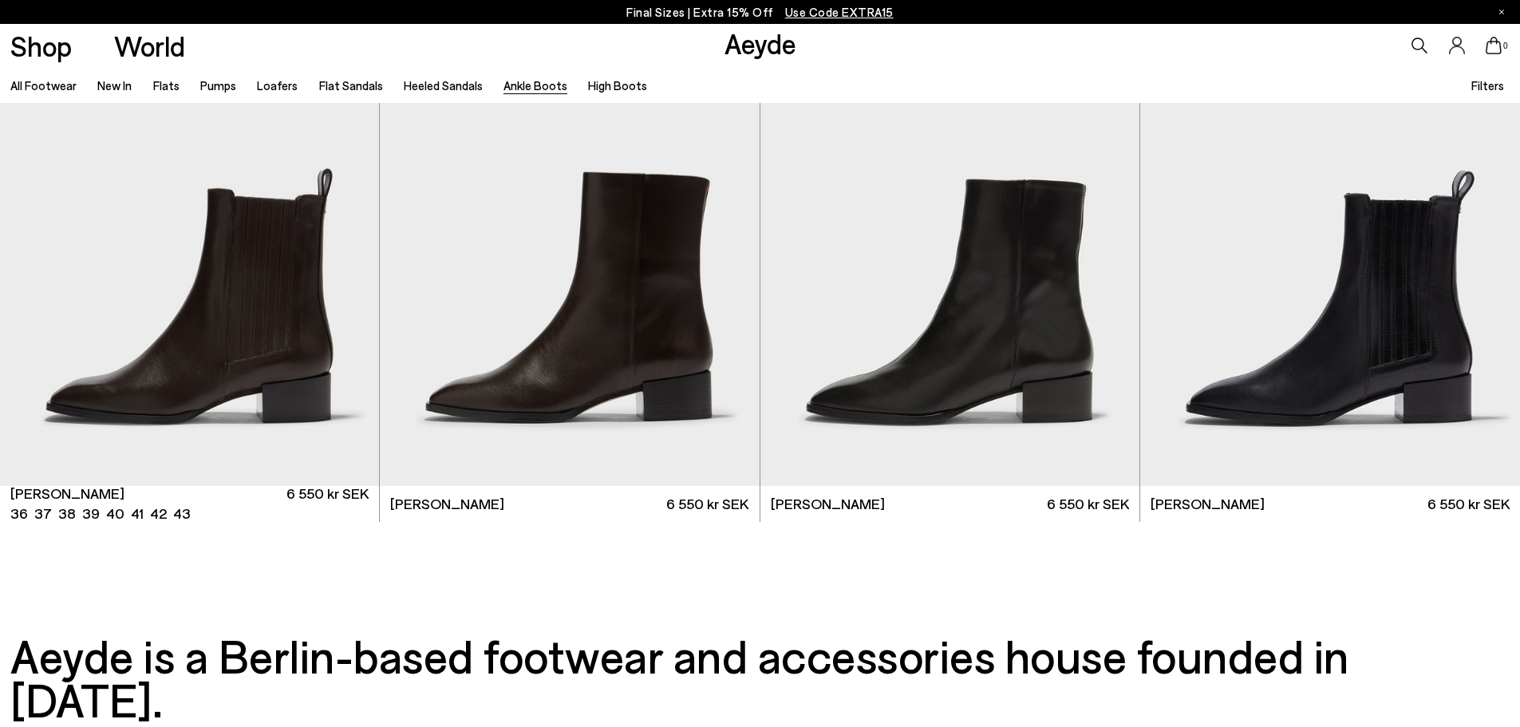
scroll to position [4146, 0]
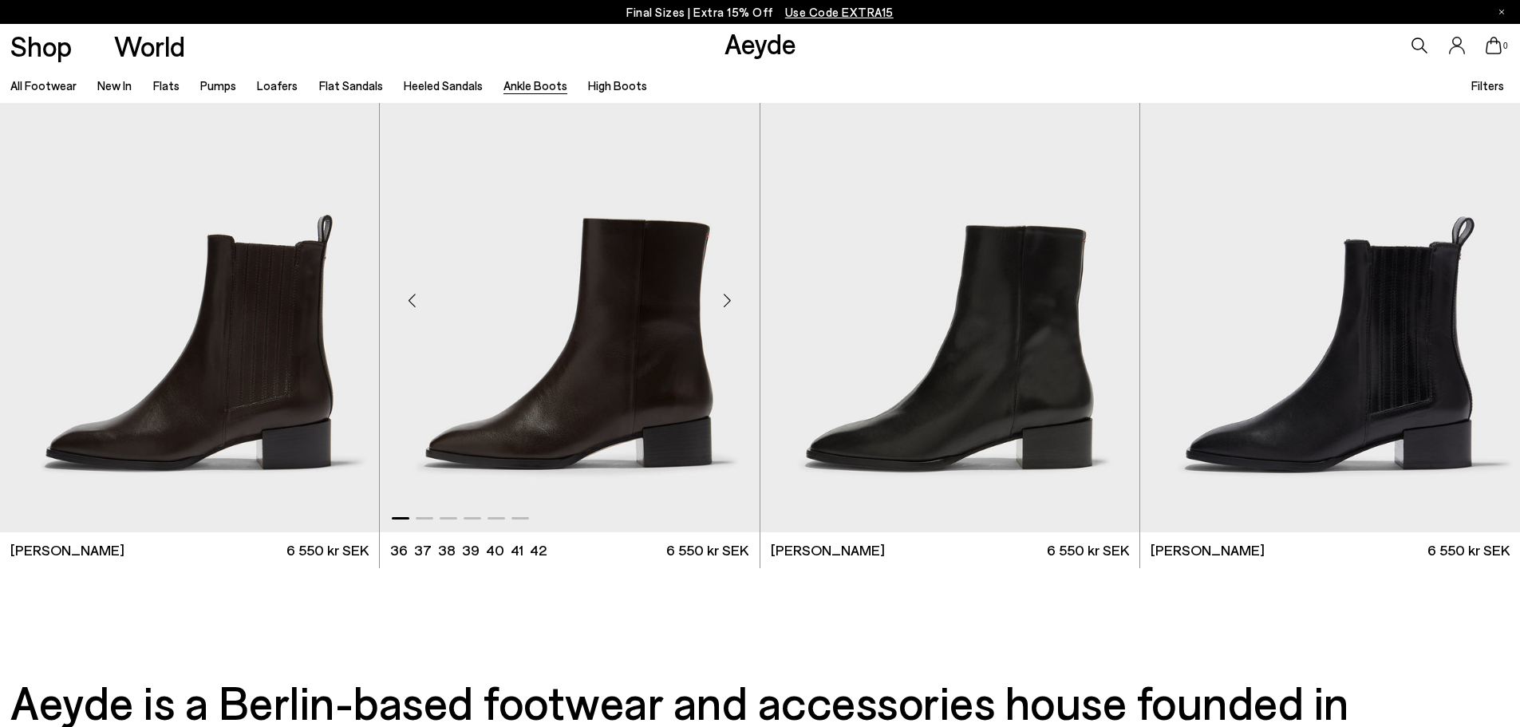
scroll to position [4116, 0]
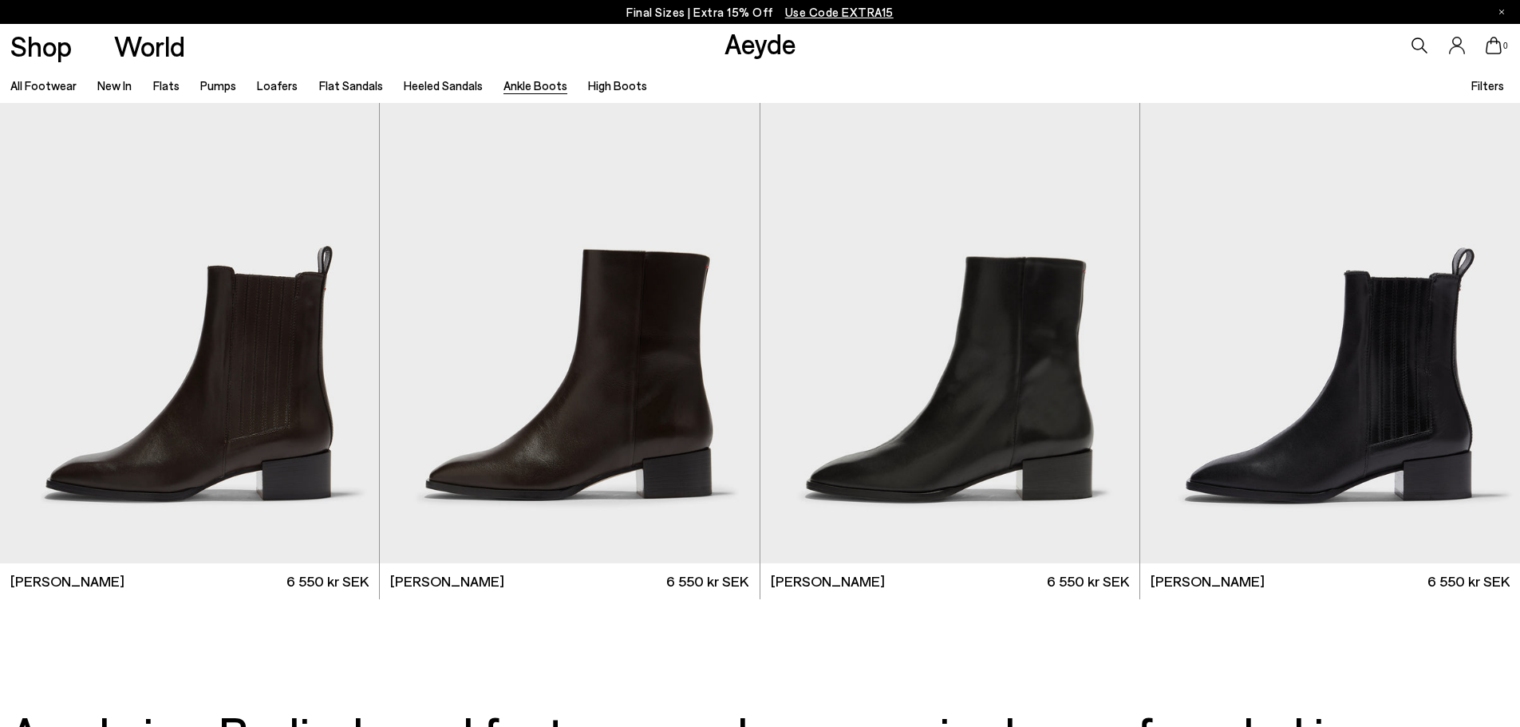
click at [754, 30] on link "Aeyde" at bounding box center [761, 43] width 72 height 34
click at [750, 33] on link "Aeyde" at bounding box center [761, 43] width 72 height 34
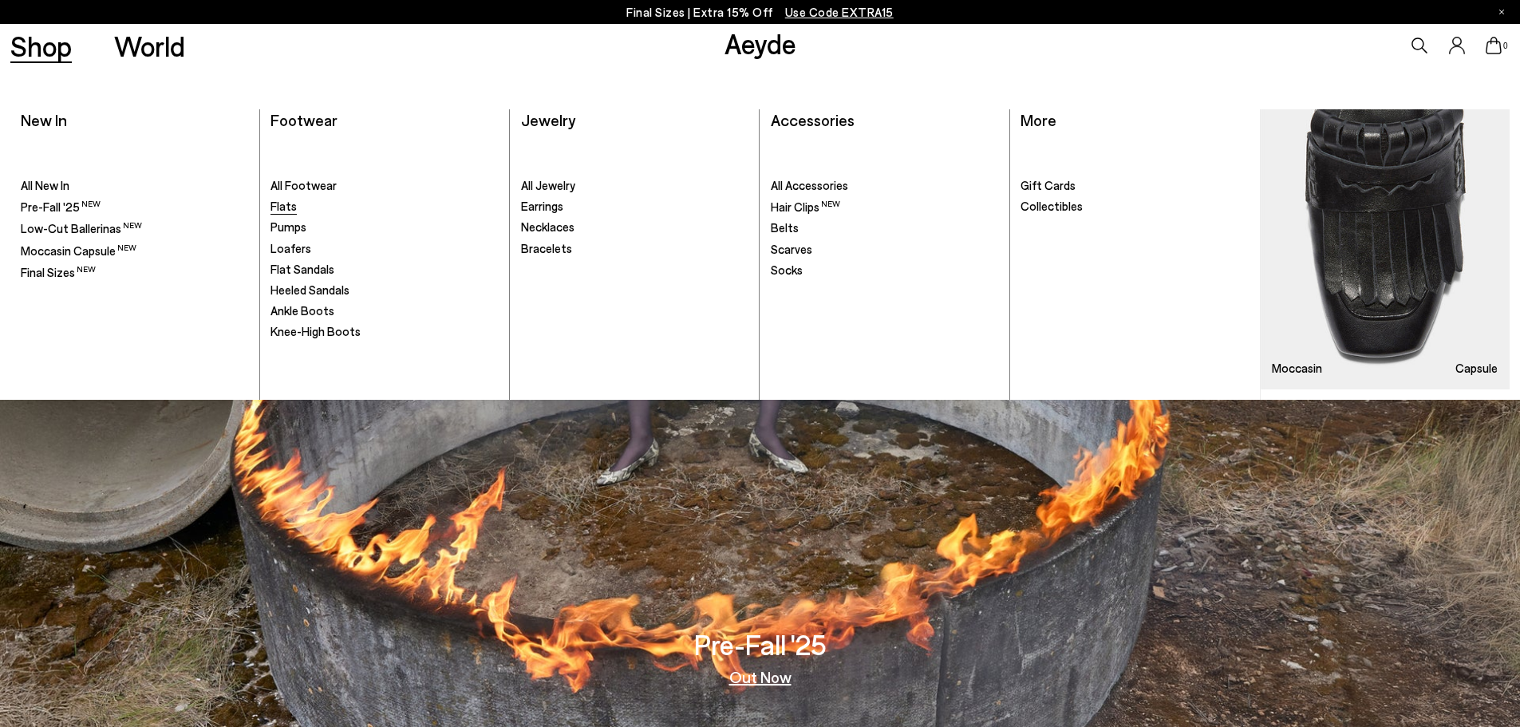
click at [287, 206] on span "Flats" at bounding box center [284, 206] width 26 height 14
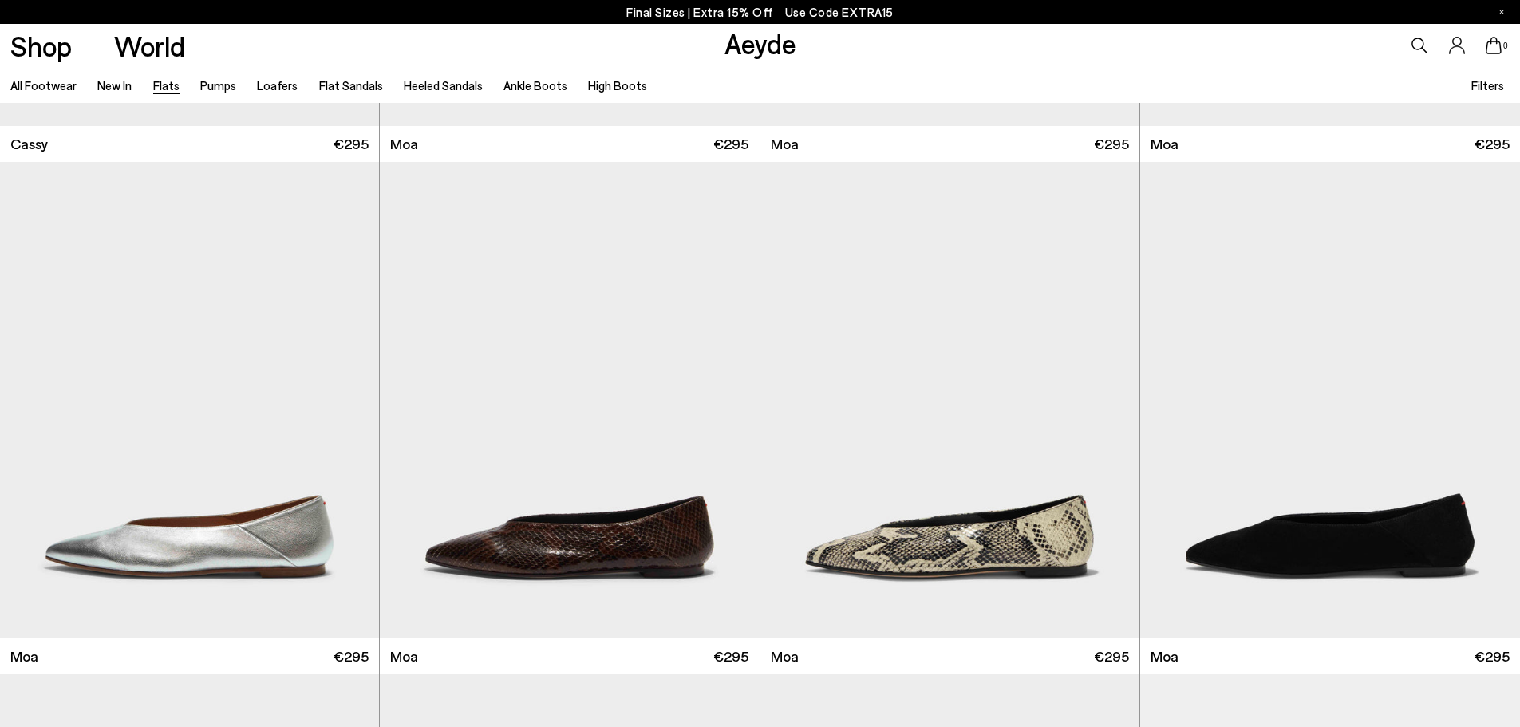
scroll to position [3066, 0]
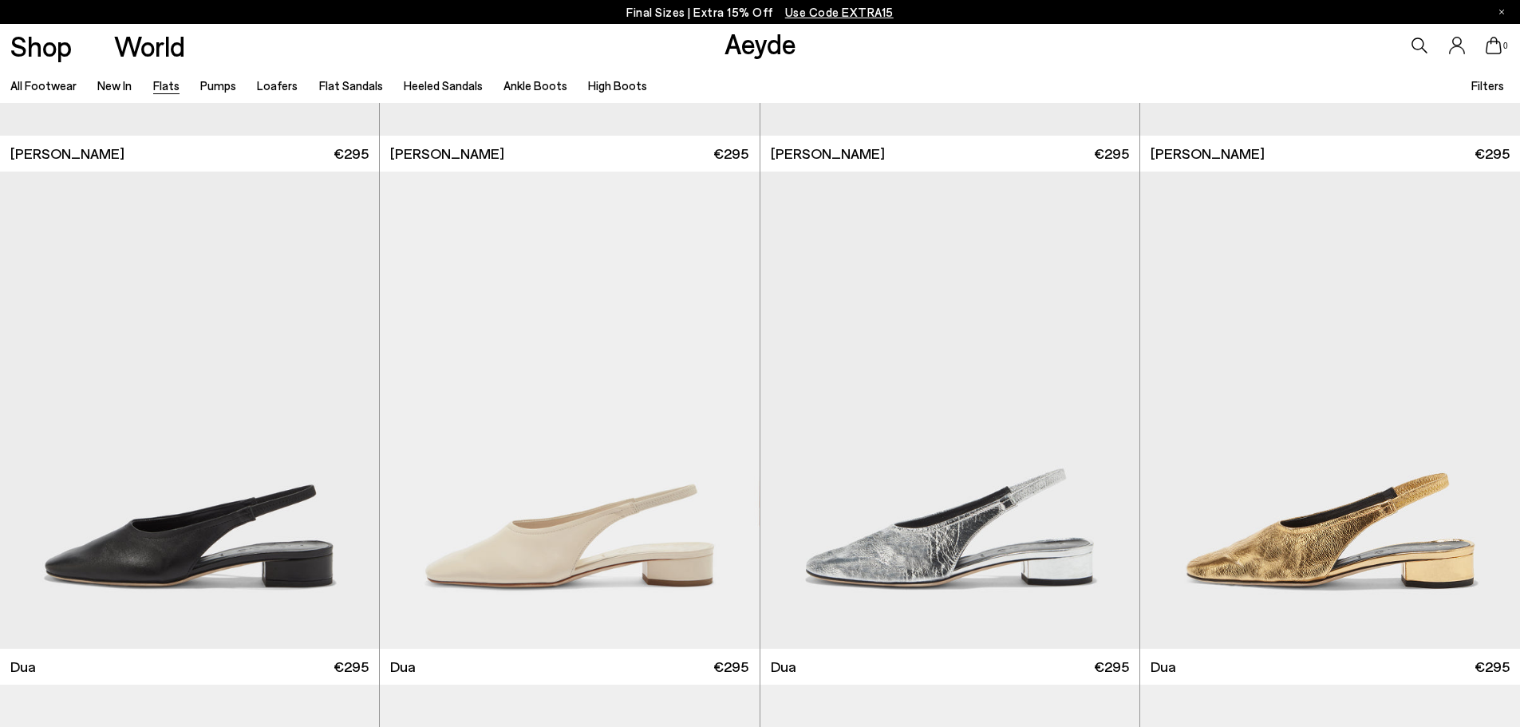
scroll to position [1272, 0]
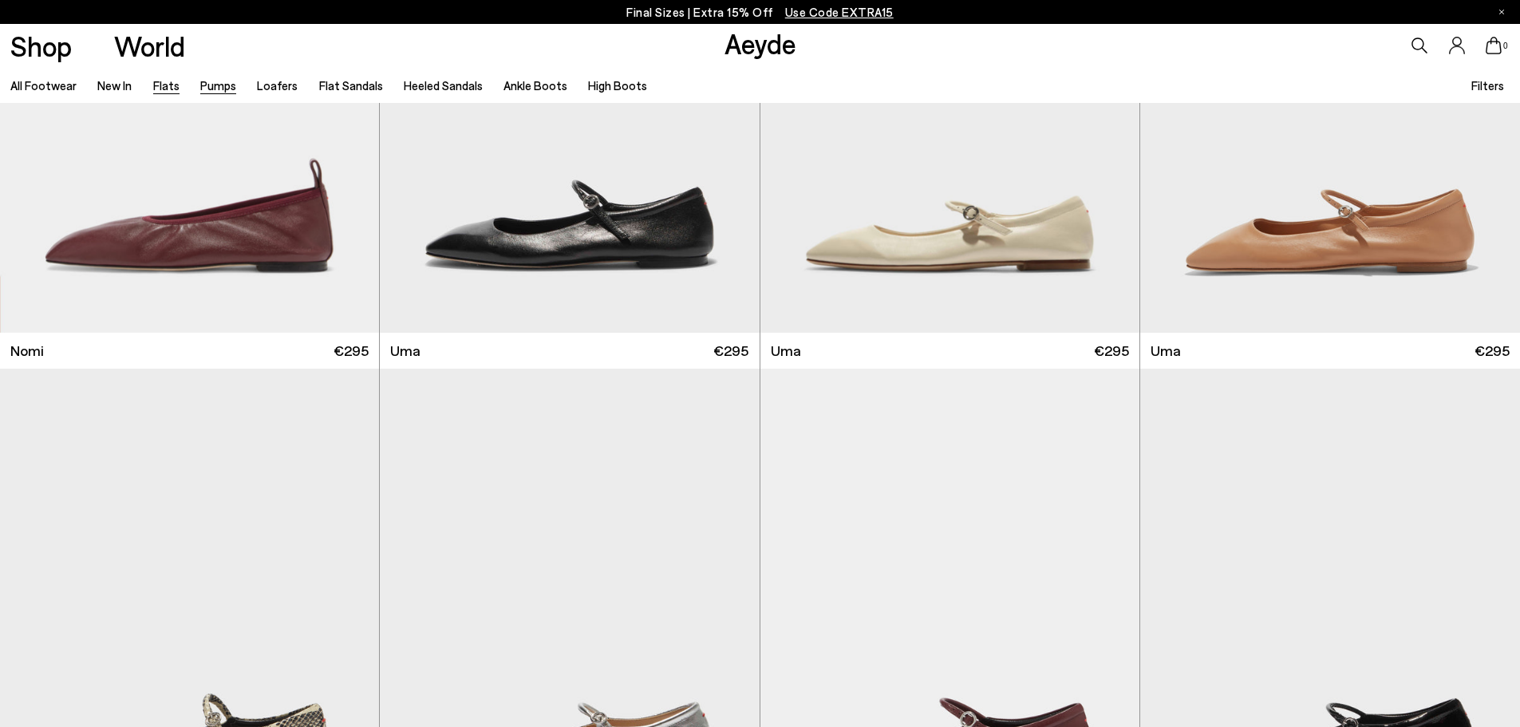
click at [224, 79] on link "Pumps" at bounding box center [218, 85] width 36 height 14
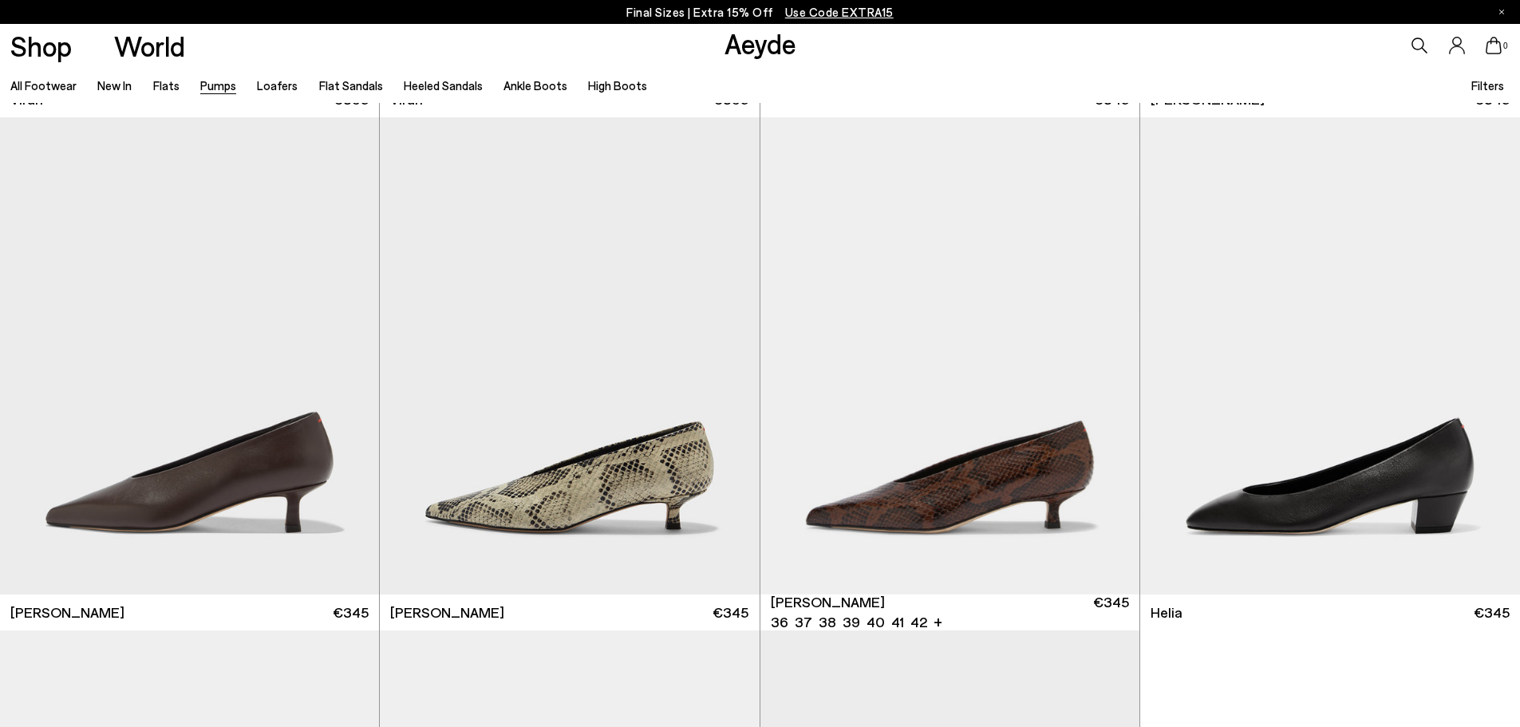
scroll to position [508, 0]
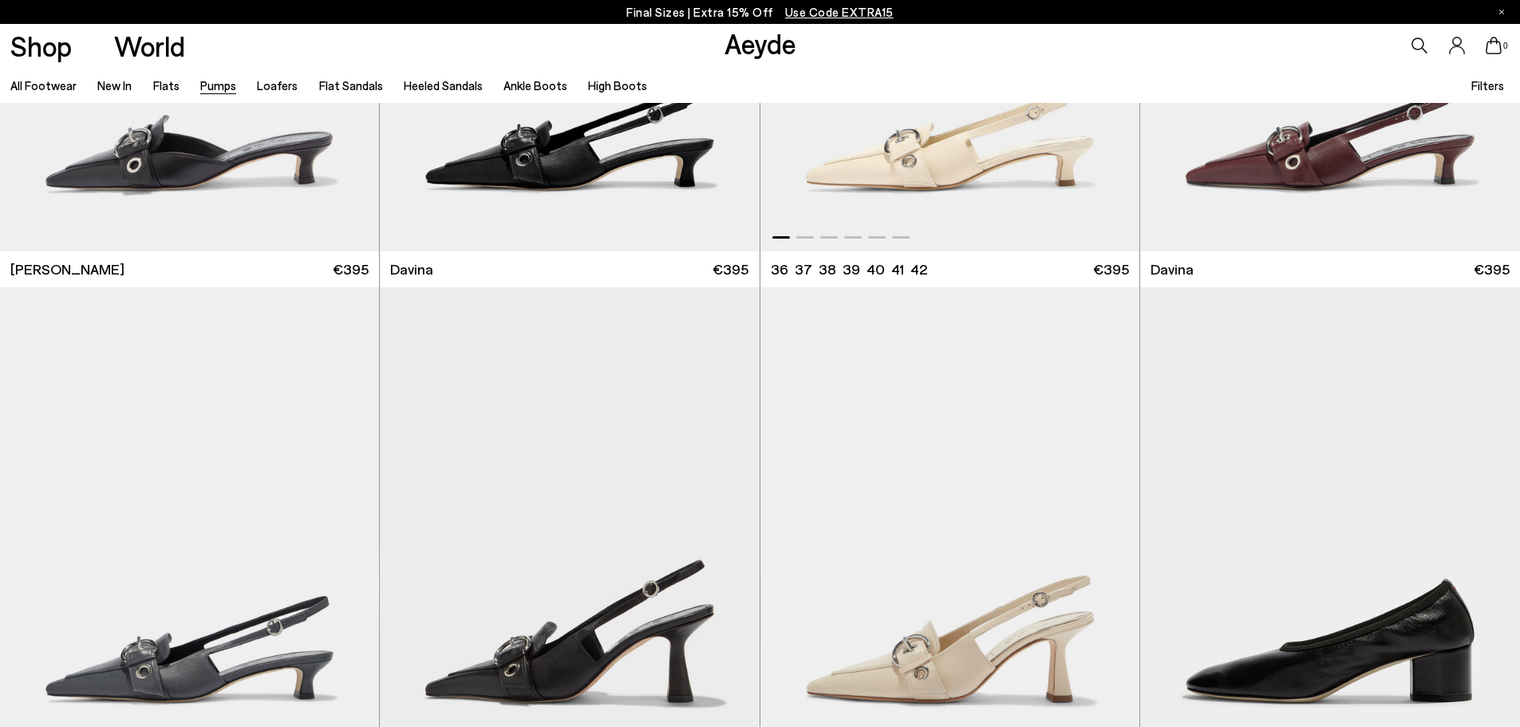
scroll to position [3960, 0]
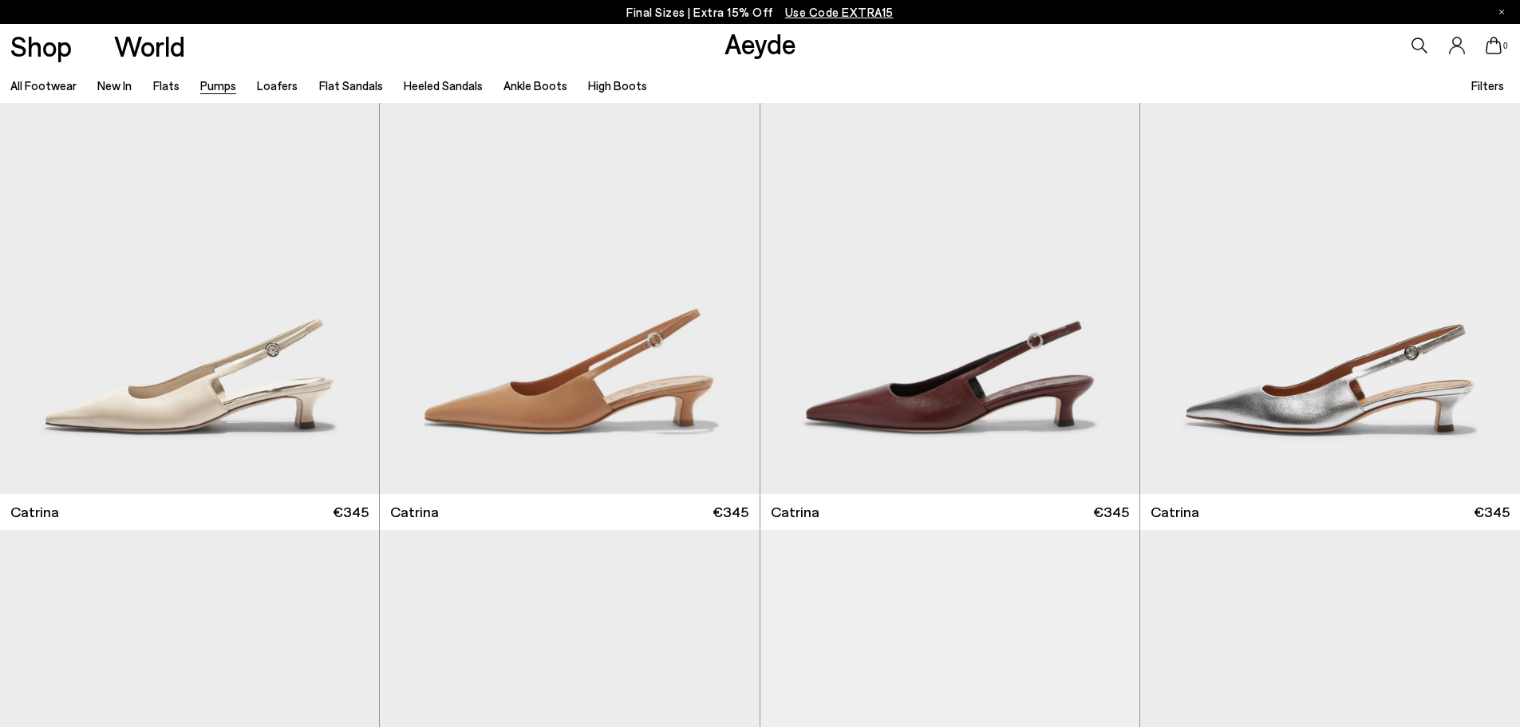
scroll to position [6266, 0]
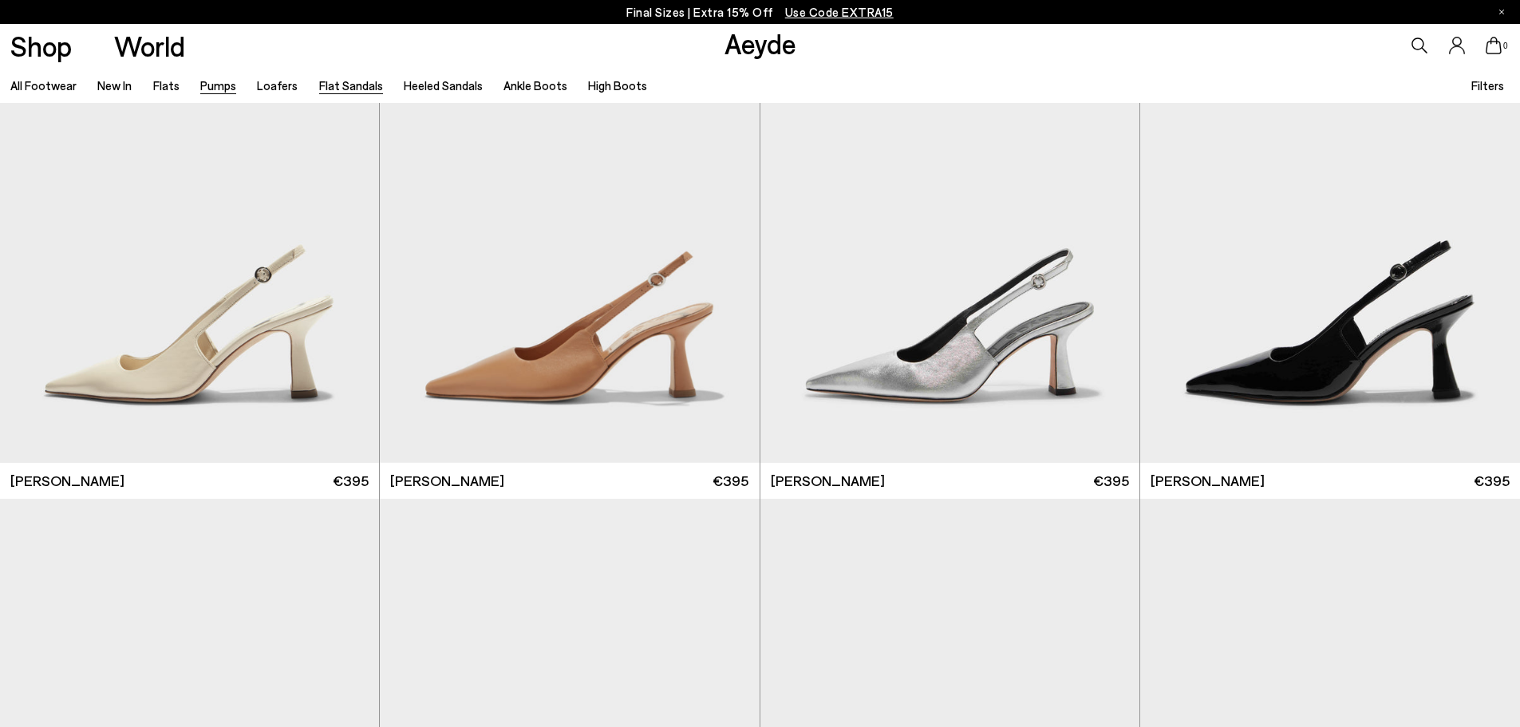
click at [340, 77] on li "Flat Sandals" at bounding box center [351, 85] width 64 height 21
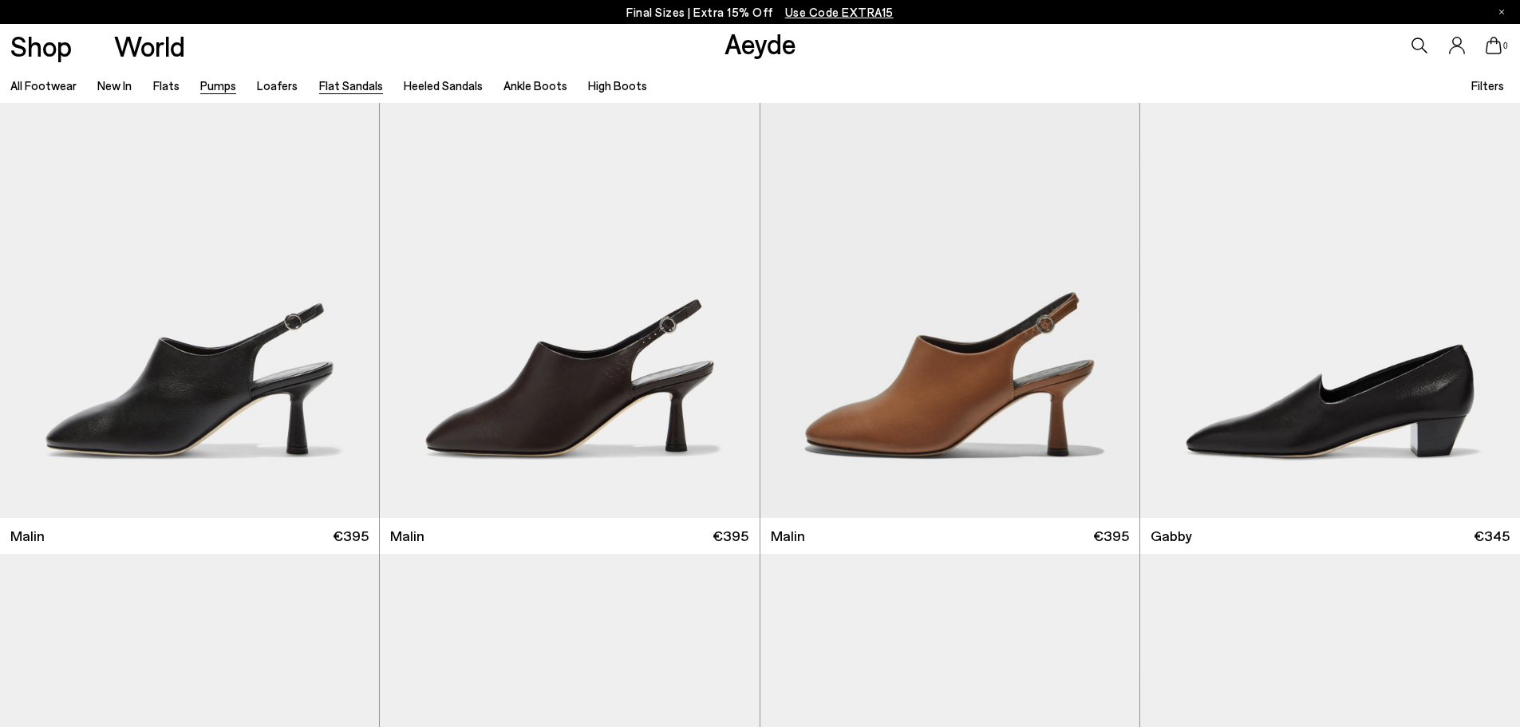
click at [330, 83] on link "Flat Sandals" at bounding box center [351, 85] width 64 height 14
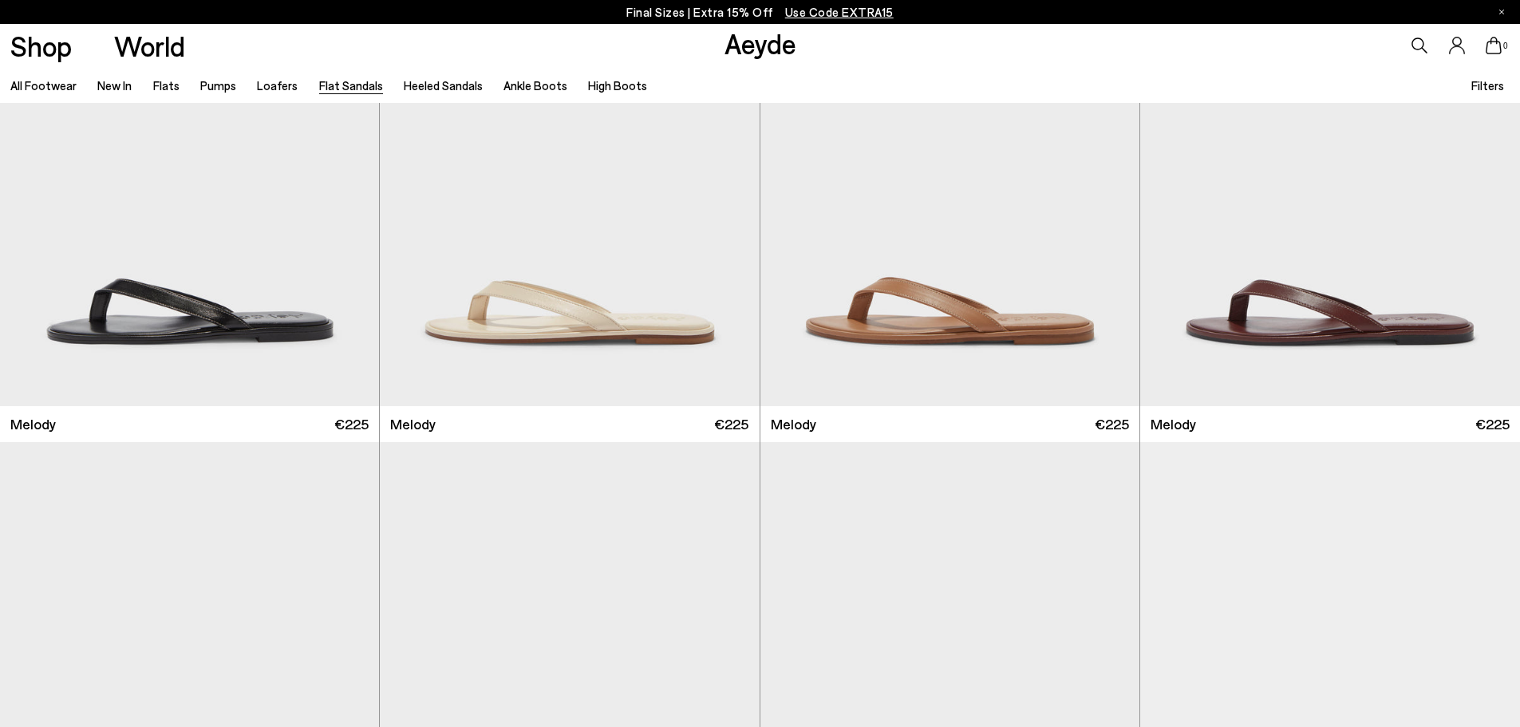
scroll to position [687, 0]
click at [508, 89] on link "Ankle Boots" at bounding box center [536, 85] width 64 height 14
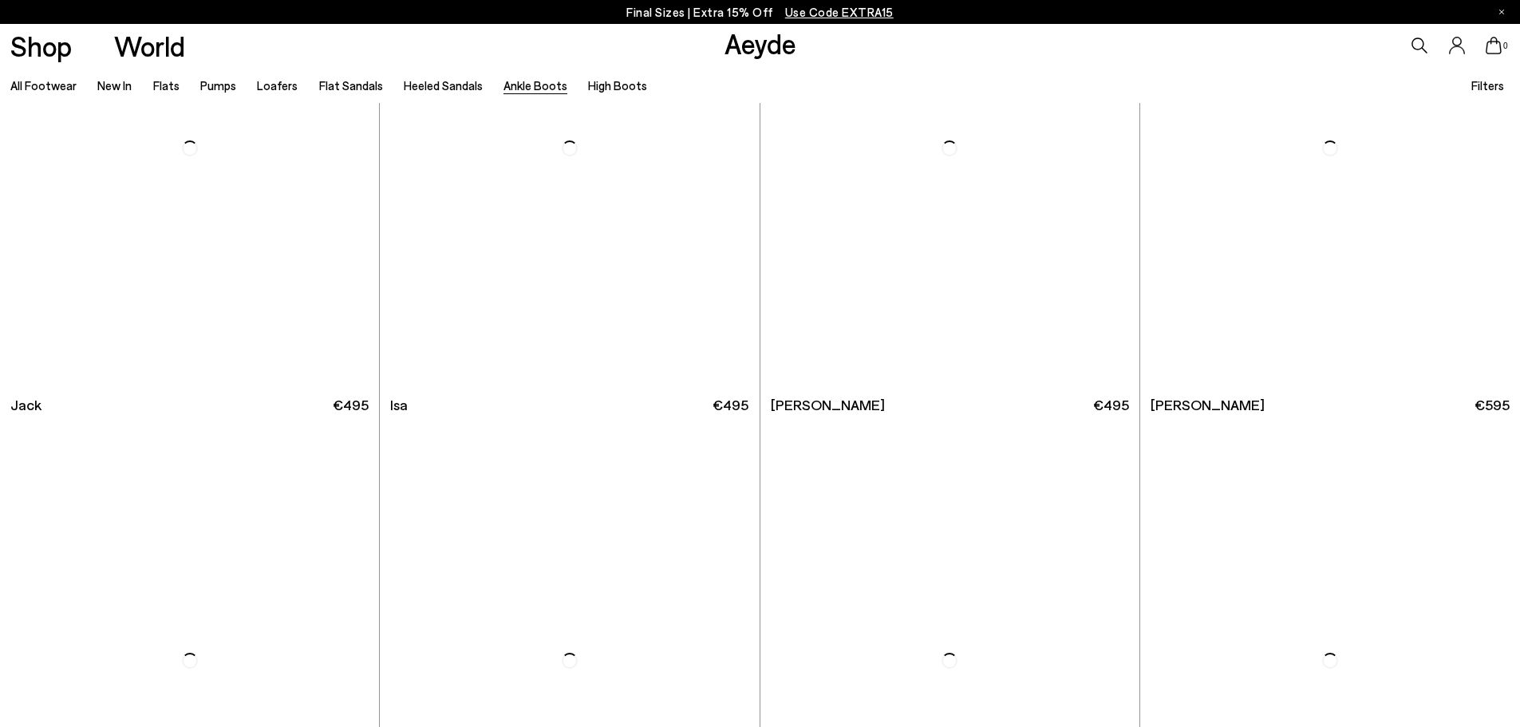
scroll to position [4112, 0]
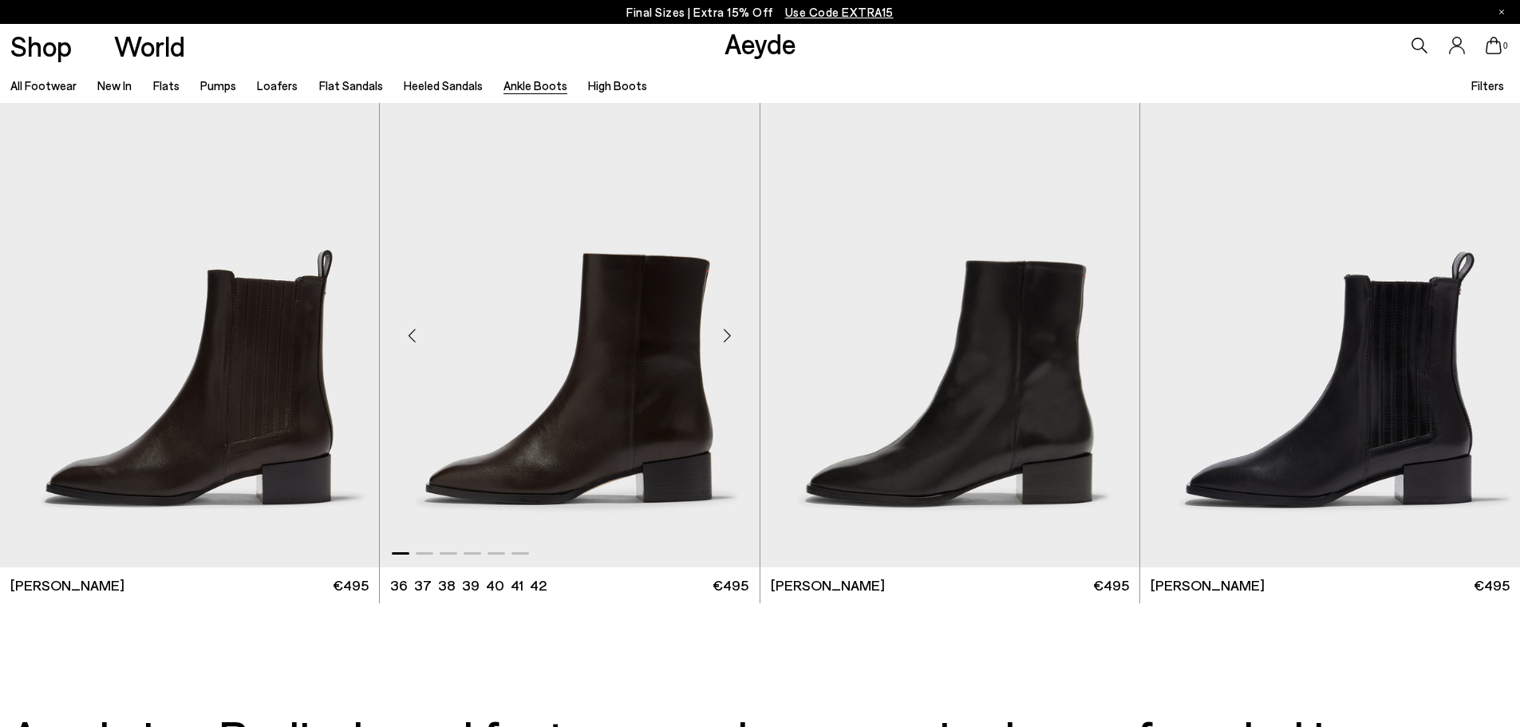
click at [734, 328] on div "Next slide" at bounding box center [728, 335] width 48 height 48
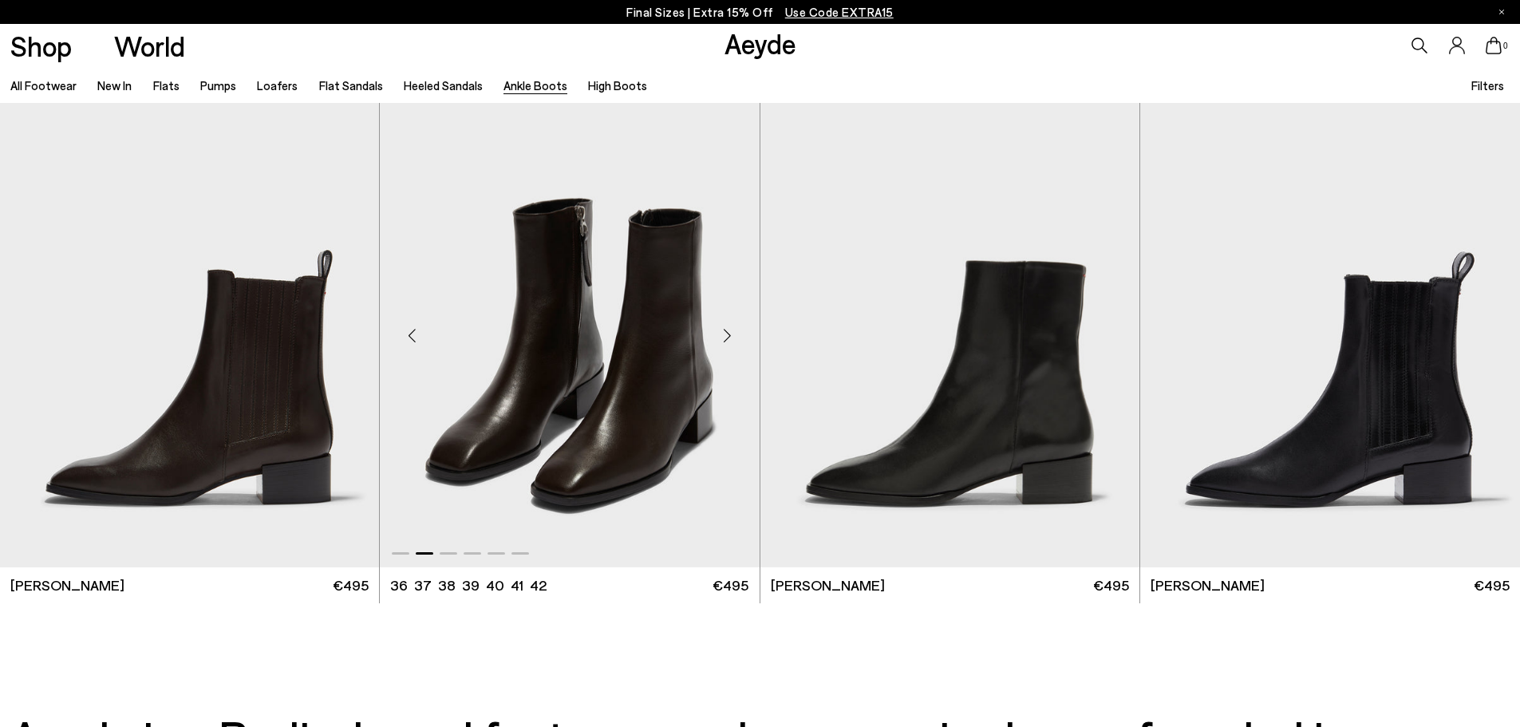
click at [729, 330] on div "Next slide" at bounding box center [728, 335] width 48 height 48
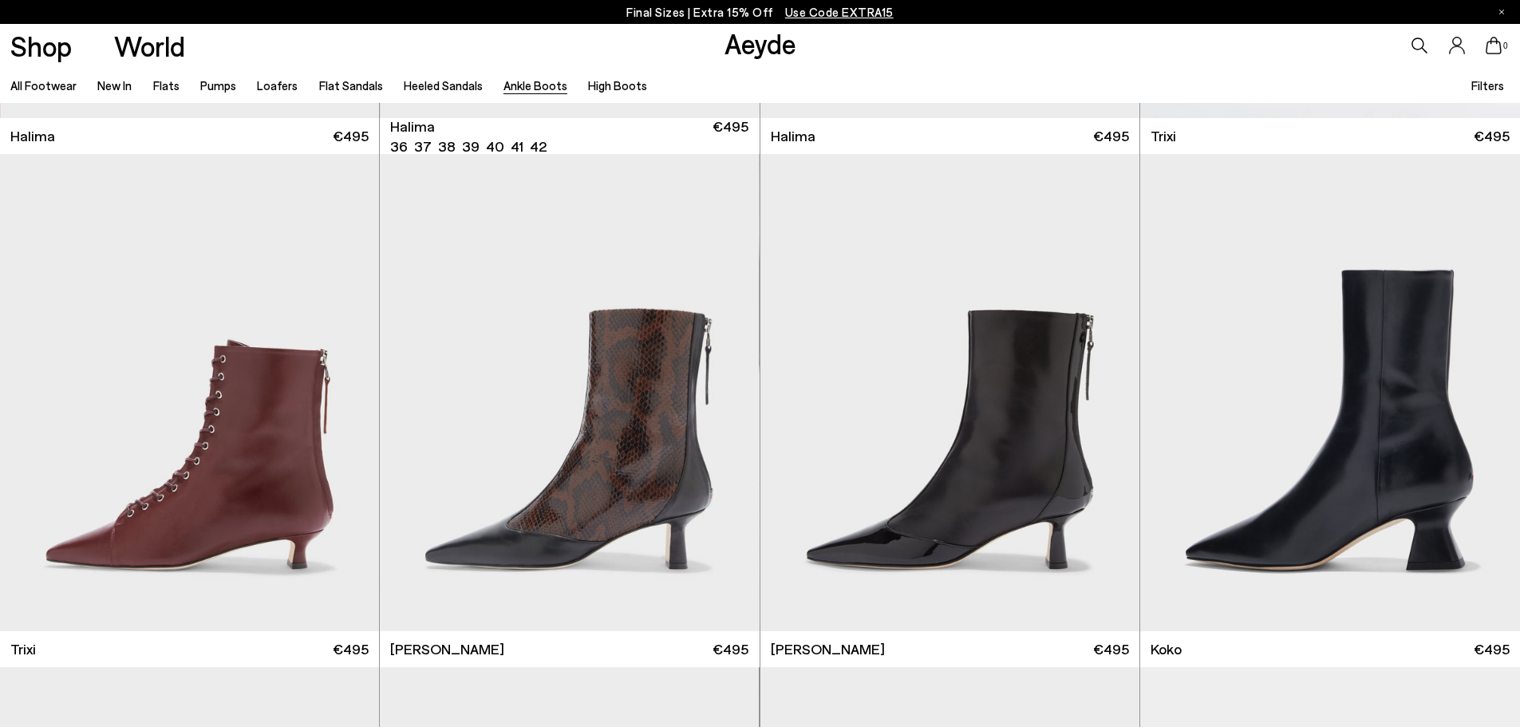
scroll to position [0, 0]
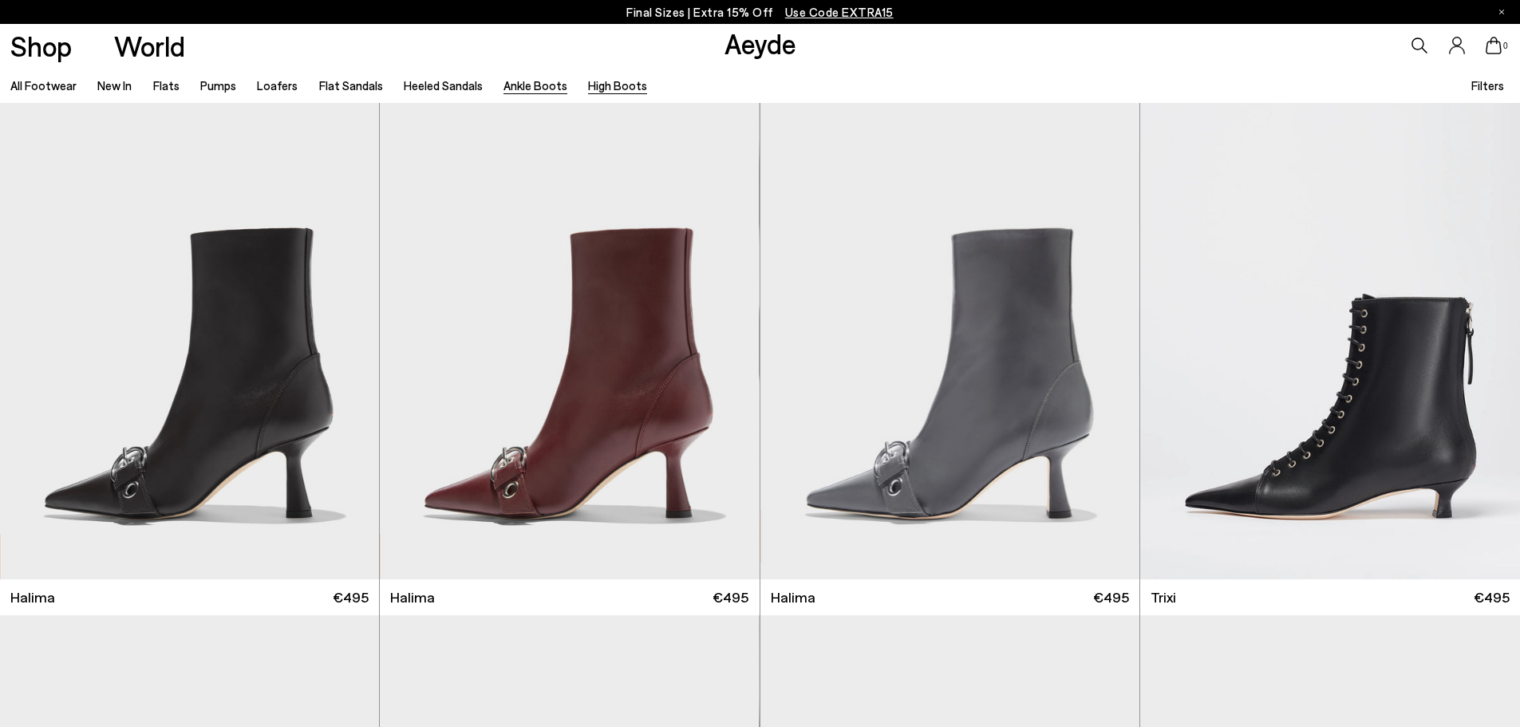
click at [618, 84] on link "High Boots" at bounding box center [617, 85] width 59 height 14
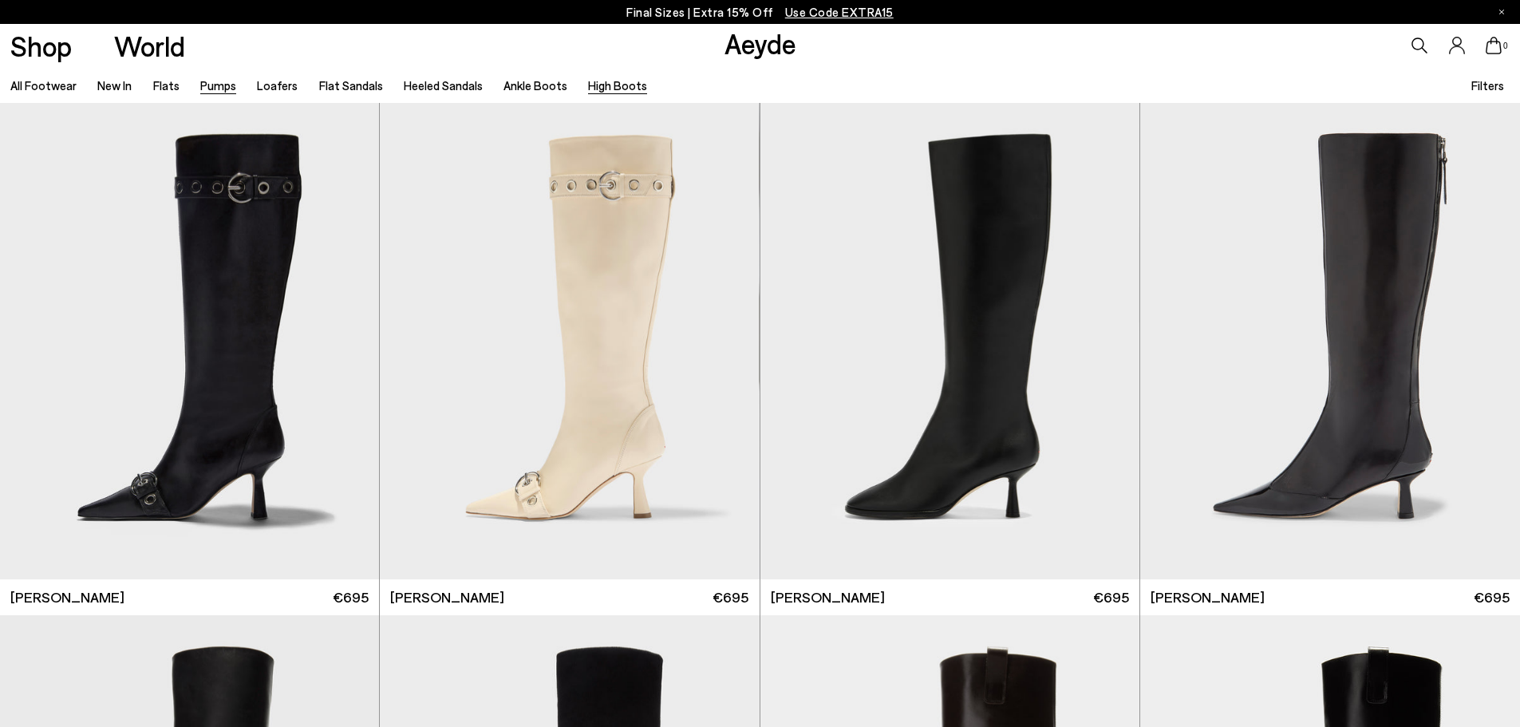
click at [211, 85] on link "Pumps" at bounding box center [218, 85] width 36 height 14
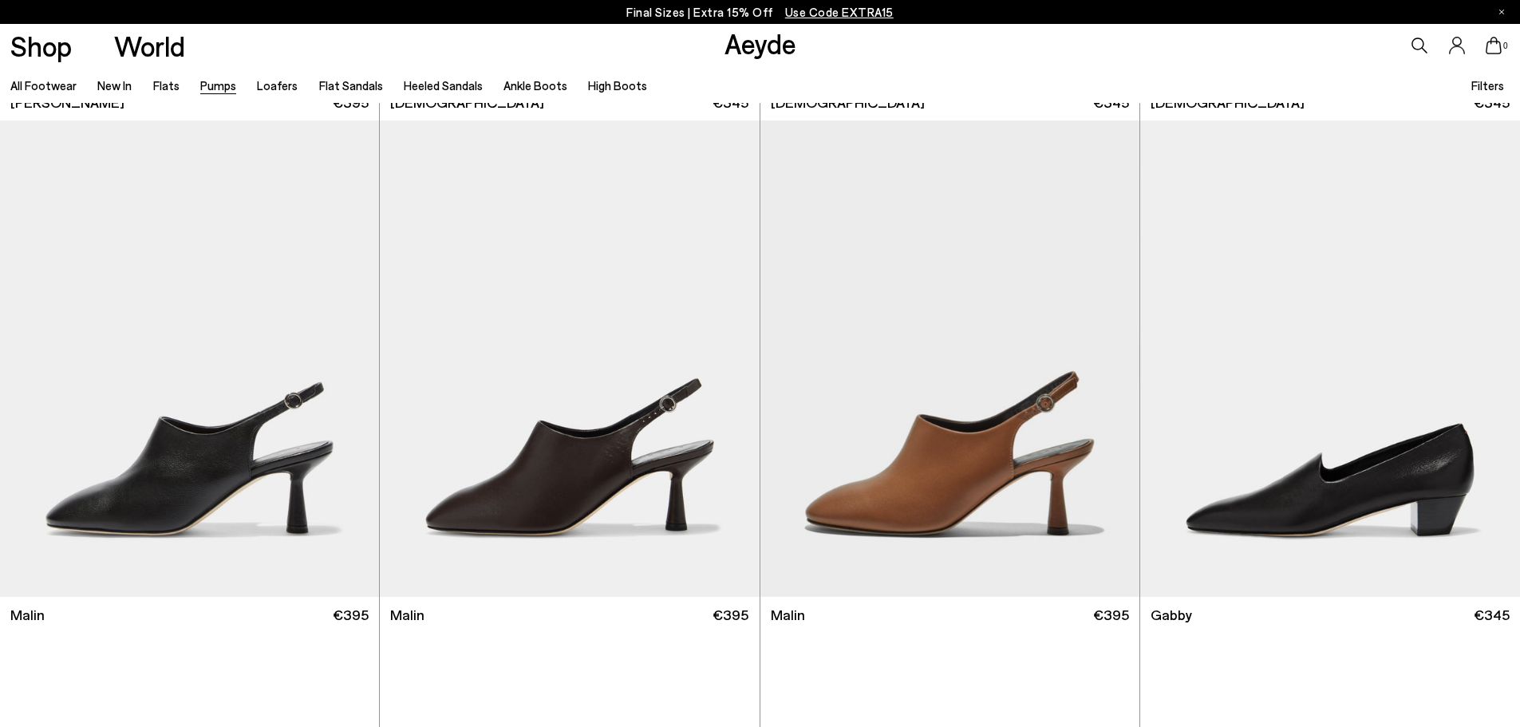
scroll to position [3053, 0]
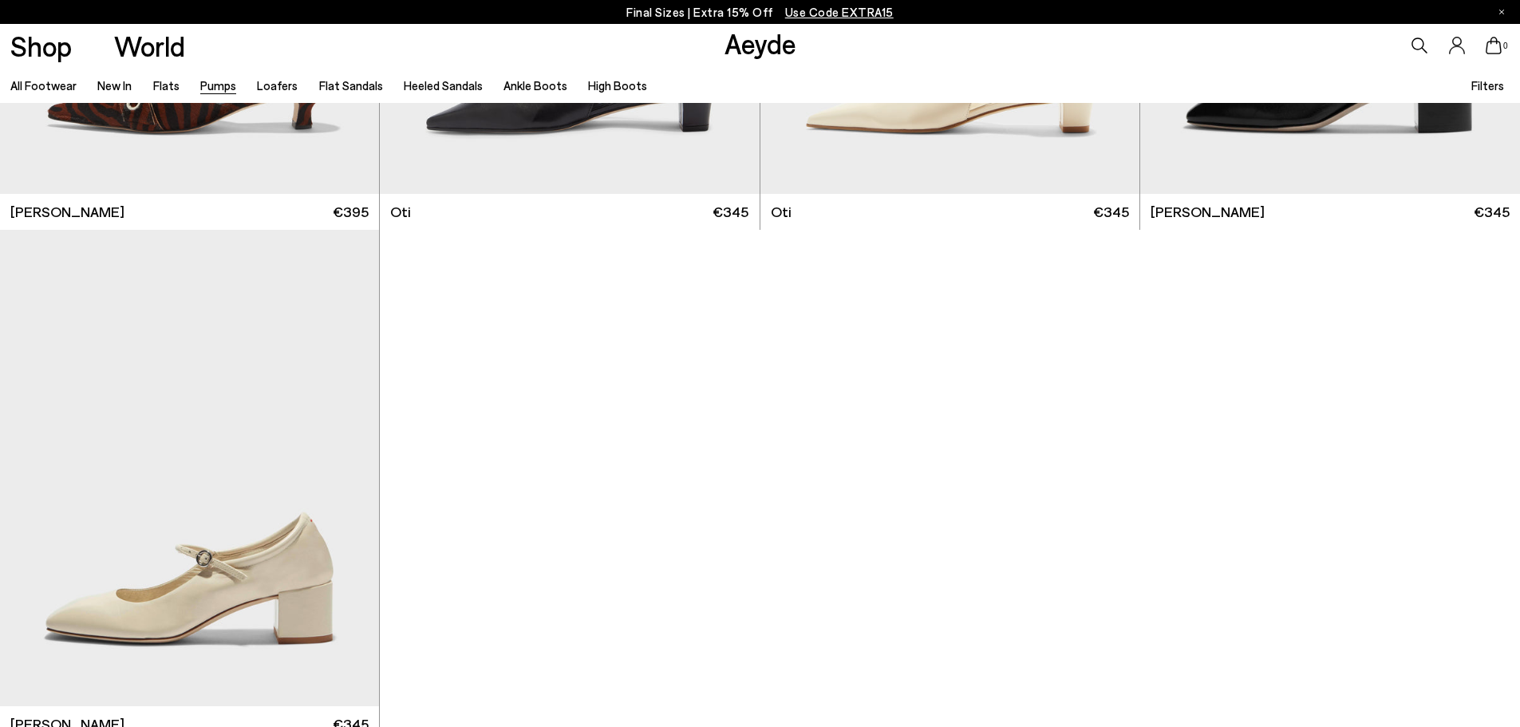
scroll to position [6895, 0]
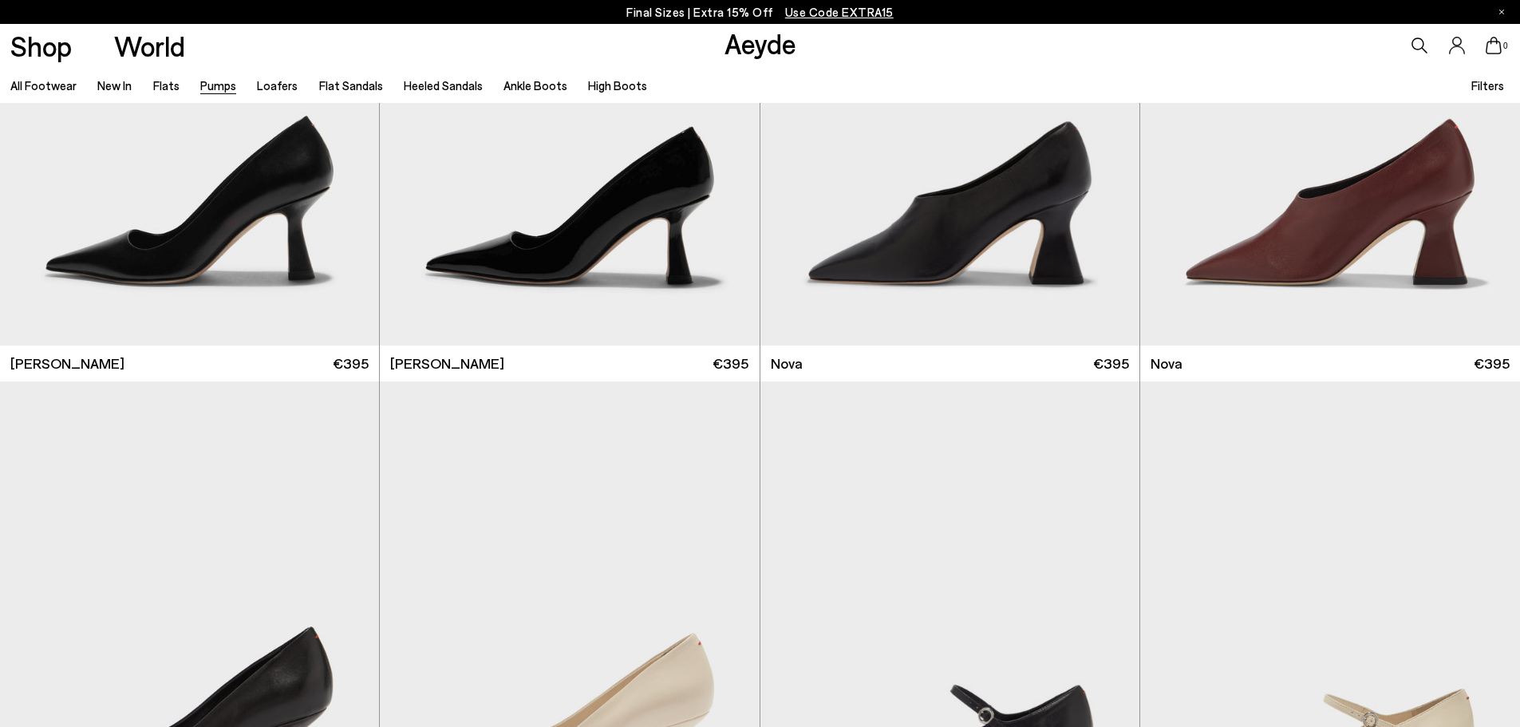
click at [927, 85] on div "All Footwear New In Flats Pumps Loafers Flat Sandals Heeled Sandals Ankle Boots…" at bounding box center [760, 85] width 1520 height 36
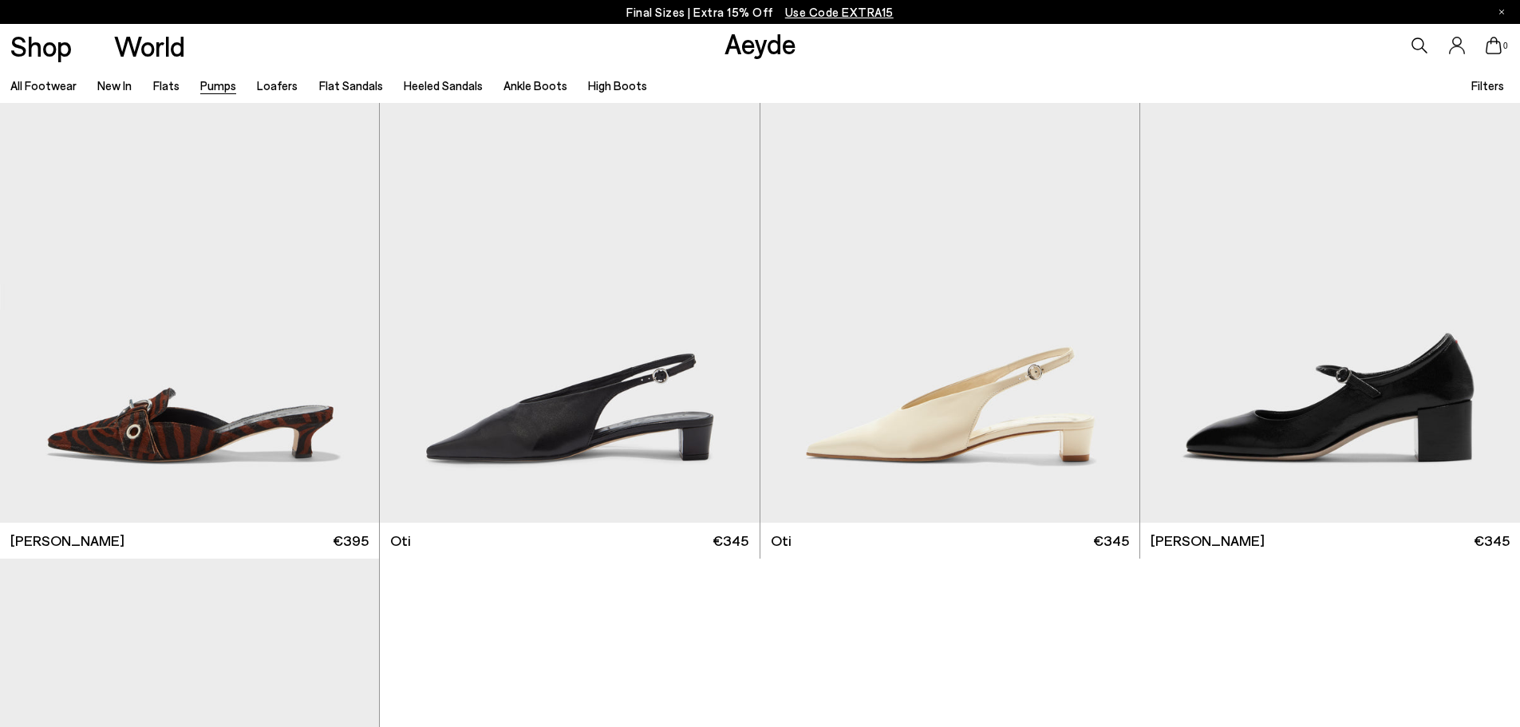
scroll to position [8813, 0]
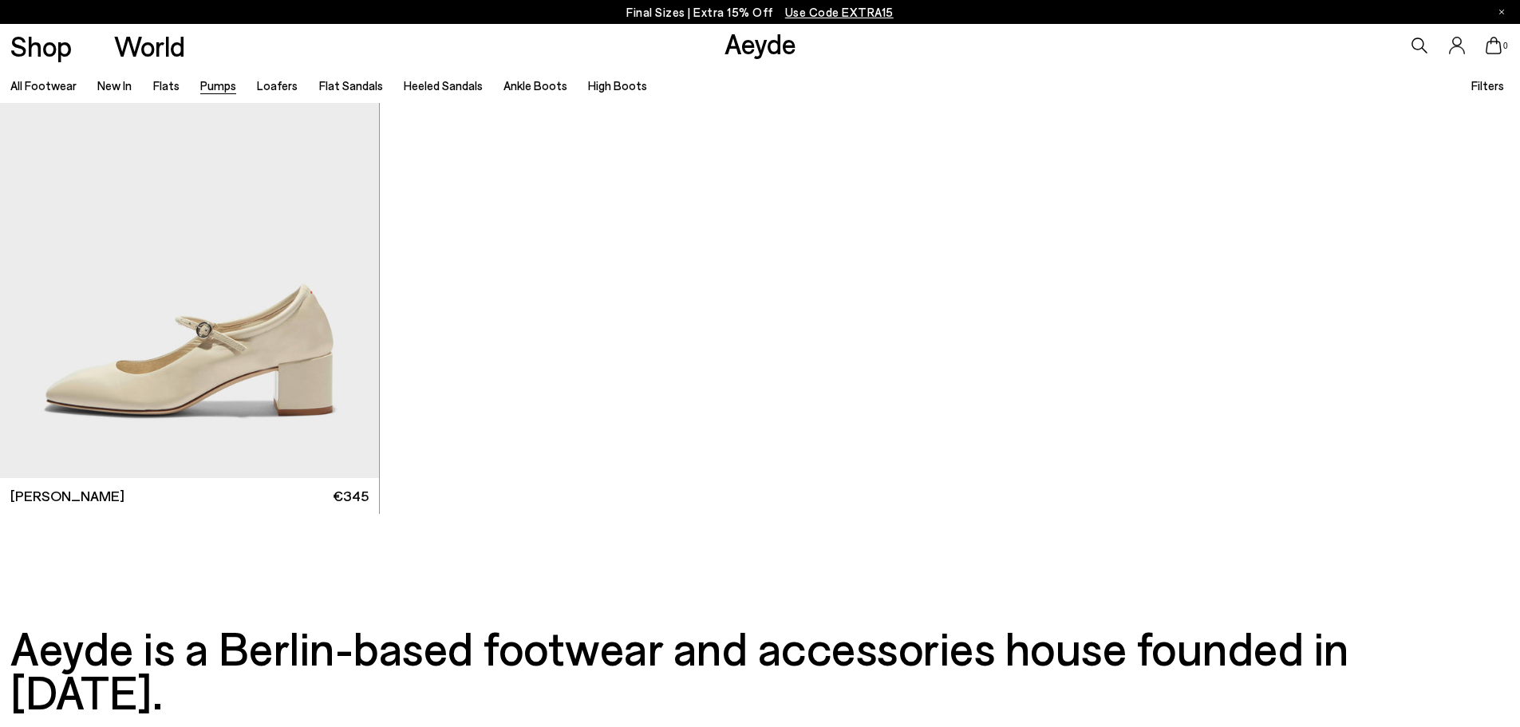
click at [0, 0] on div "Aeyde Ships Worldwide We see you are located in Sweden Please purchase from you…" at bounding box center [0, 0] width 0 height 0
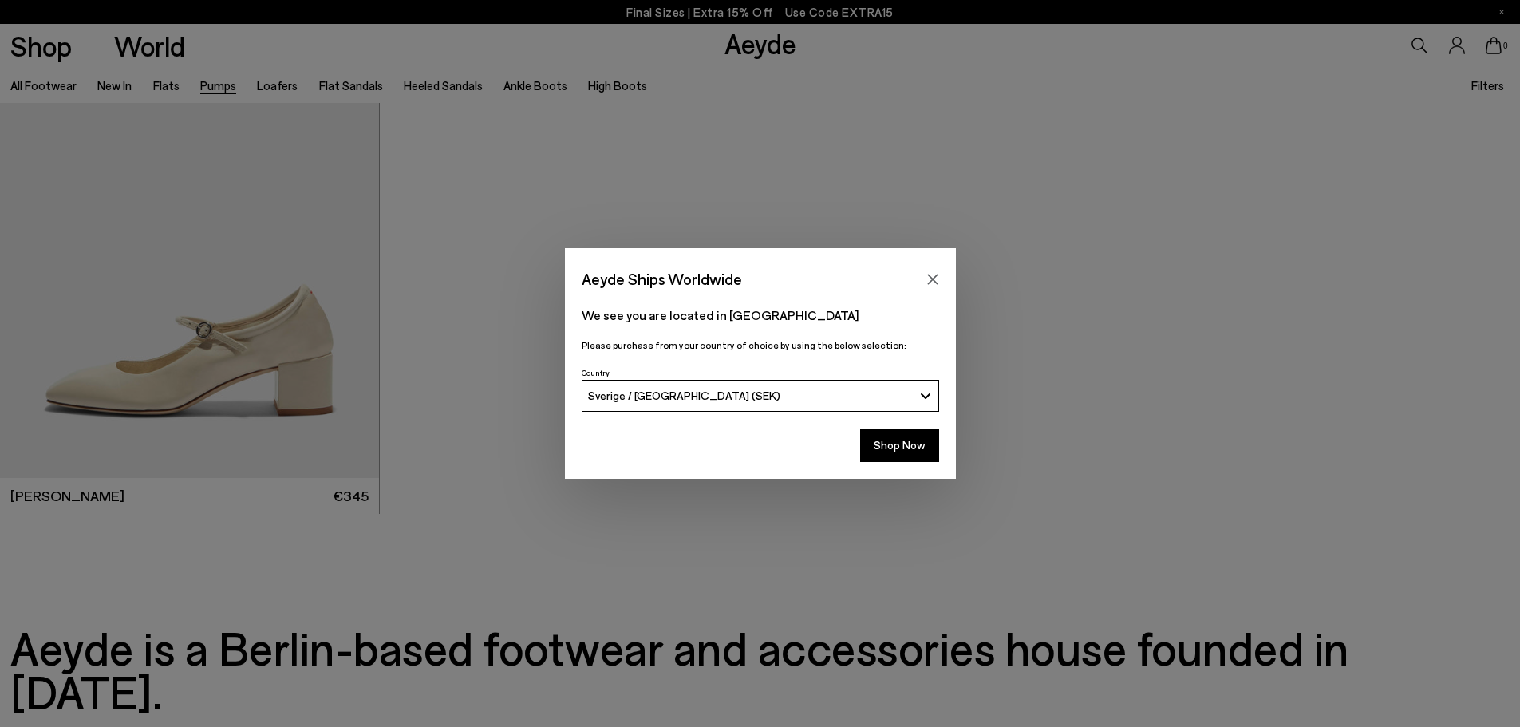
scroll to position [9202, 0]
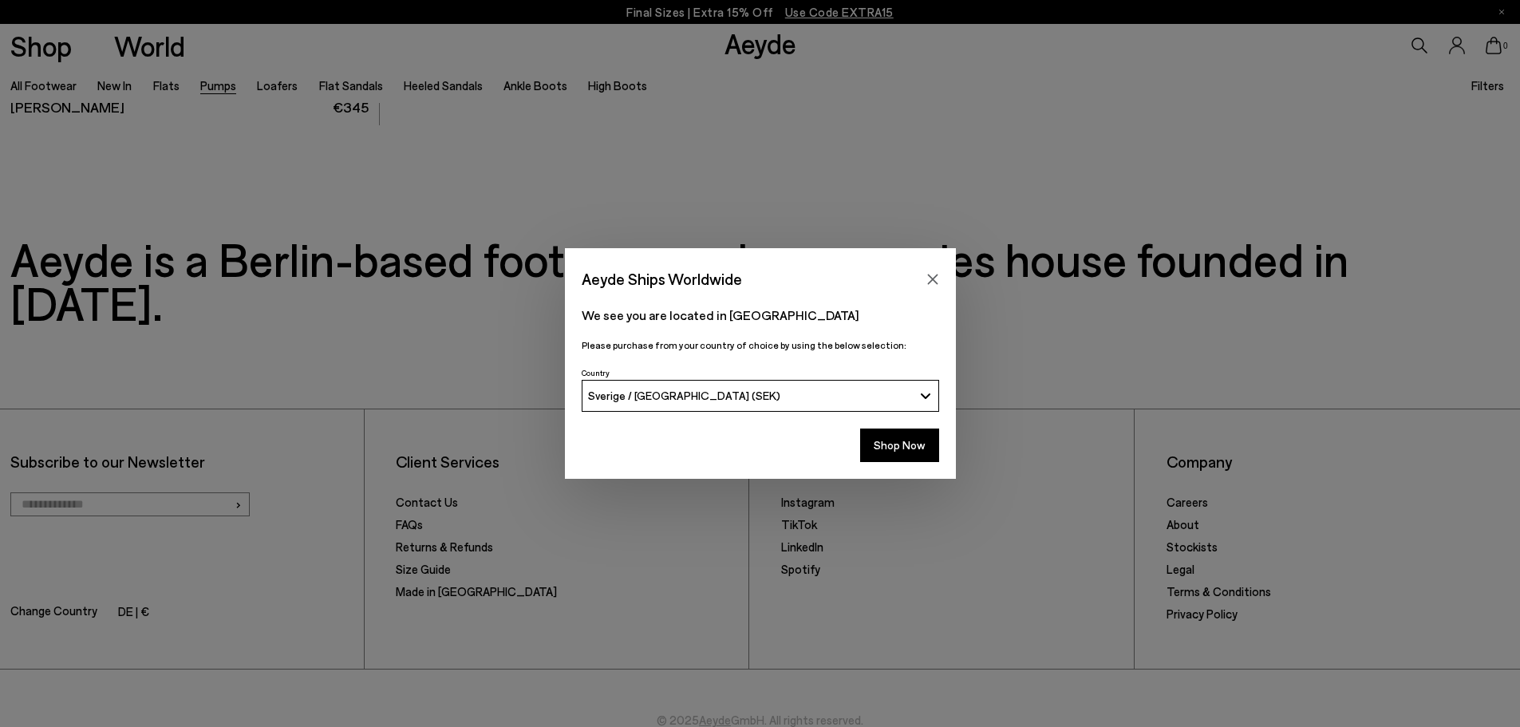
click at [743, 385] on button "Sverige / [GEOGRAPHIC_DATA] (SEK)" at bounding box center [761, 396] width 358 height 32
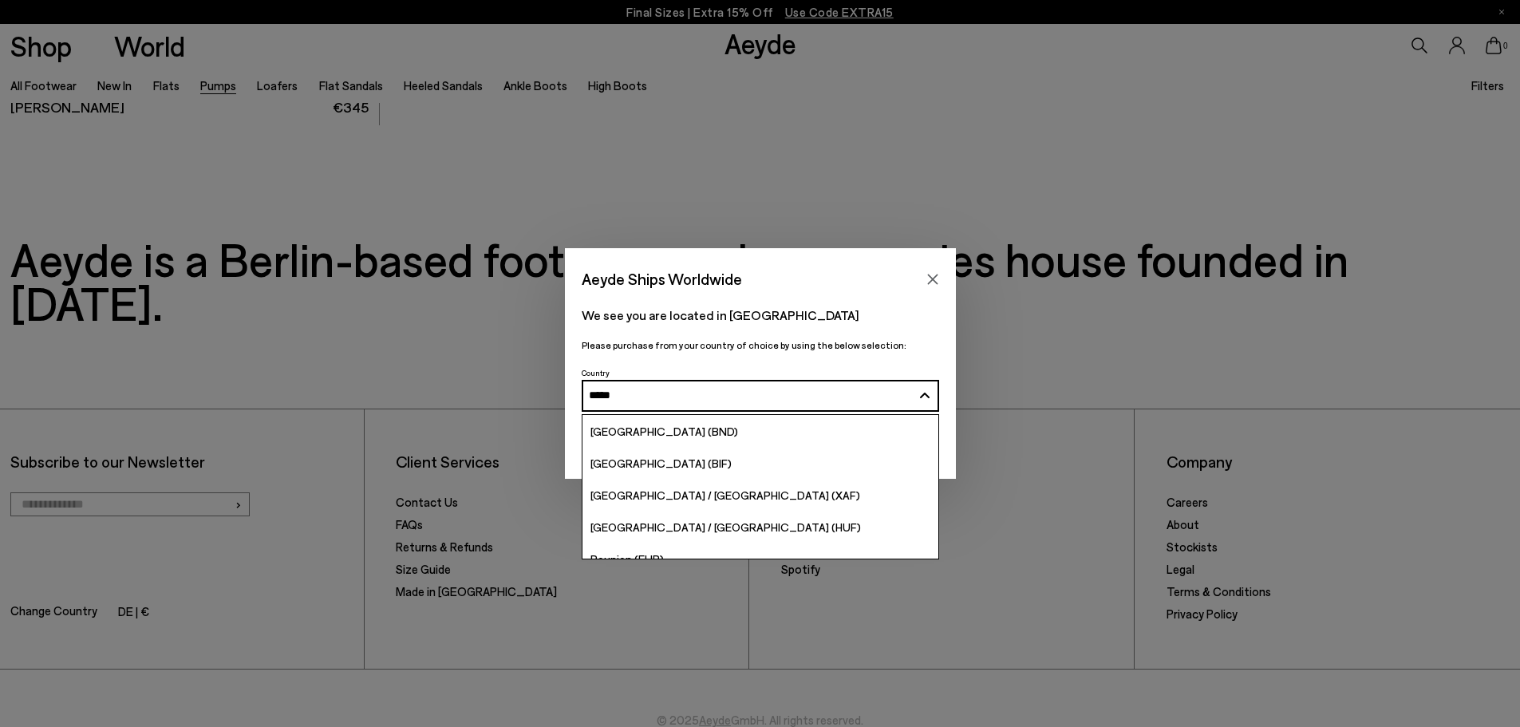
type input "******"
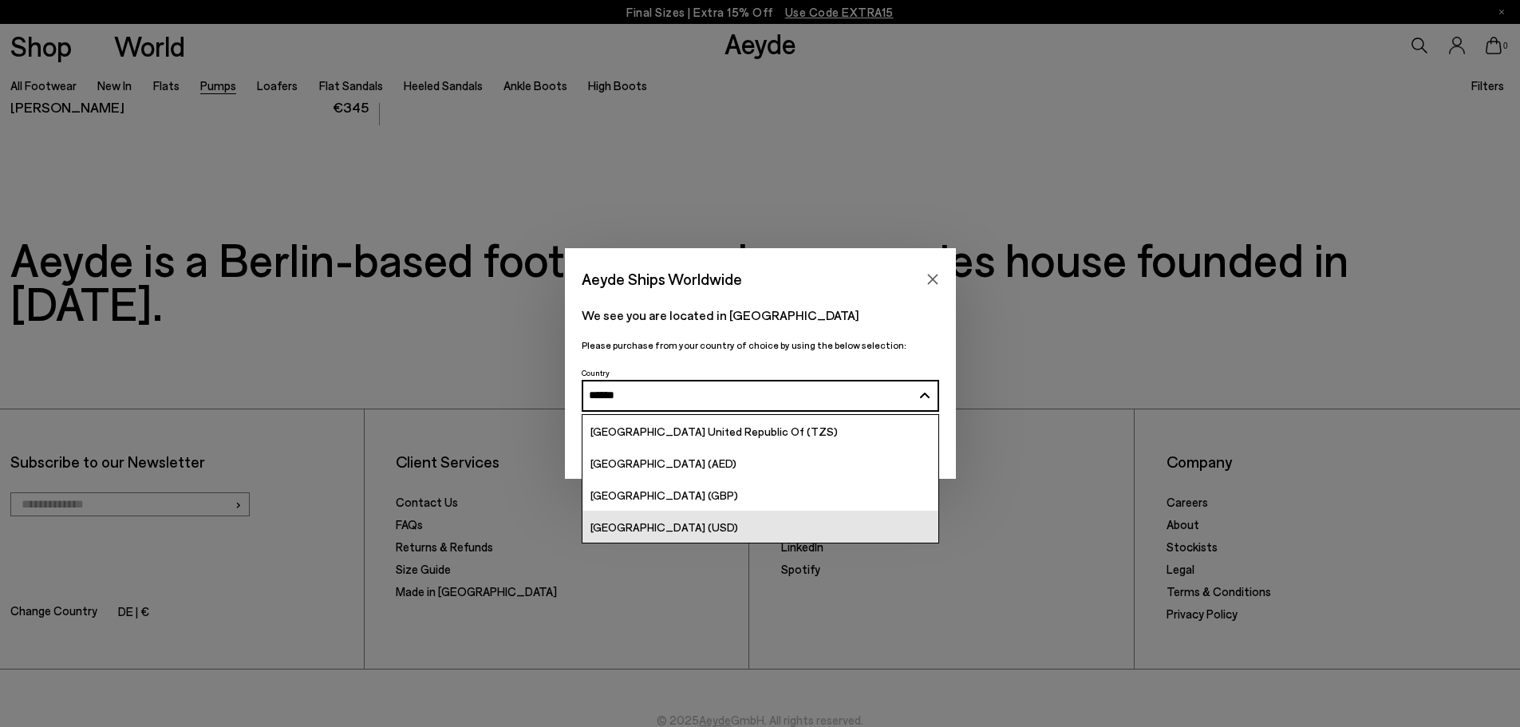
click at [702, 517] on link "[GEOGRAPHIC_DATA] (USD)" at bounding box center [761, 527] width 356 height 32
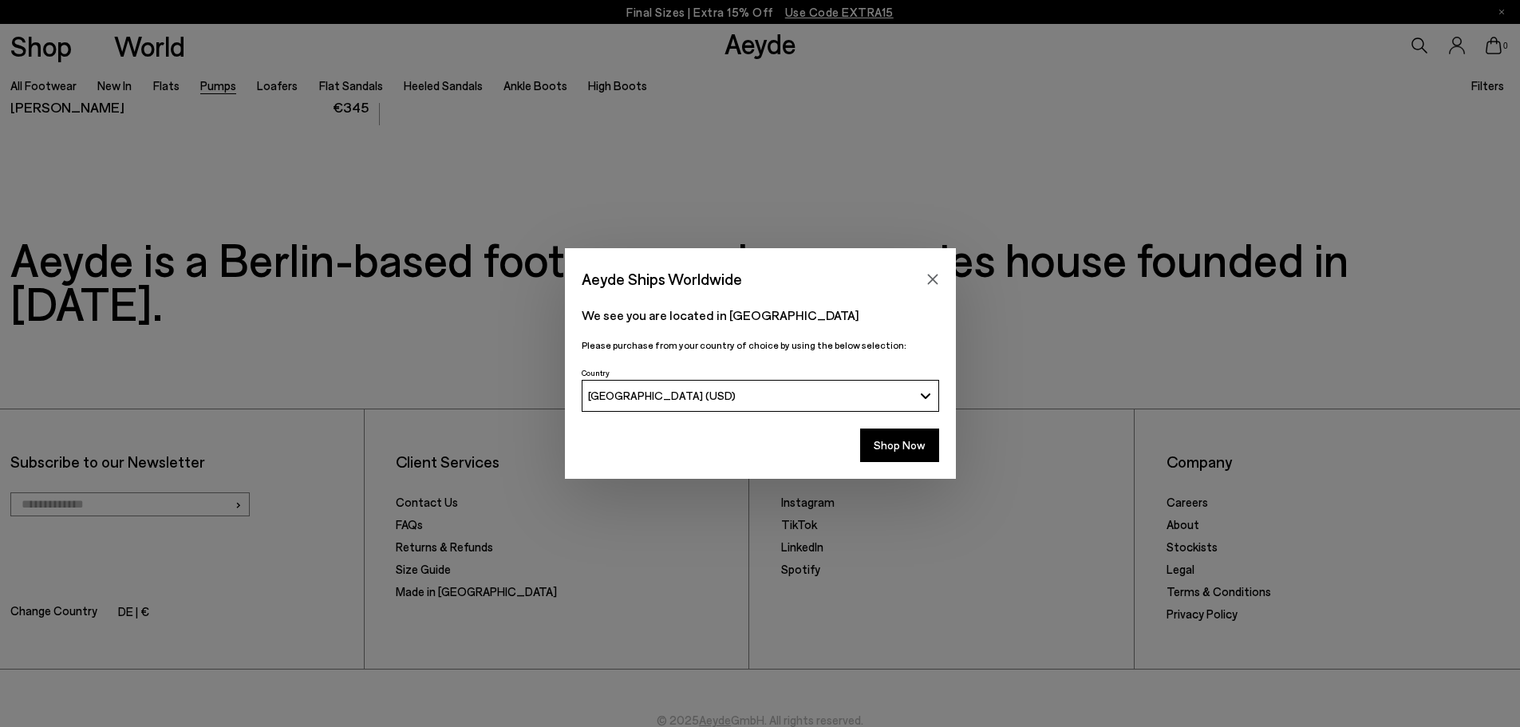
click at [493, 672] on div "Aeyde Ships Worldwide We see you are located in Sweden Please purchase from you…" at bounding box center [760, 363] width 1520 height 727
click at [896, 440] on button "Shop Now" at bounding box center [899, 446] width 79 height 34
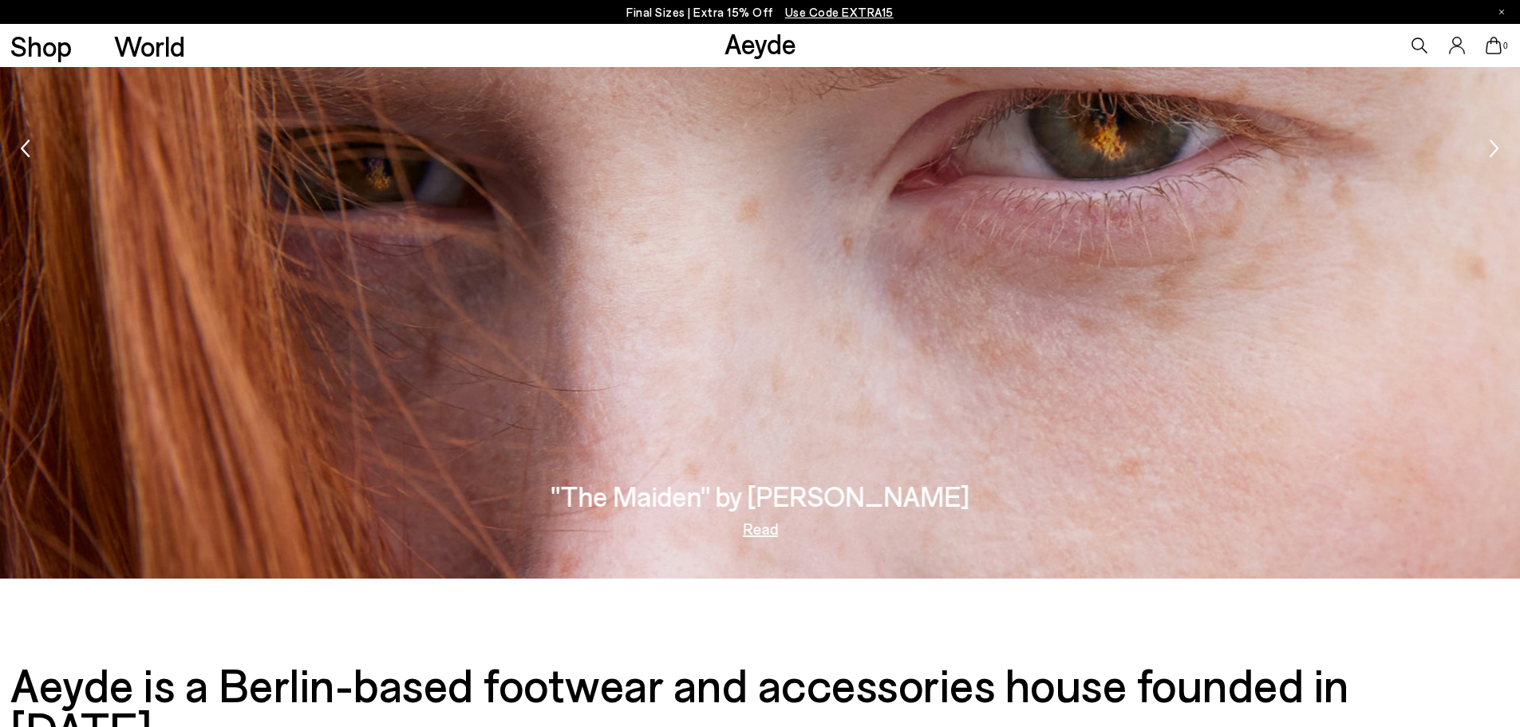
scroll to position [3312, 0]
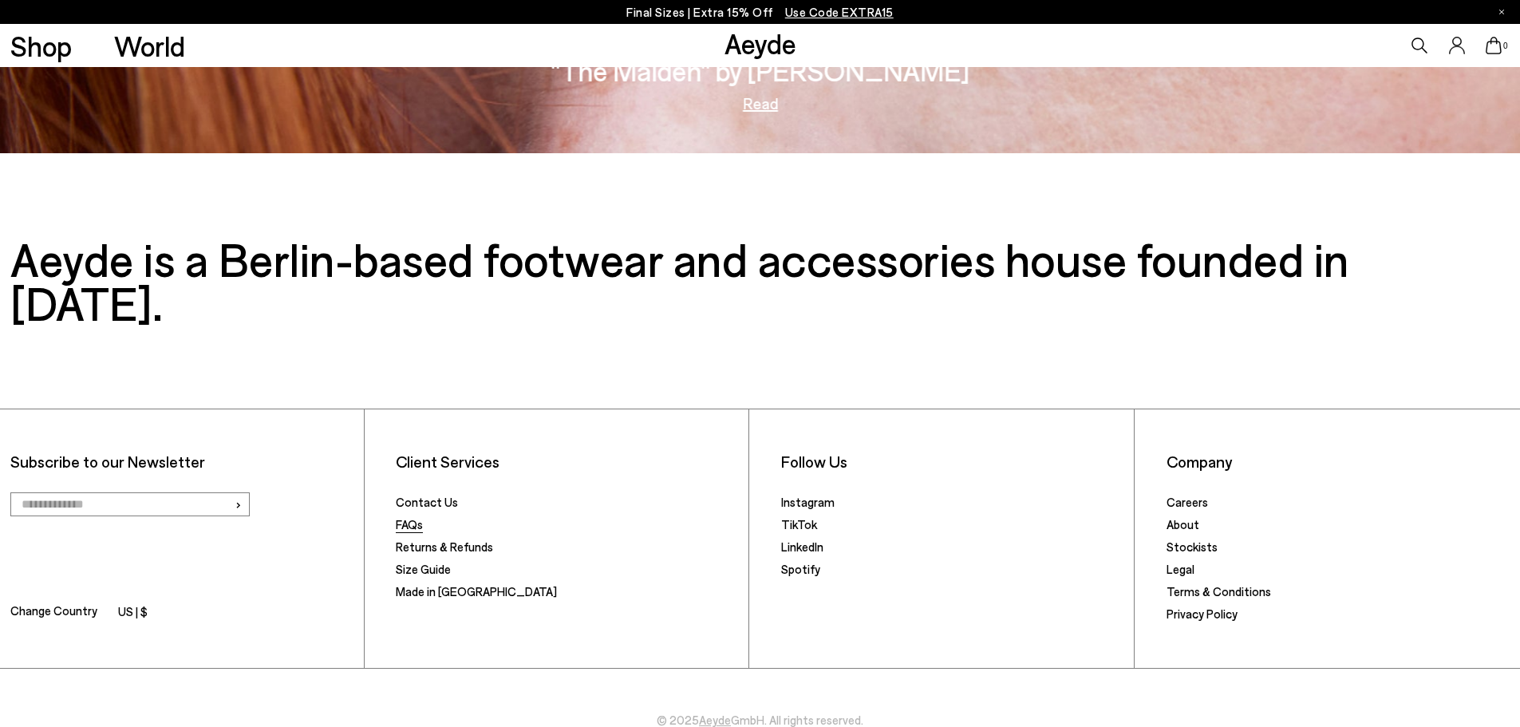
click at [411, 517] on link "FAQs" at bounding box center [409, 524] width 27 height 14
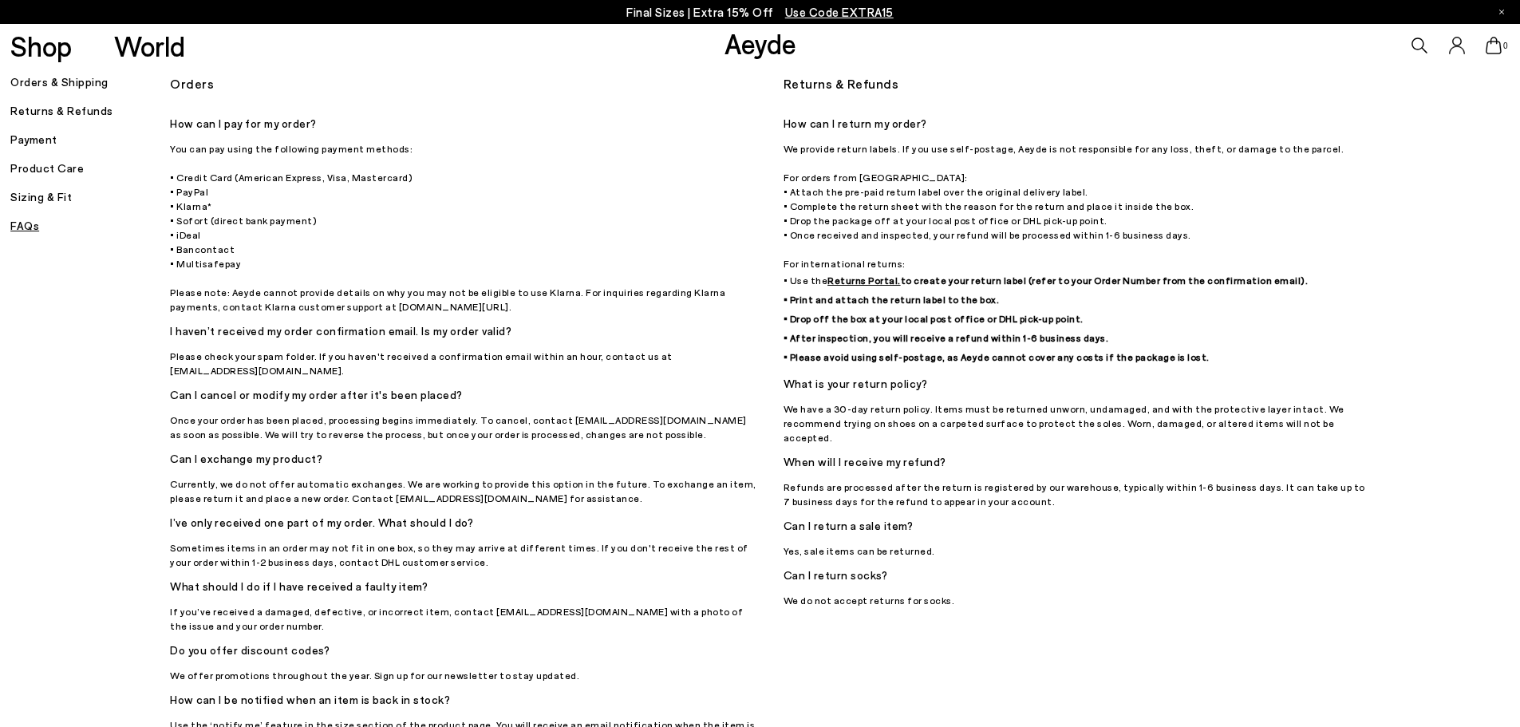
click at [41, 81] on h5 "Orders & Shipping" at bounding box center [90, 82] width 160 height 22
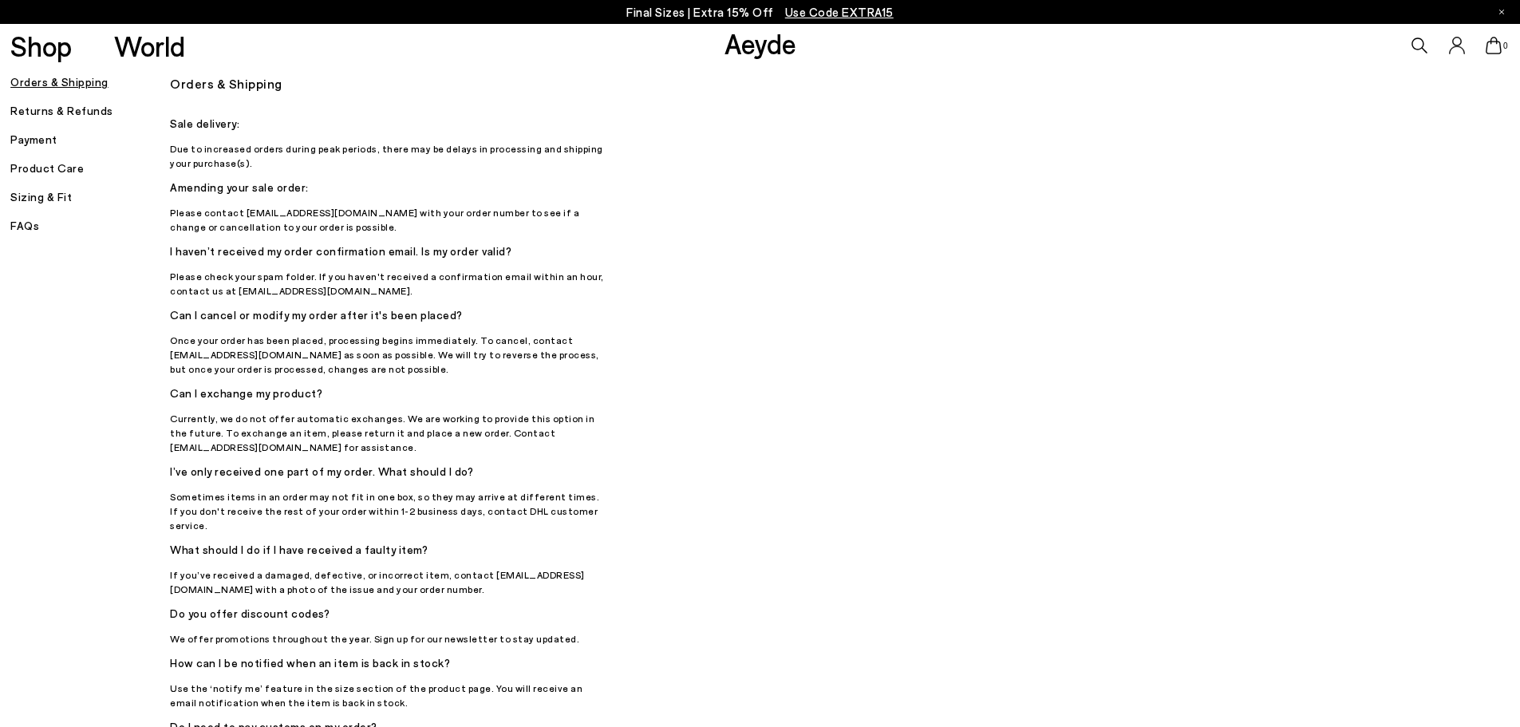
scroll to position [374, 0]
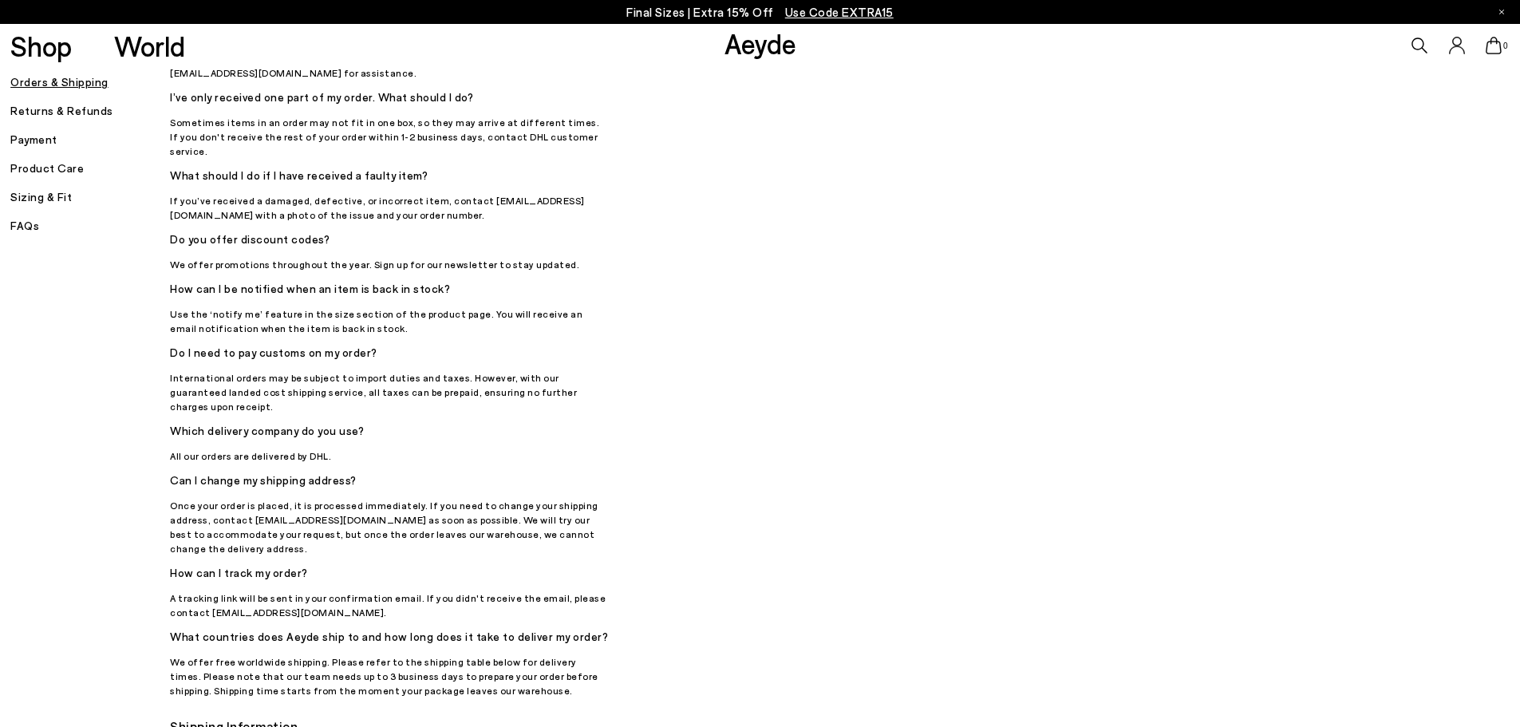
click at [330, 373] on p "International orders may be subject to import duties and taxes. However, with o…" at bounding box center [389, 391] width 439 height 43
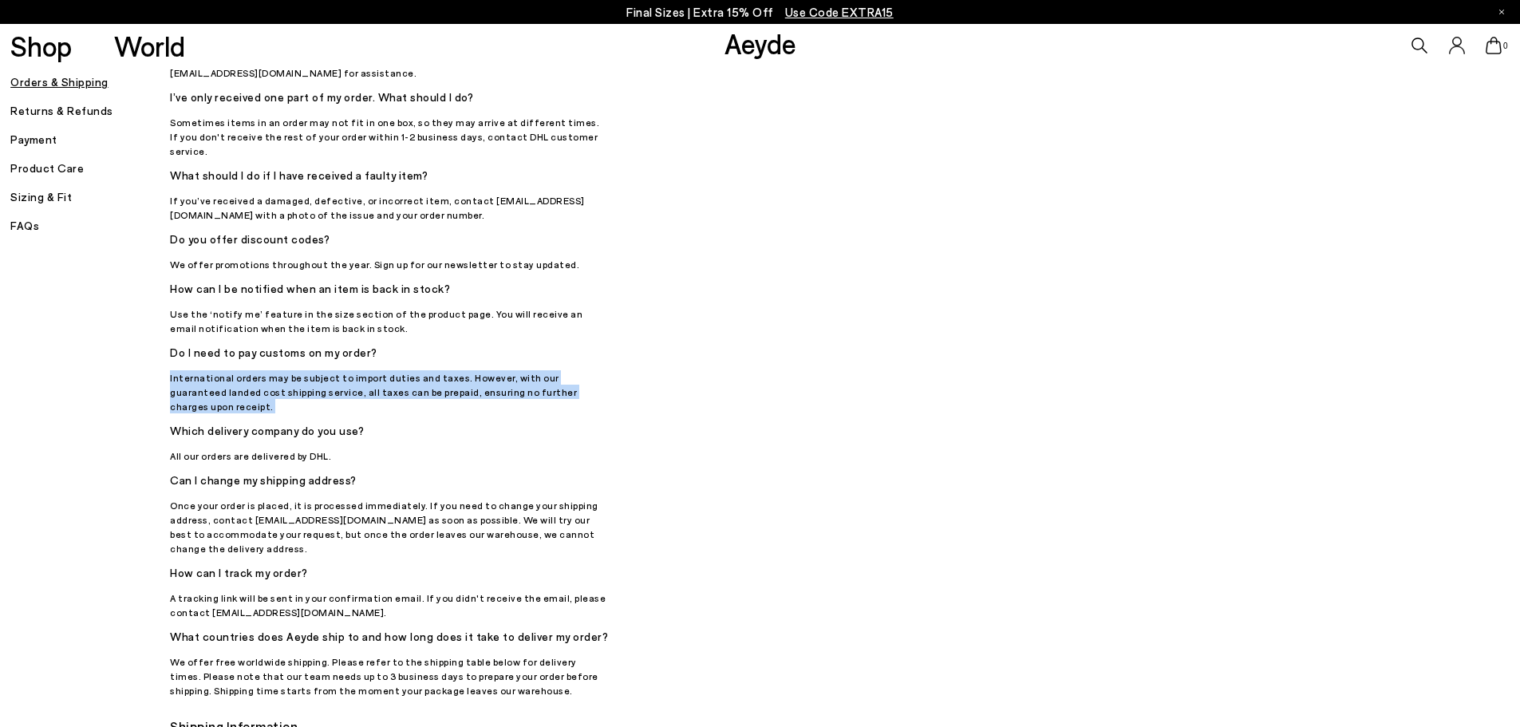
click at [330, 373] on p "International orders may be subject to import duties and taxes. However, with o…" at bounding box center [389, 391] width 439 height 43
click at [366, 376] on p "International orders may be subject to import duties and taxes. However, with o…" at bounding box center [389, 391] width 439 height 43
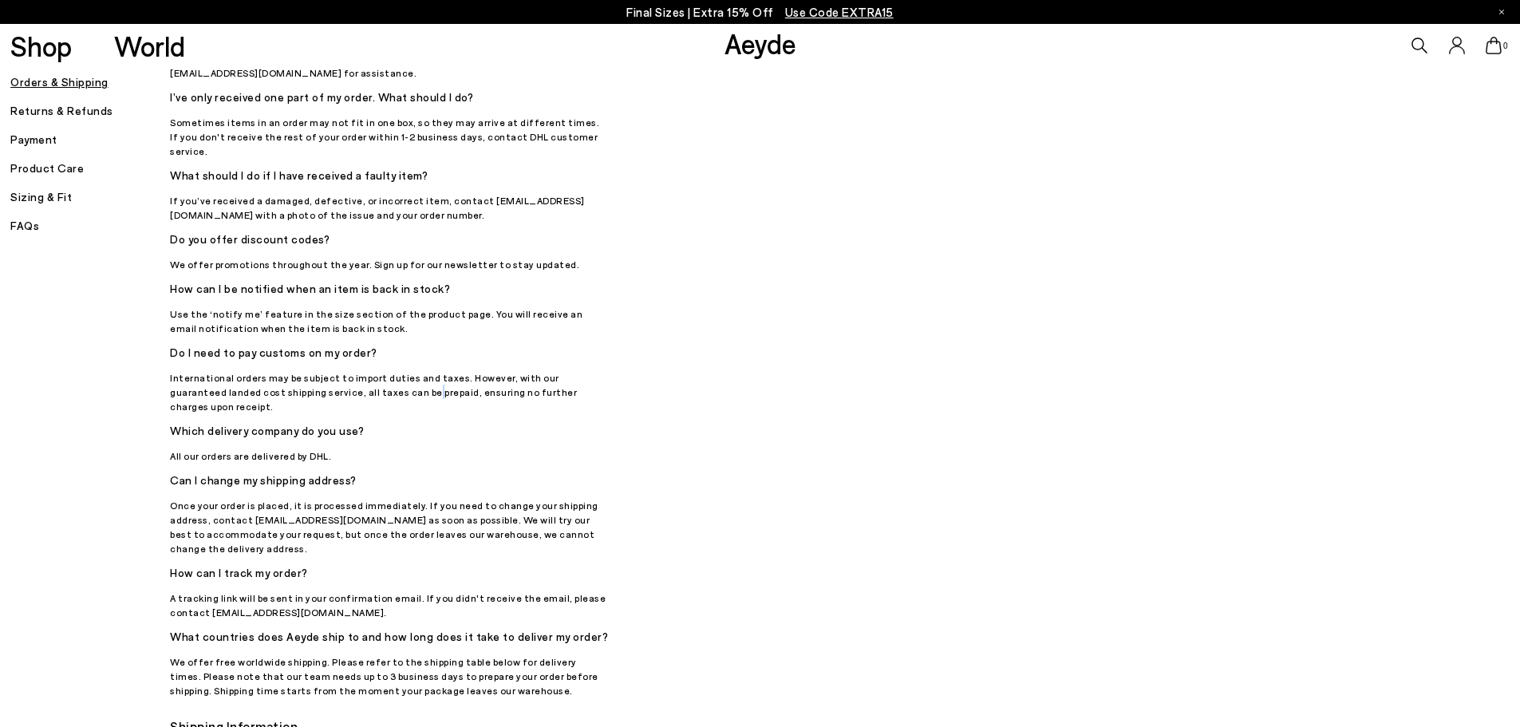
click at [366, 376] on p "International orders may be subject to import duties and taxes. However, with o…" at bounding box center [389, 391] width 439 height 43
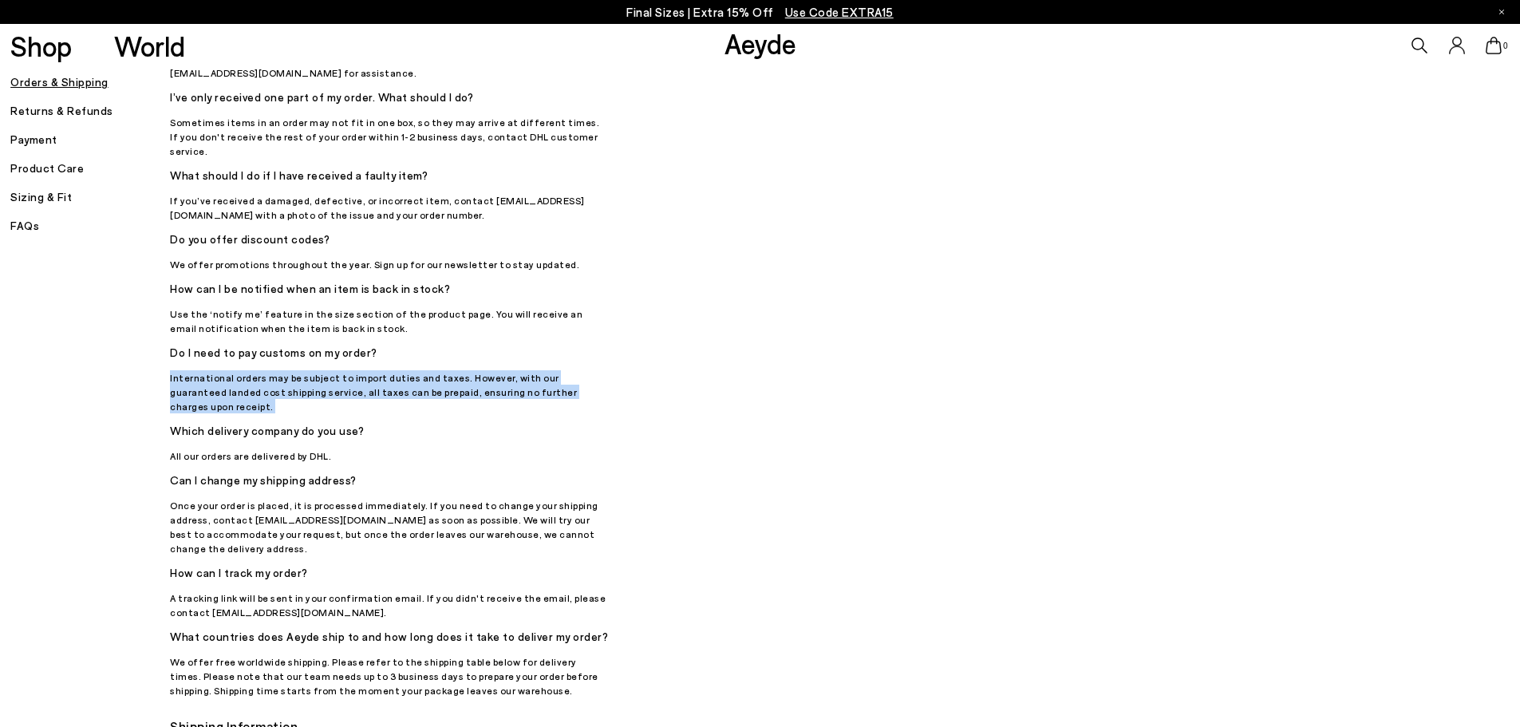
click at [366, 376] on p "International orders may be subject to import duties and taxes. However, with o…" at bounding box center [389, 391] width 439 height 43
click at [388, 376] on p "International orders may be subject to import duties and taxes. However, with o…" at bounding box center [389, 391] width 439 height 43
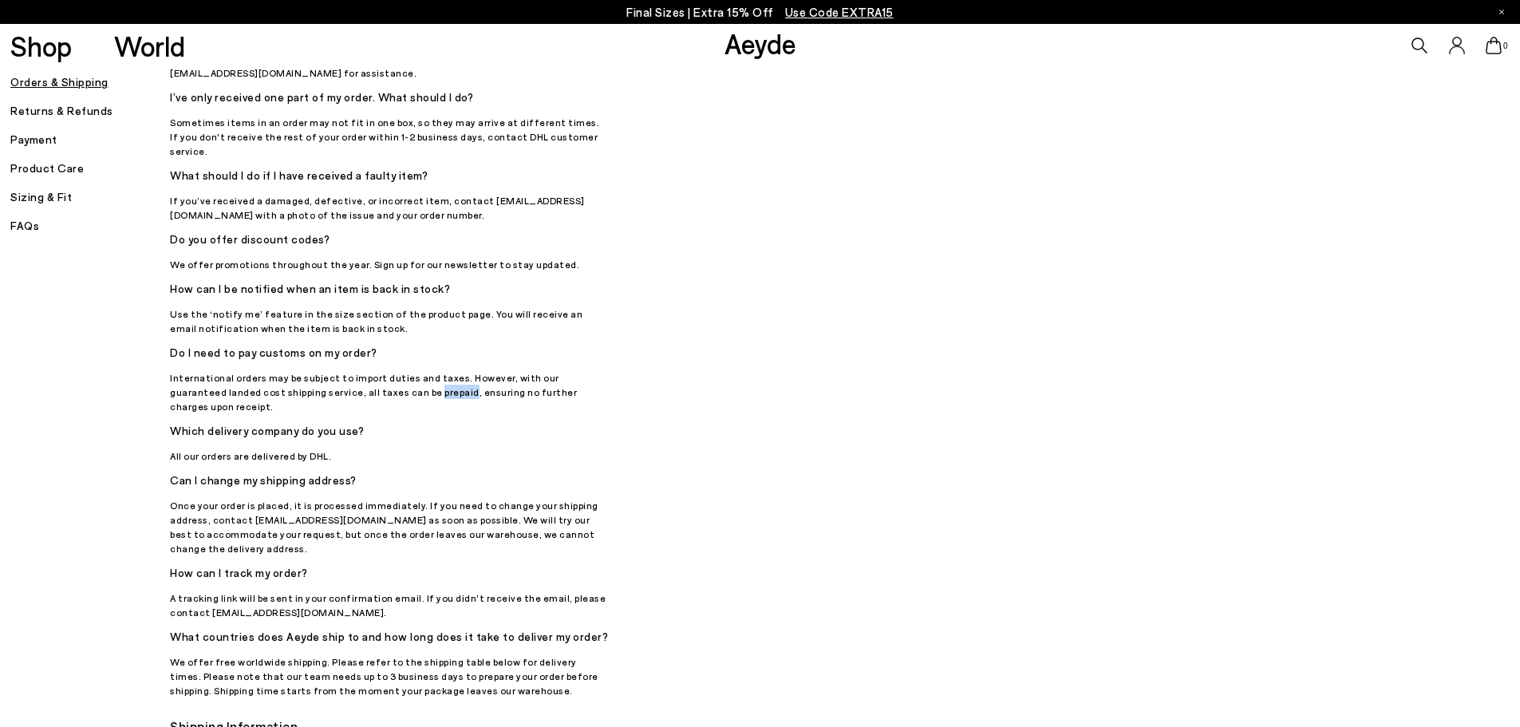
click at [388, 376] on p "International orders may be subject to import duties and taxes. However, with o…" at bounding box center [389, 391] width 439 height 43
click at [479, 385] on div "Sale delivery: Due to increased orders during peak periods, there may be delays…" at bounding box center [389, 217] width 439 height 959
drag, startPoint x: 293, startPoint y: 381, endPoint x: 603, endPoint y: 377, distance: 310.4
click at [603, 377] on p "International orders may be subject to import duties and taxes. However, with o…" at bounding box center [389, 391] width 439 height 43
click at [339, 373] on p "International orders may be subject to import duties and taxes. However, with o…" at bounding box center [389, 391] width 439 height 43
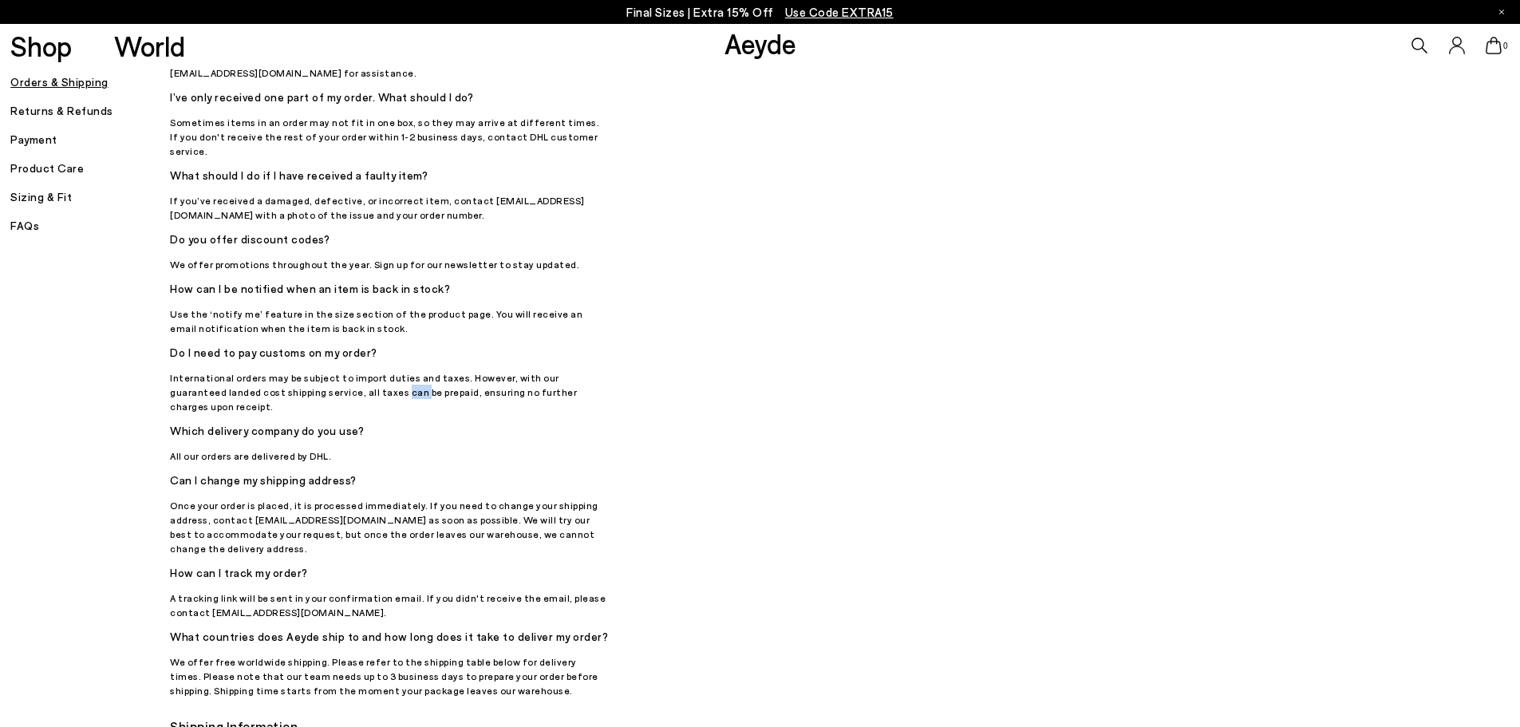
click at [339, 373] on p "International orders may be subject to import duties and taxes. However, with o…" at bounding box center [389, 391] width 439 height 43
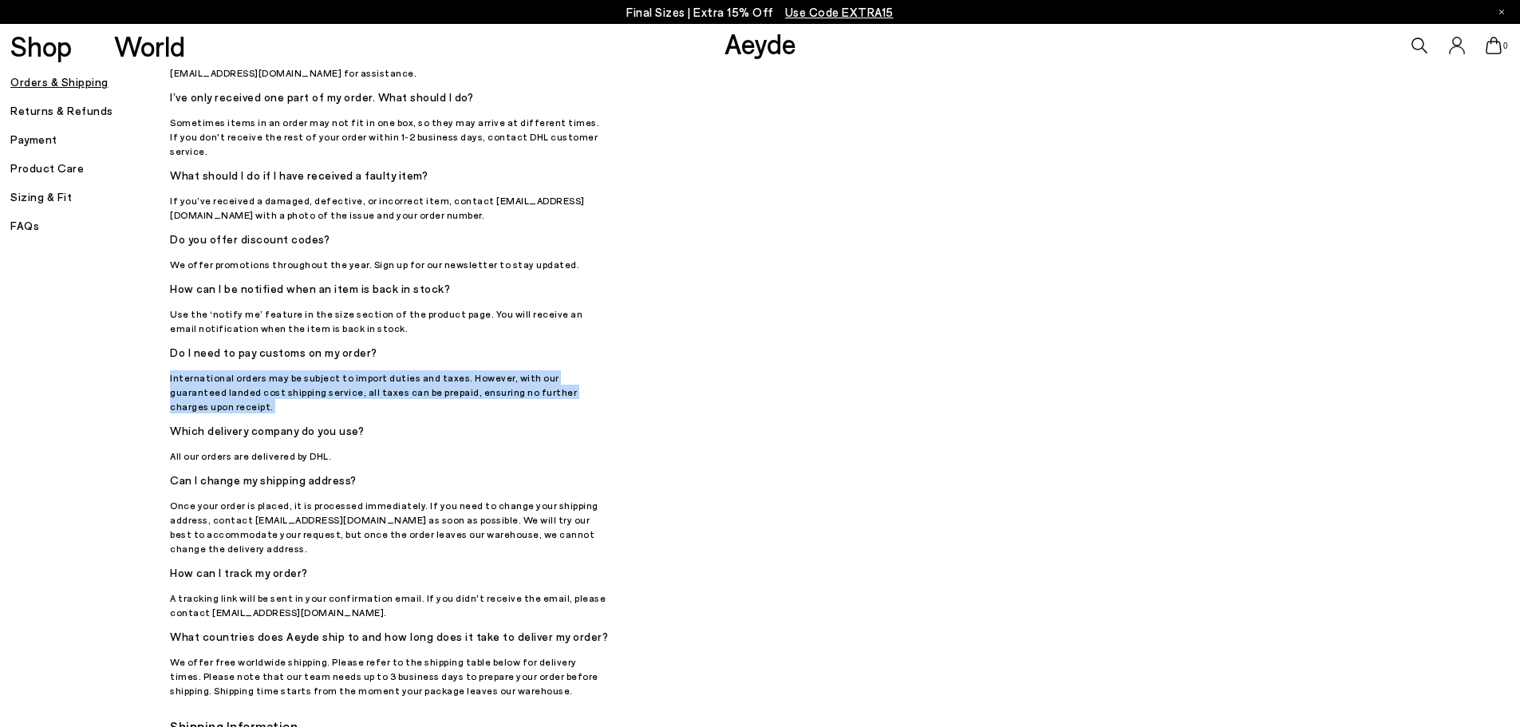
click at [339, 373] on p "International orders may be subject to import duties and taxes. However, with o…" at bounding box center [389, 391] width 439 height 43
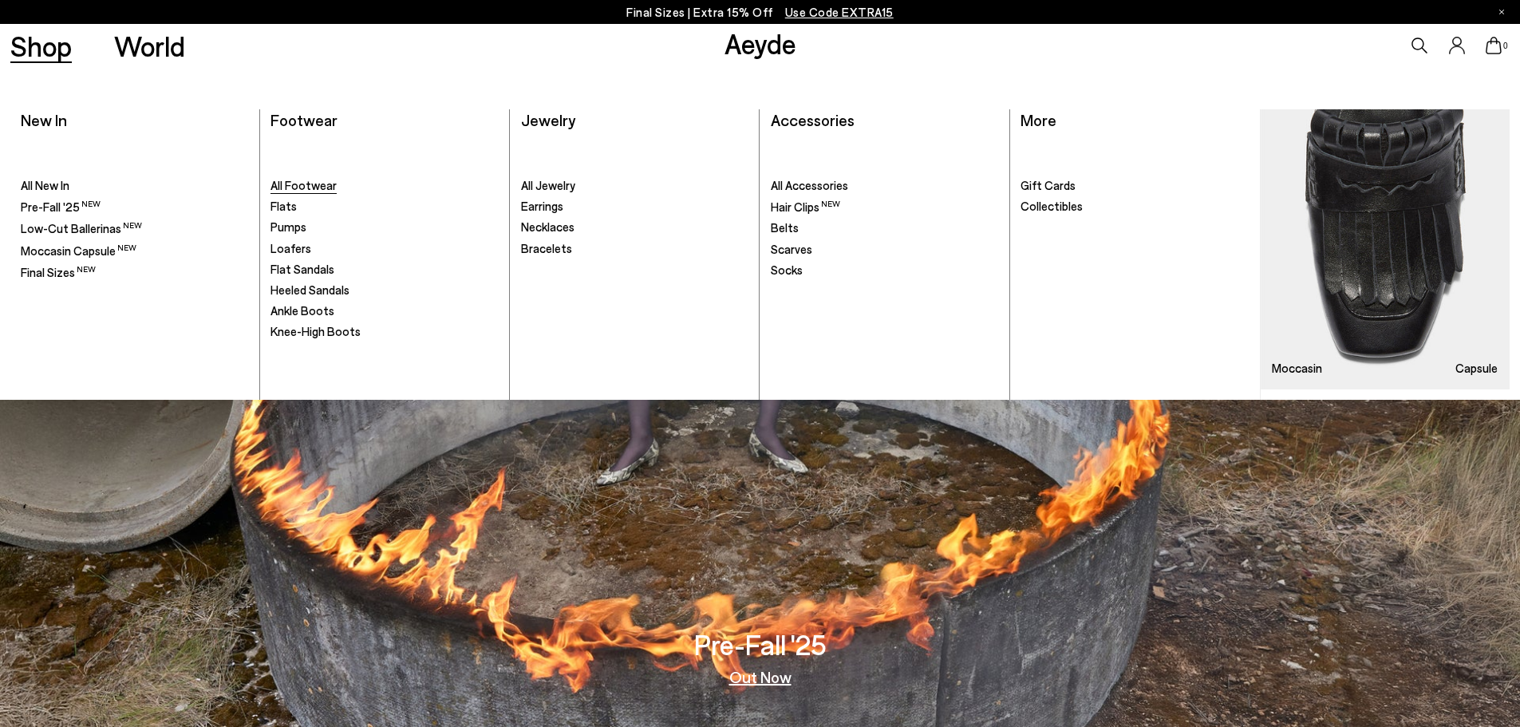
click at [324, 192] on span "All Footwear" at bounding box center [304, 185] width 66 height 14
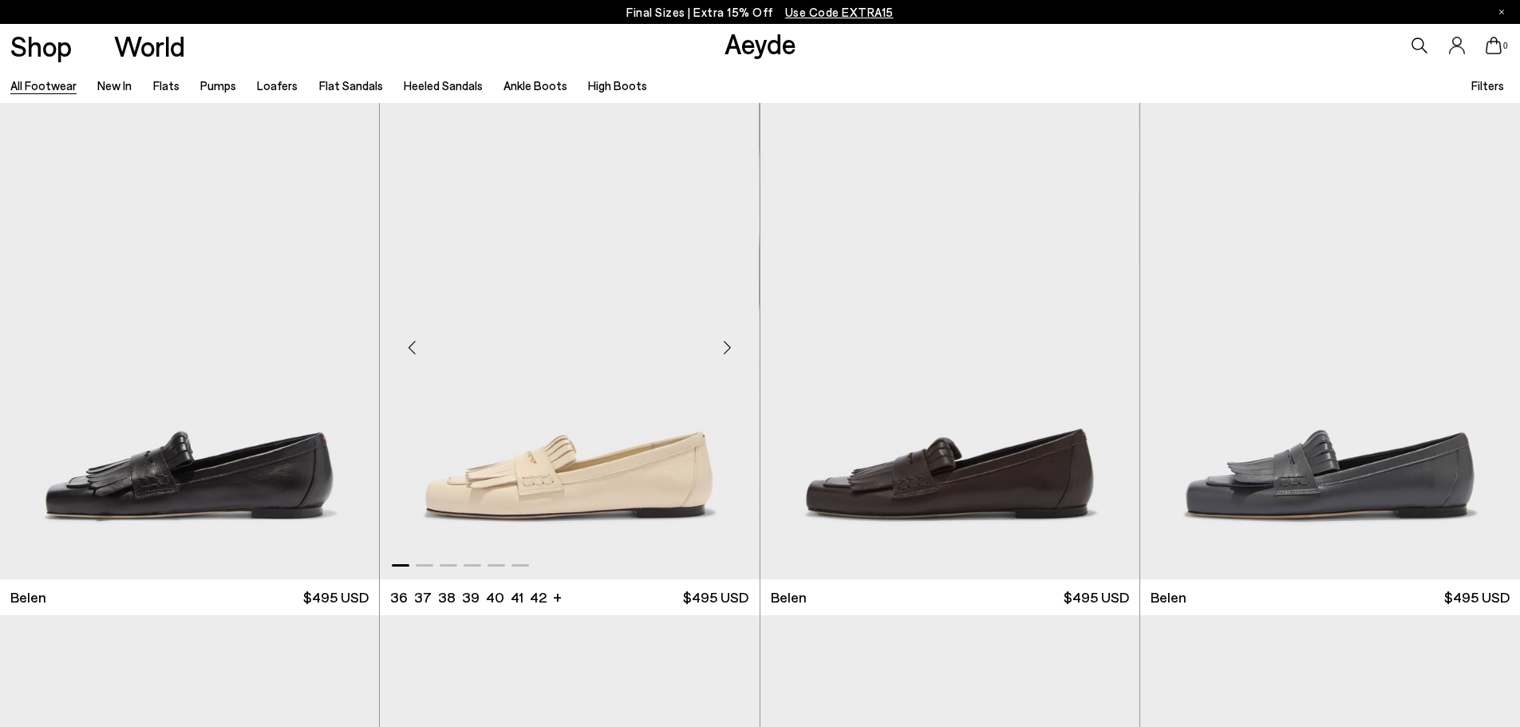
click at [568, 473] on img "1 / 6" at bounding box center [569, 341] width 379 height 476
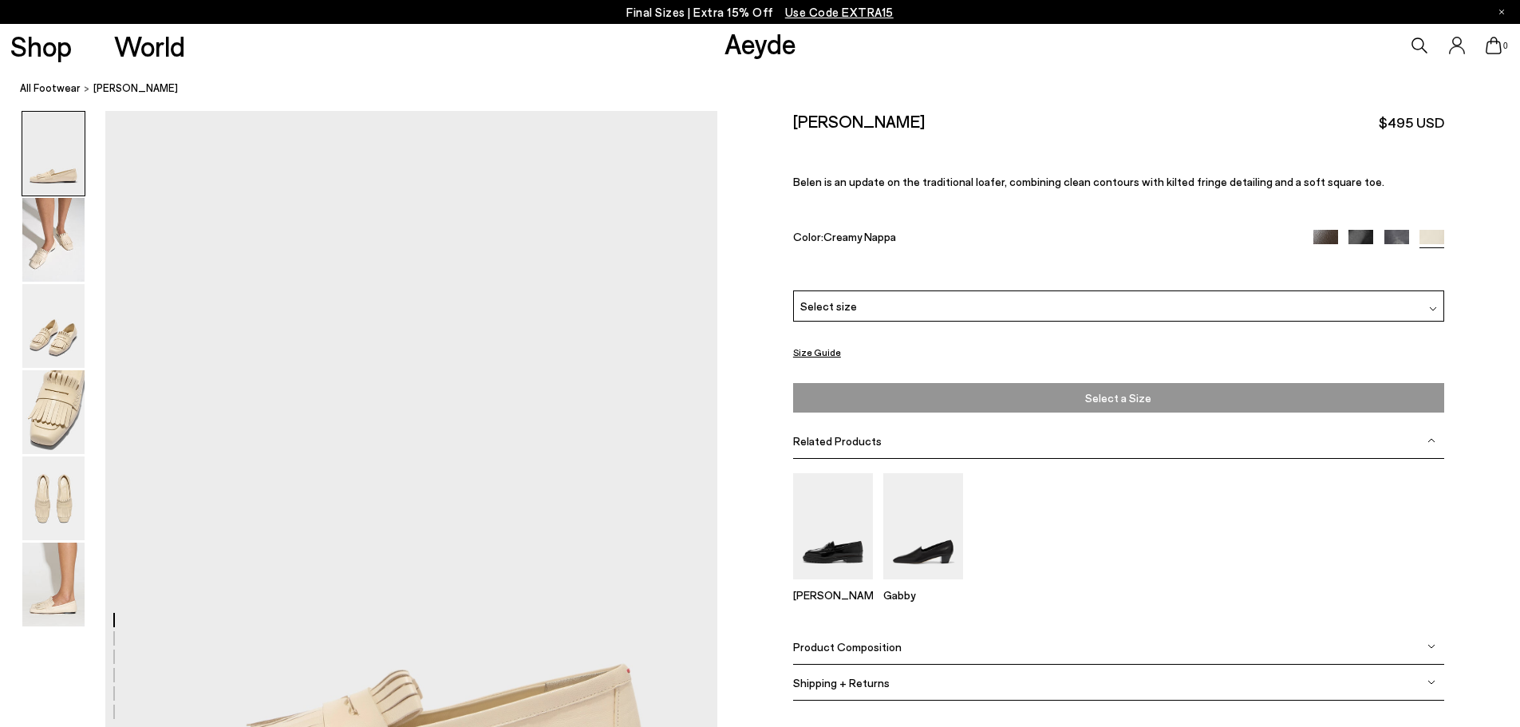
click at [1042, 411] on button "Add to Cart Select a Size" at bounding box center [1118, 398] width 651 height 30
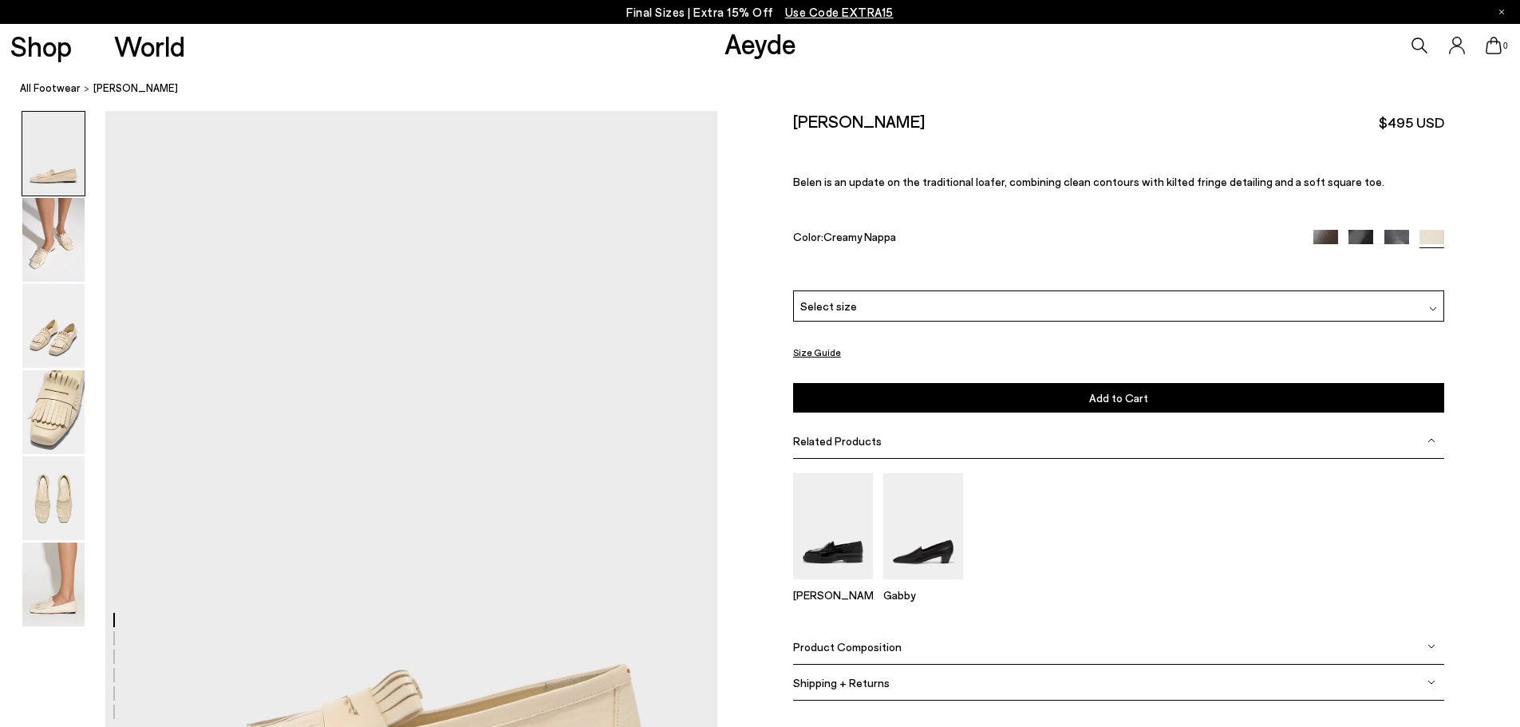
click at [1103, 327] on div "Please Select a Color Creamy Nappa Moka Nappa Black Nappa Charcoal Nappa Creamy…" at bounding box center [1118, 351] width 651 height 123
click at [1065, 306] on div "Select size" at bounding box center [1118, 305] width 651 height 31
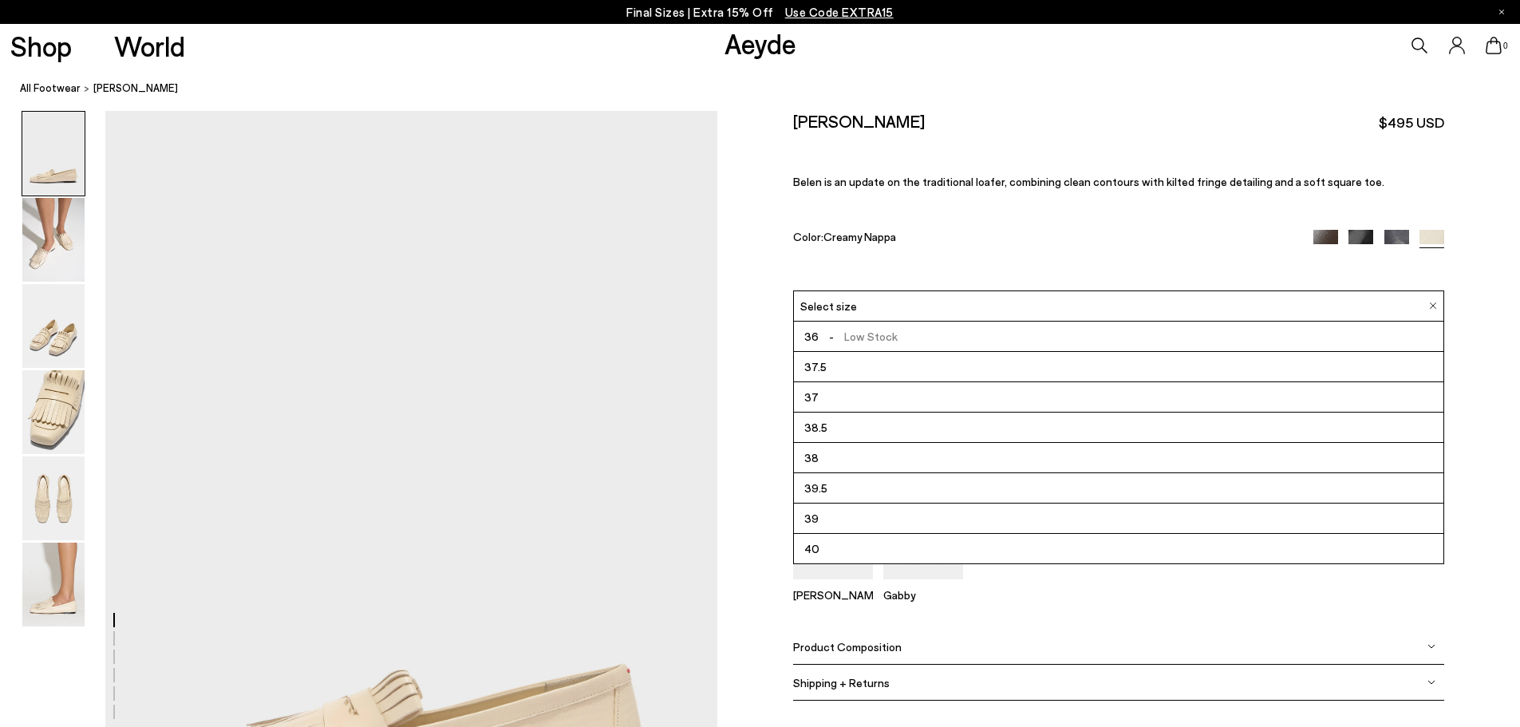
click at [1010, 409] on li "37" at bounding box center [1119, 397] width 650 height 30
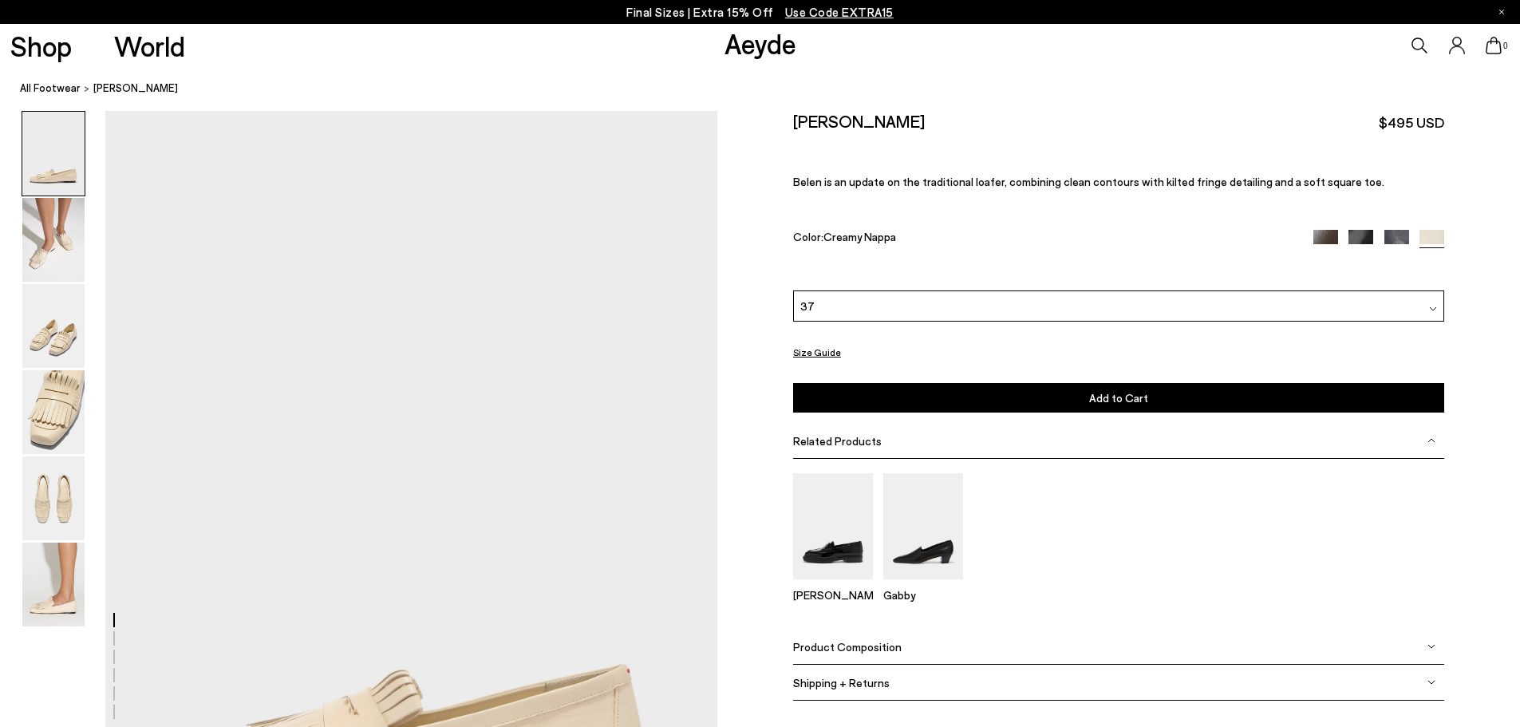
click at [1049, 389] on button "Add to Cart Select a Size First" at bounding box center [1118, 398] width 651 height 30
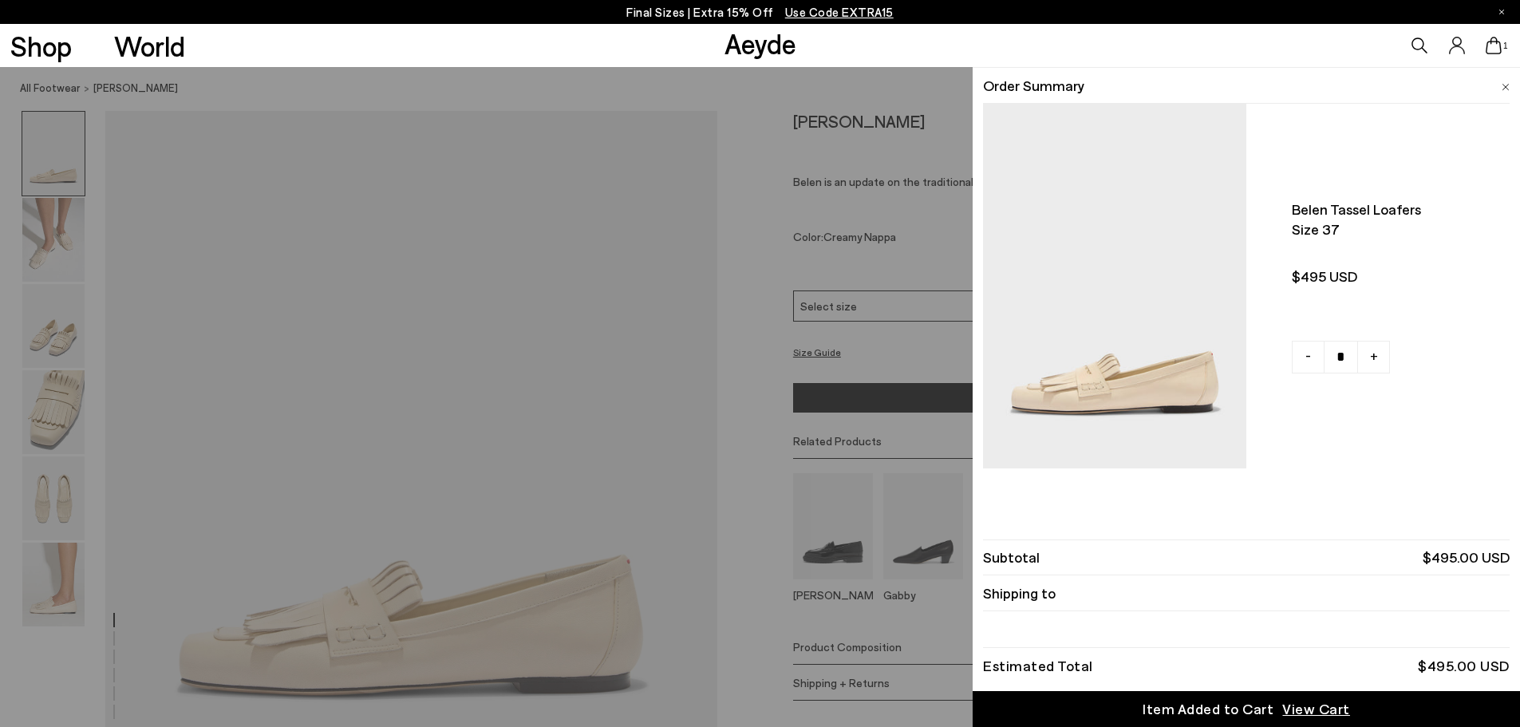
scroll to position [112, 0]
click at [1269, 705] on div "Item Added to Cart" at bounding box center [1208, 709] width 131 height 20
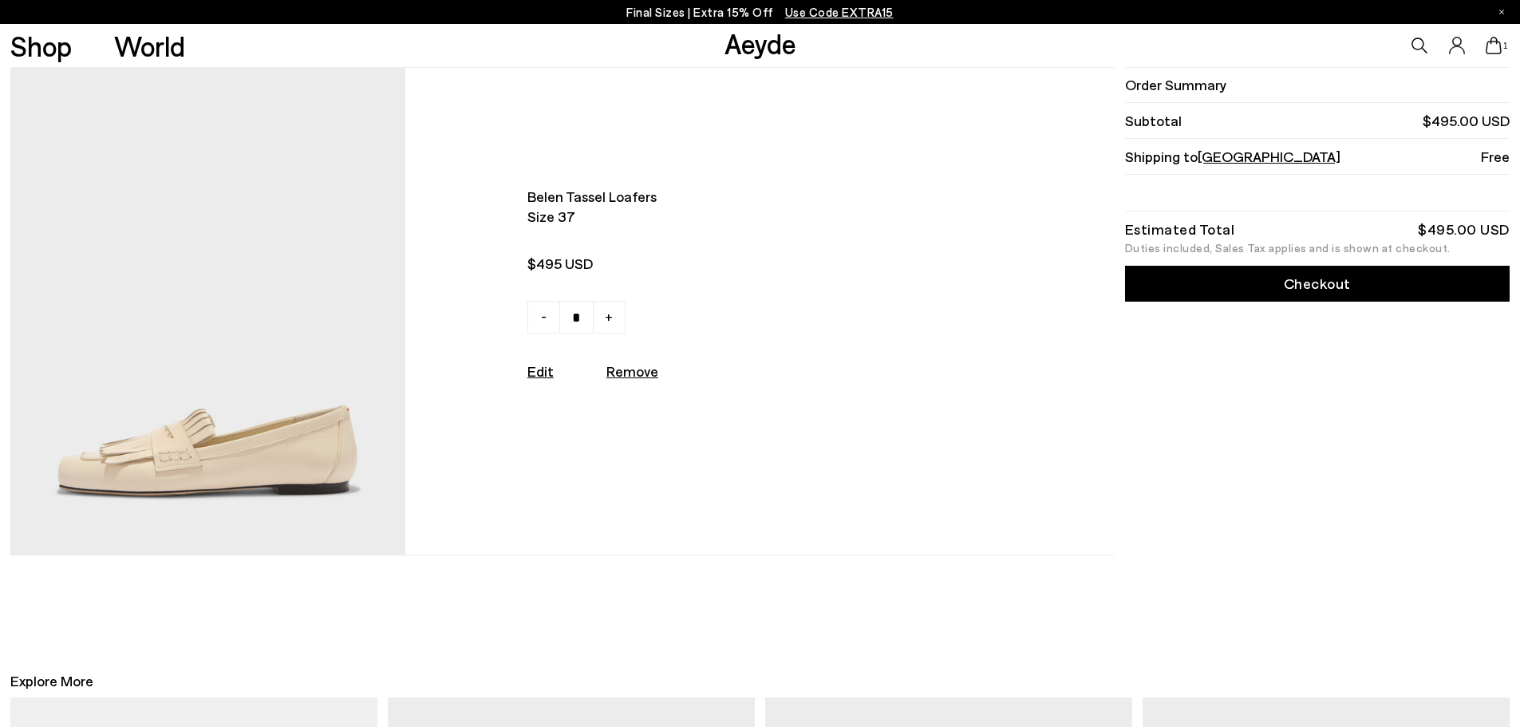
click at [1290, 291] on link "Checkout" at bounding box center [1317, 284] width 385 height 36
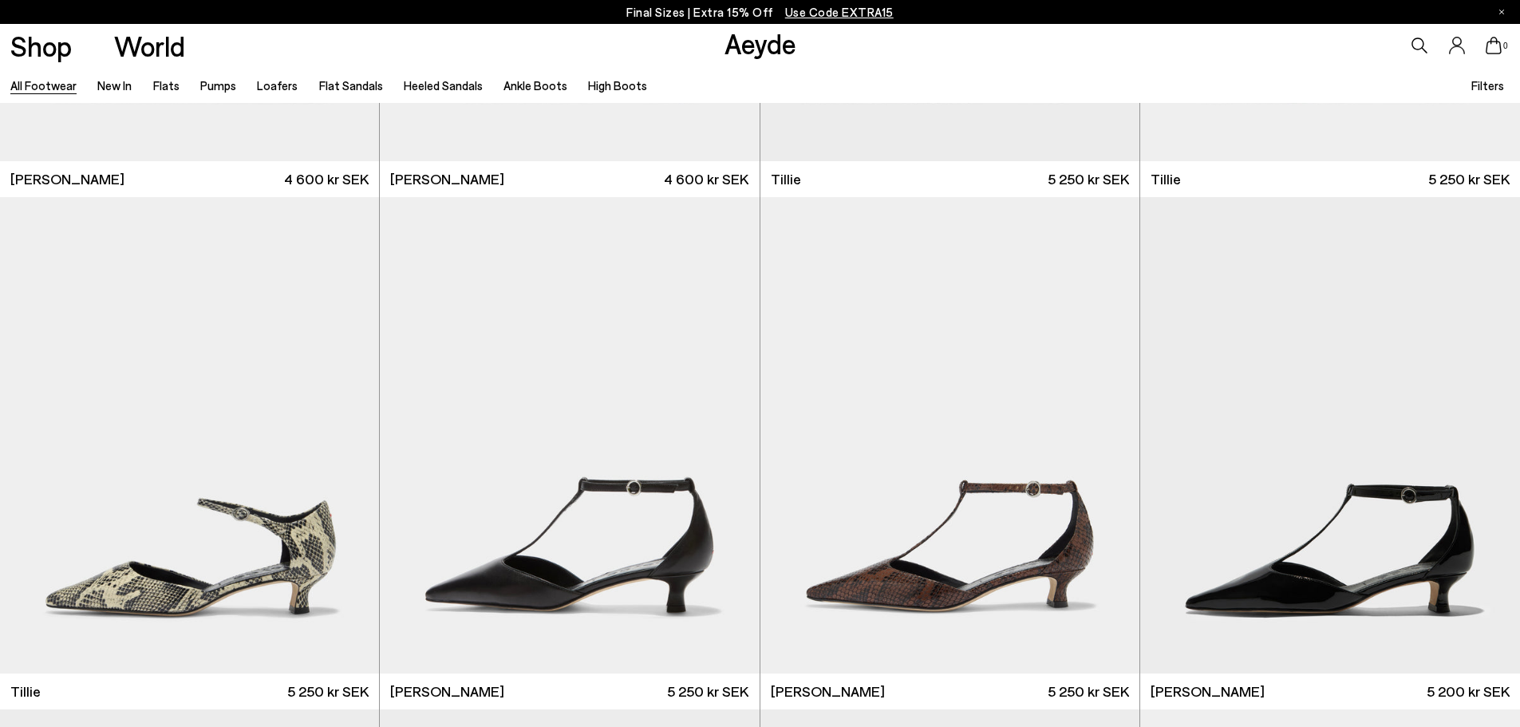
scroll to position [5576, 0]
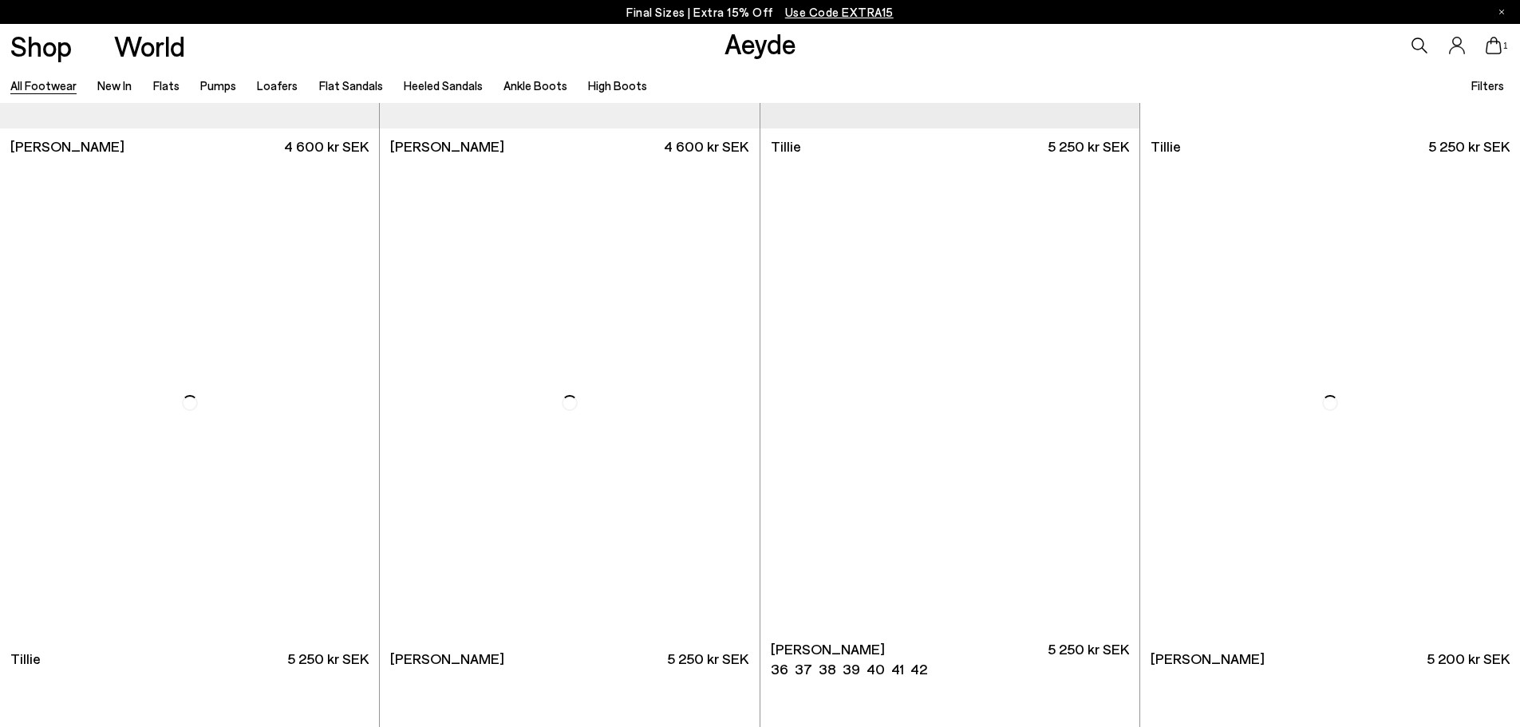
scroll to position [5576, 0]
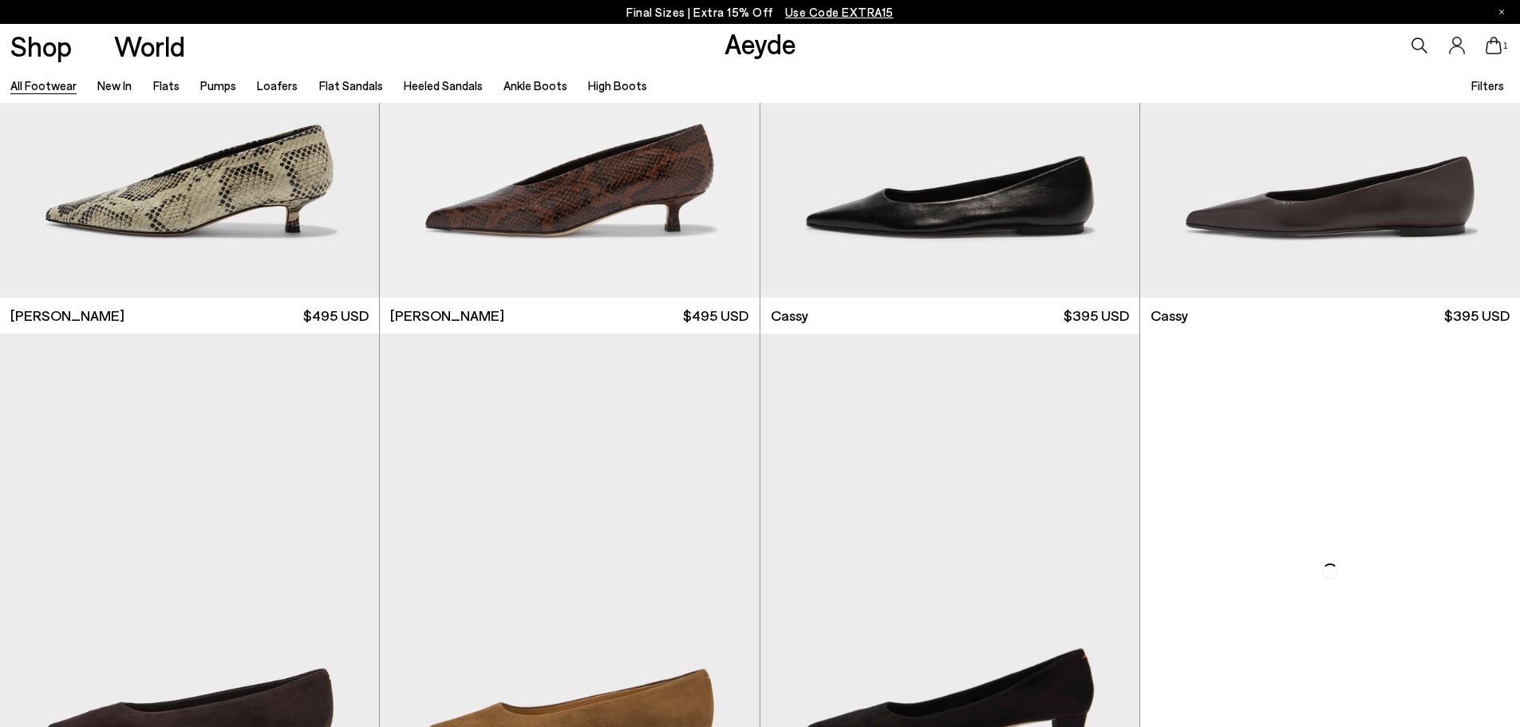
scroll to position [8156, 0]
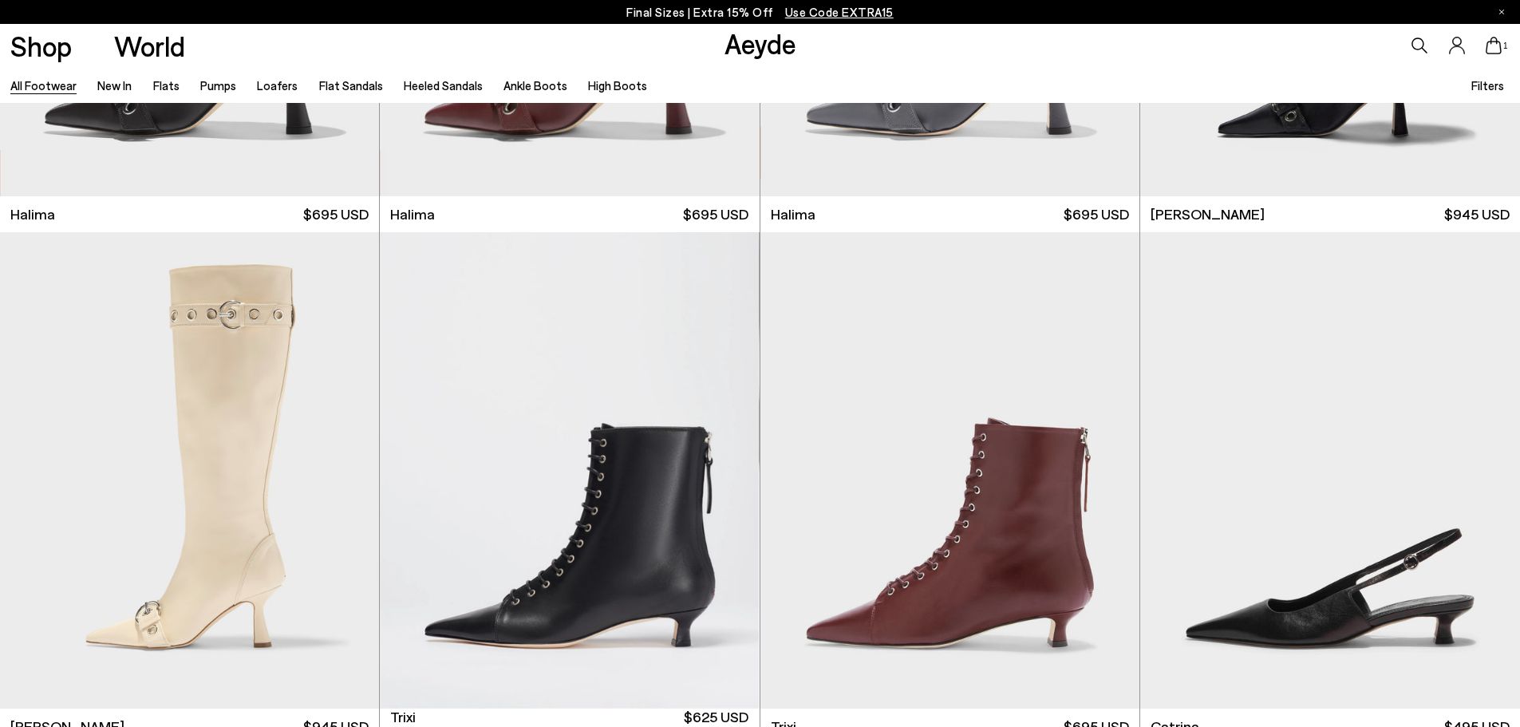
scroll to position [12818, 0]
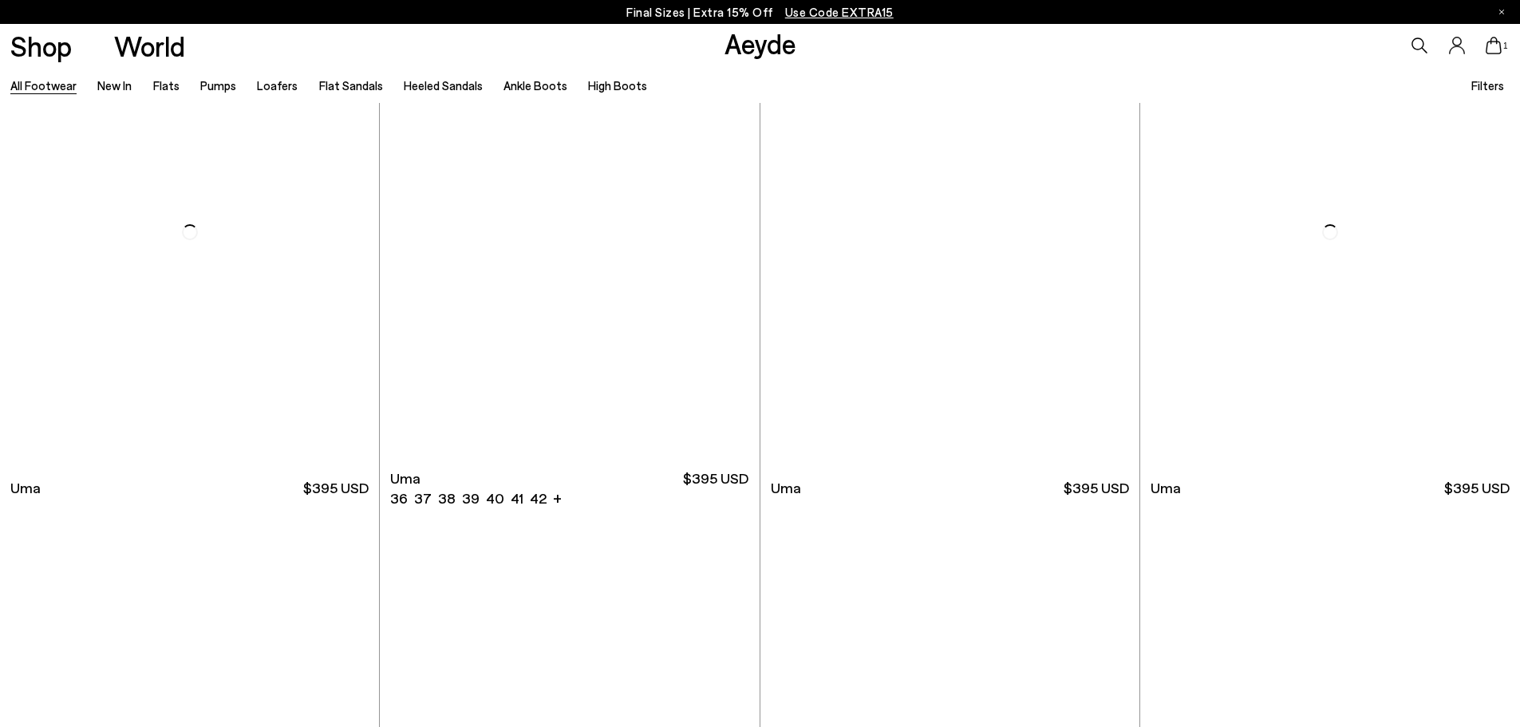
scroll to position [15954, 0]
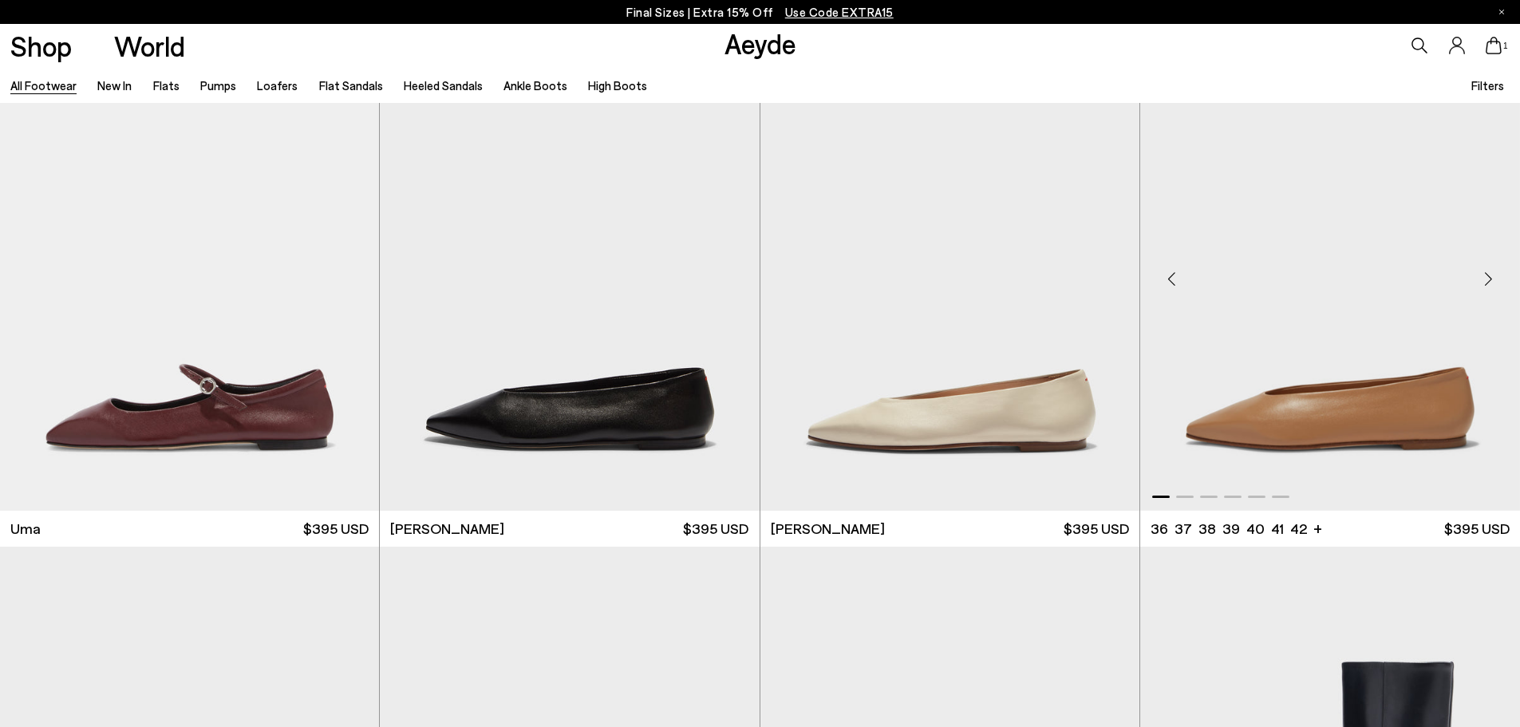
scroll to position [9701, 0]
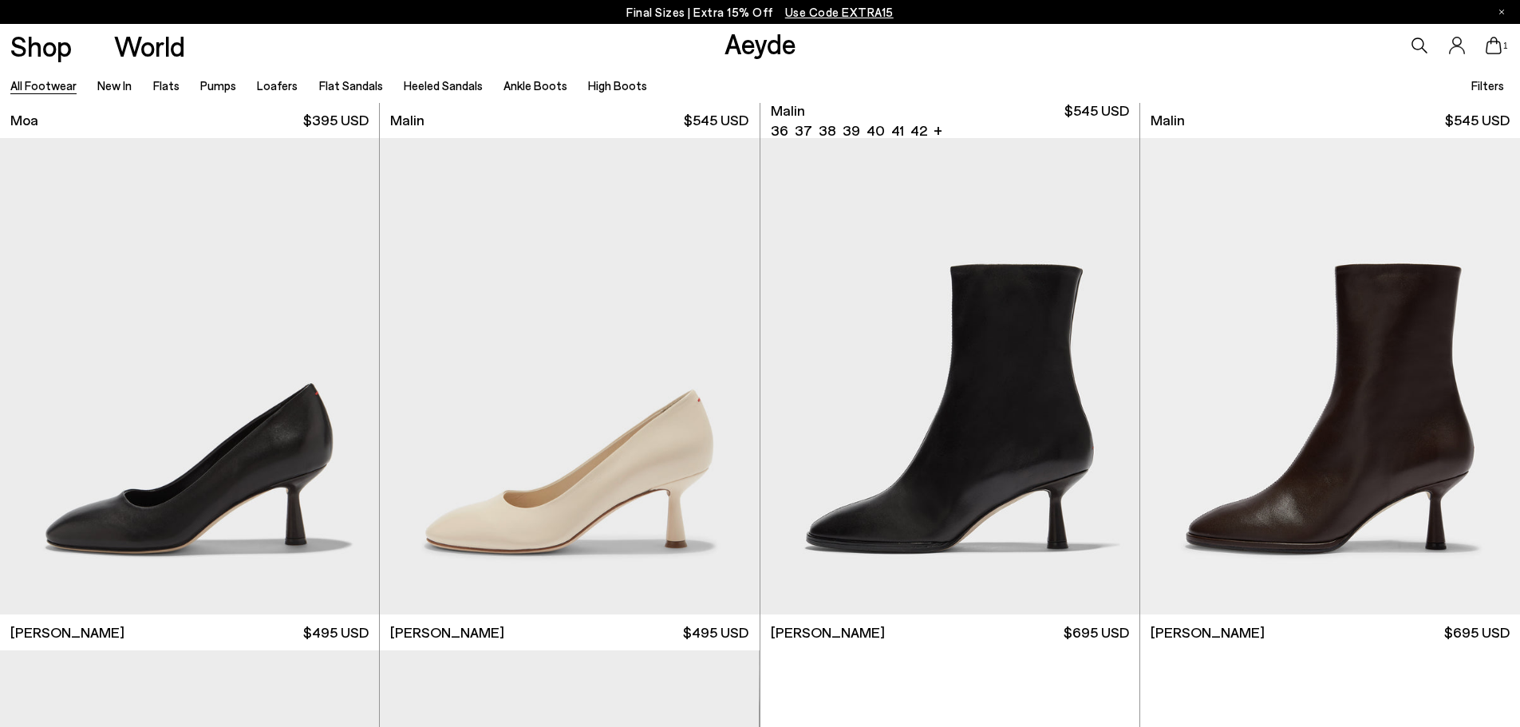
click at [1033, 46] on div "1" at bounding box center [1266, 45] width 507 height 43
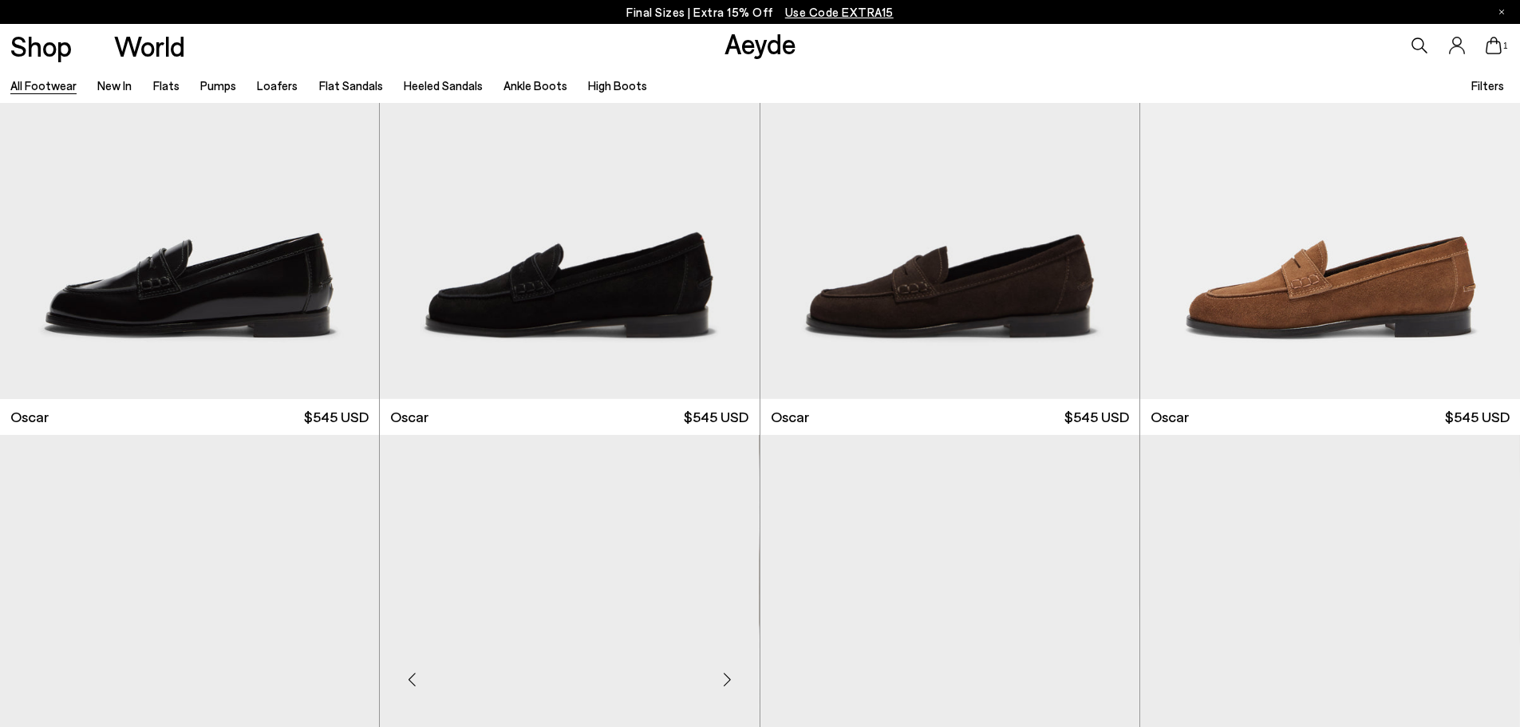
scroll to position [2981, 0]
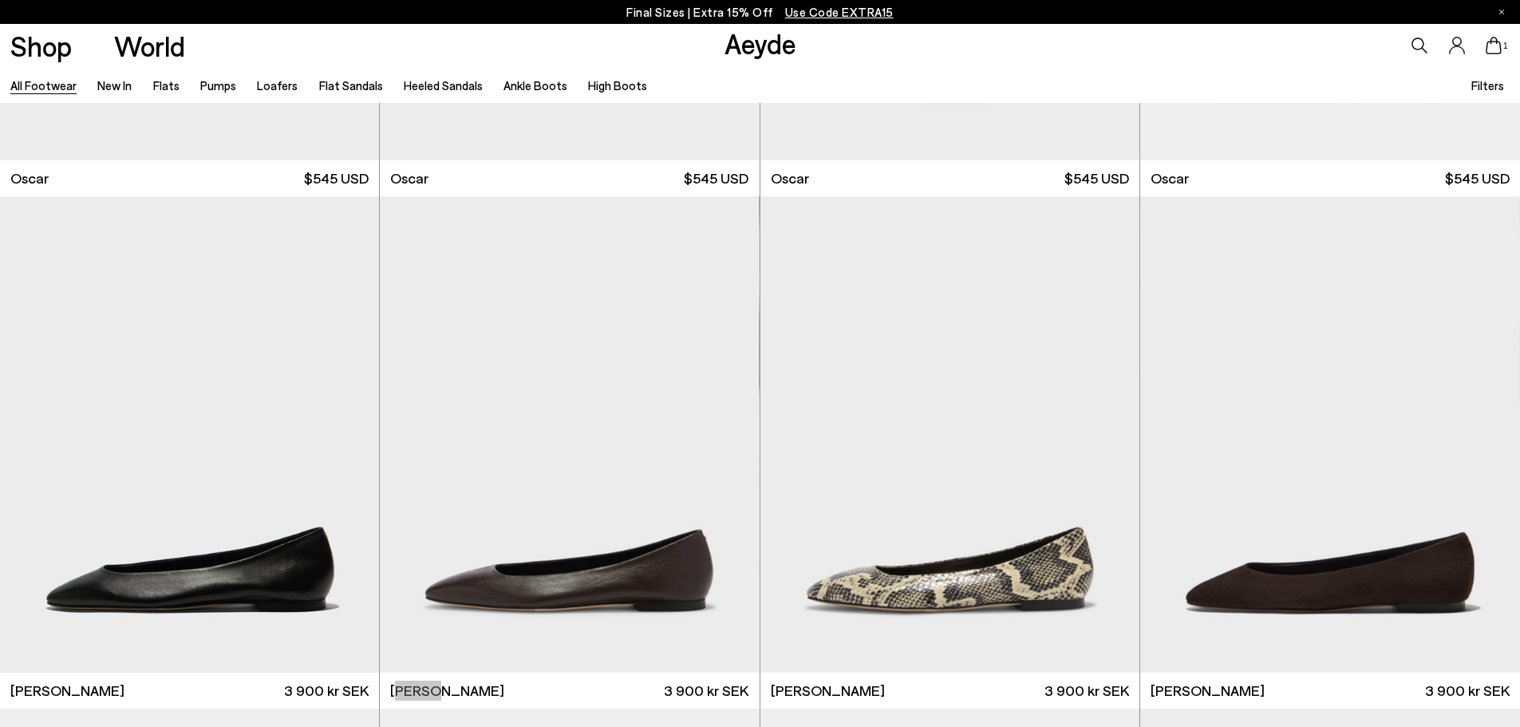
scroll to position [20731, 0]
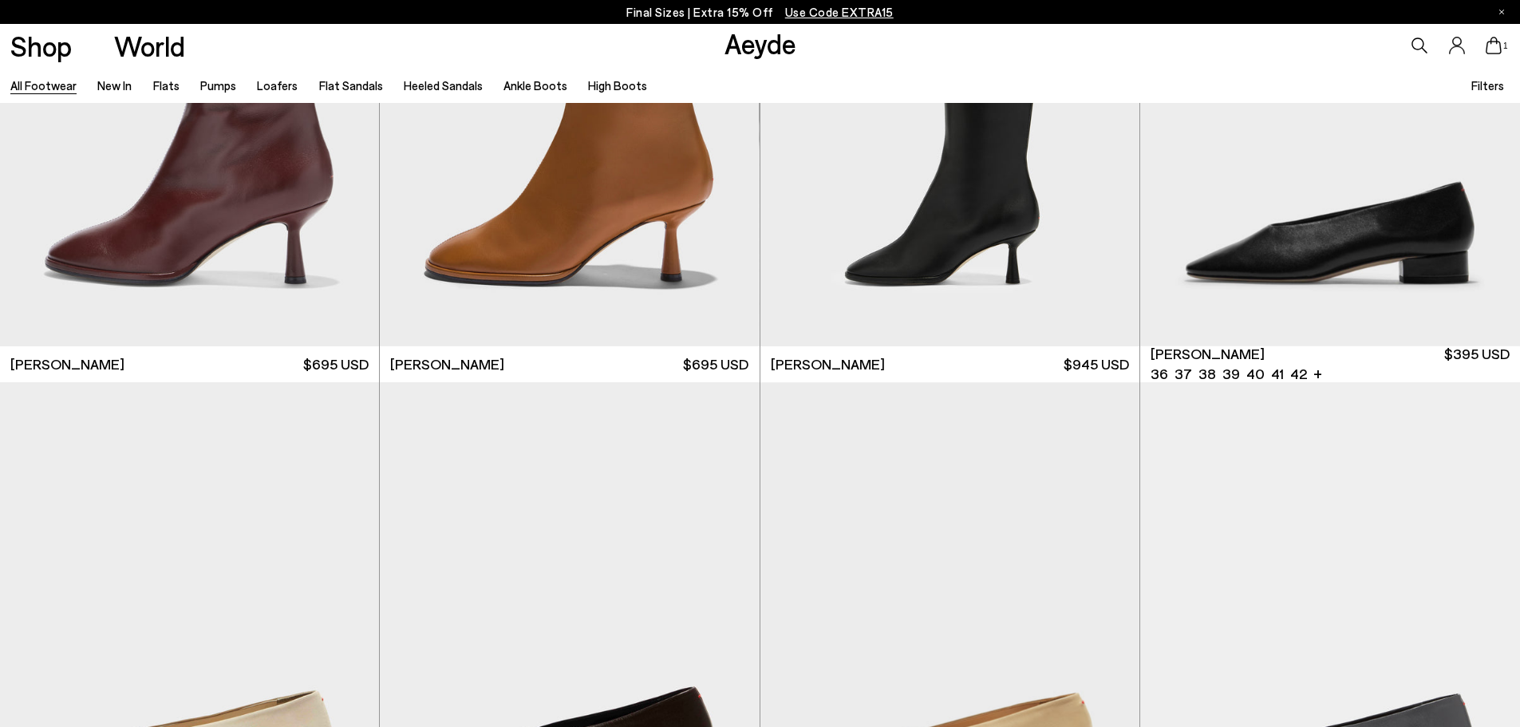
scroll to position [9970, 0]
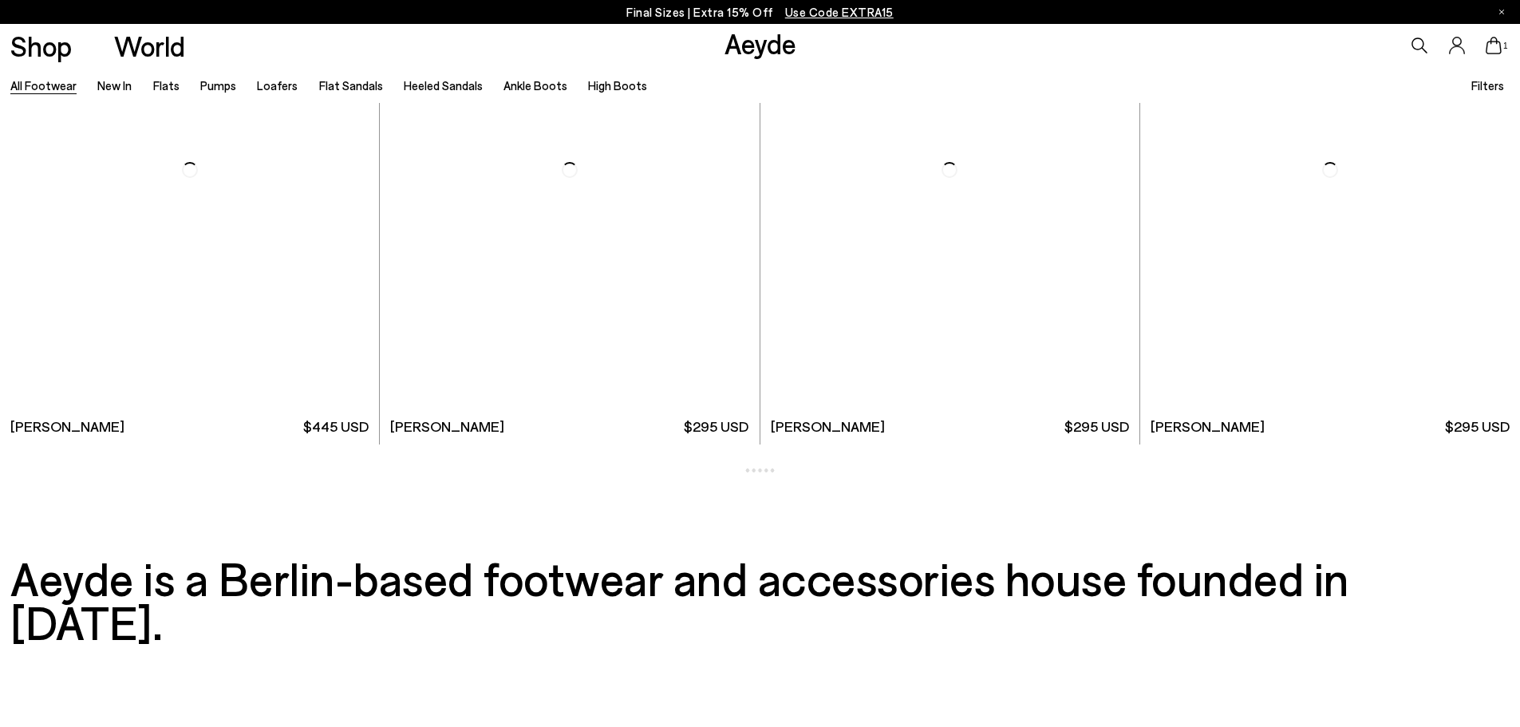
scroll to position [27349, 0]
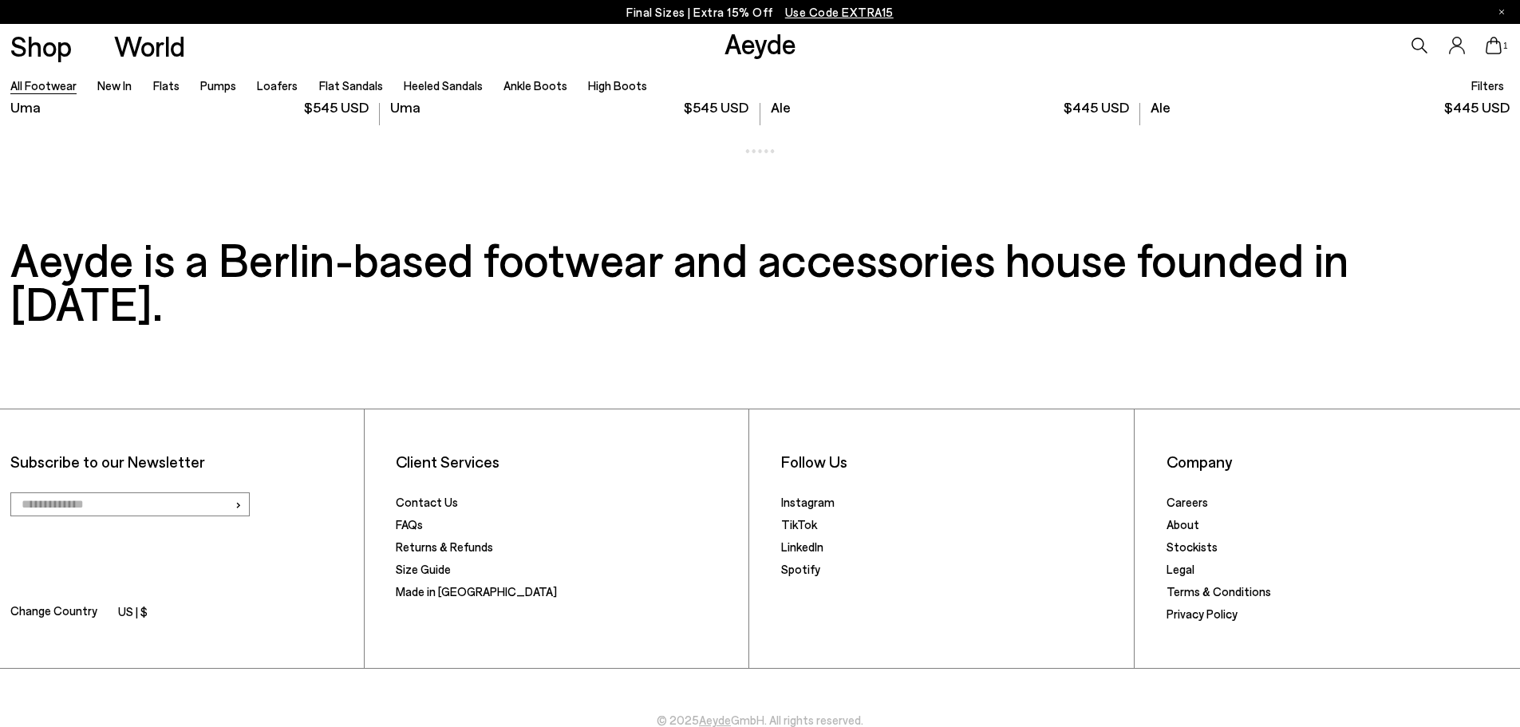
scroll to position [30475, 0]
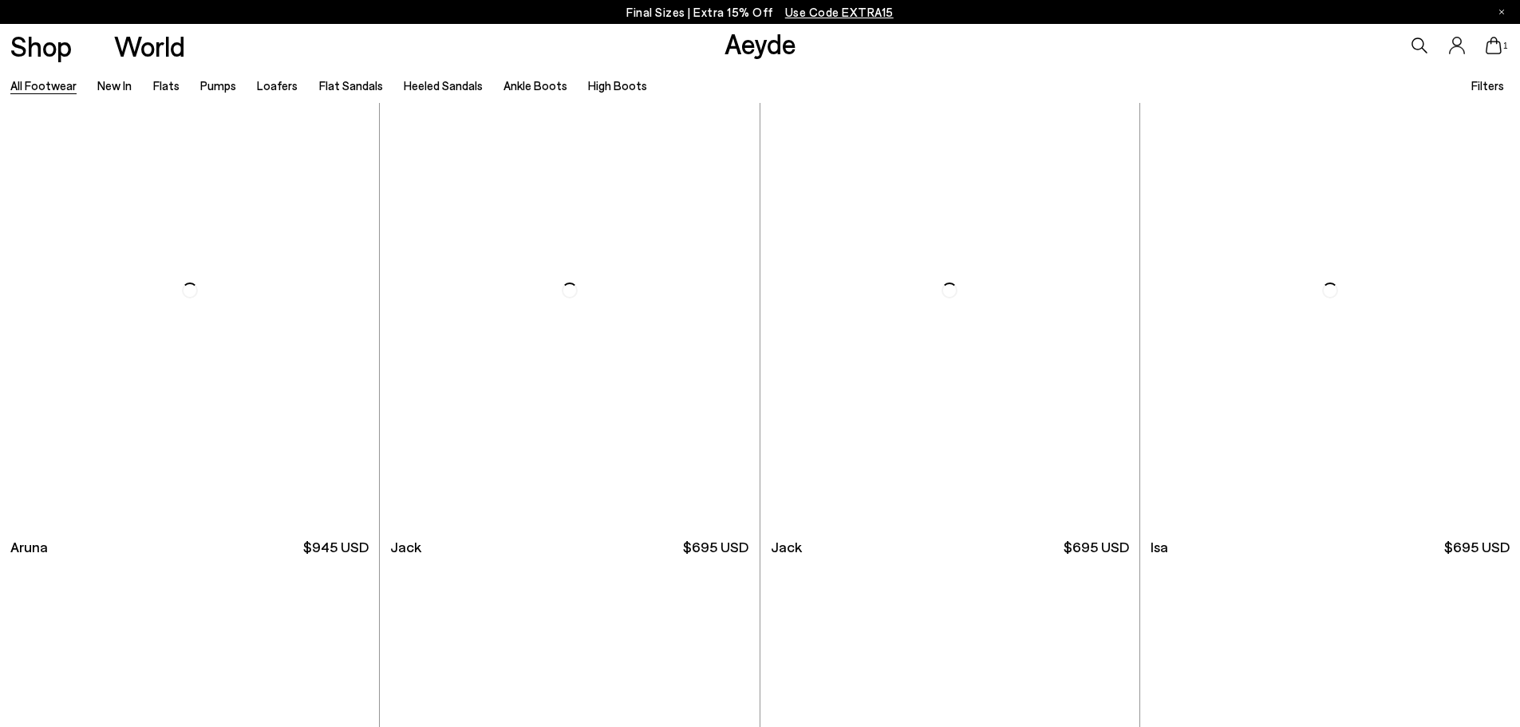
scroll to position [34383, 0]
